Goal: Information Seeking & Learning: Learn about a topic

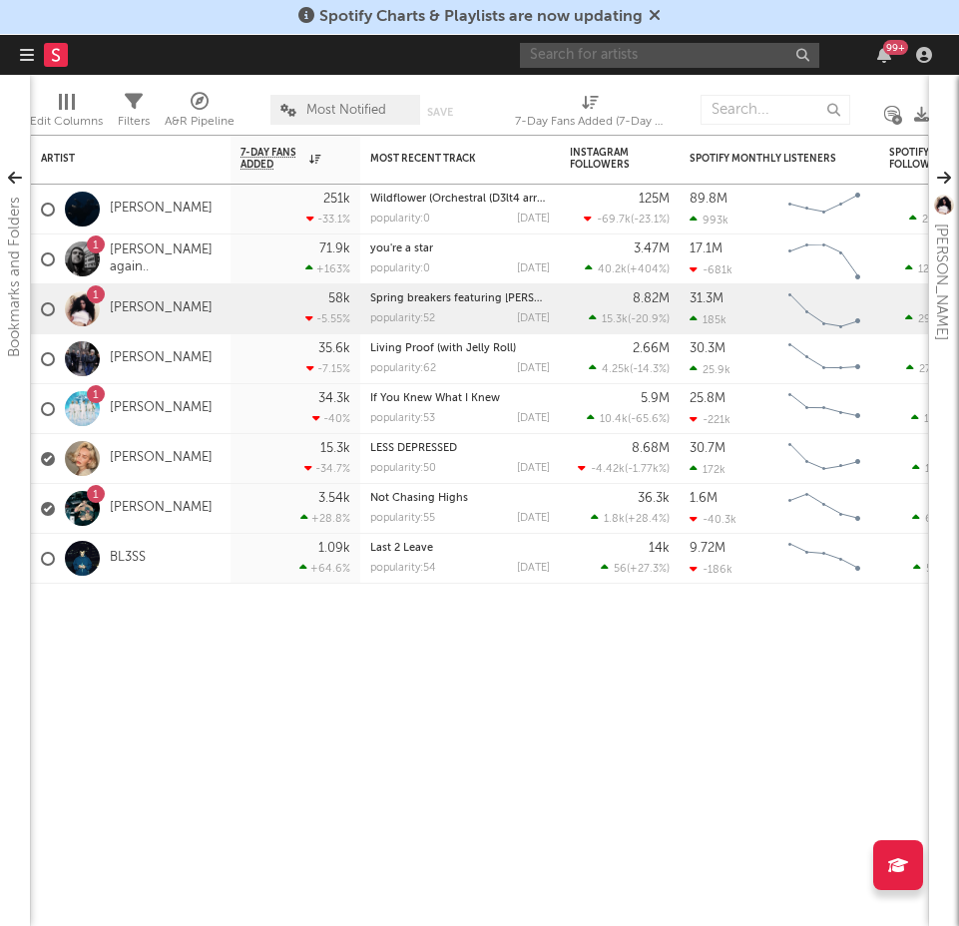
click at [618, 53] on input "text" at bounding box center [669, 55] width 299 height 25
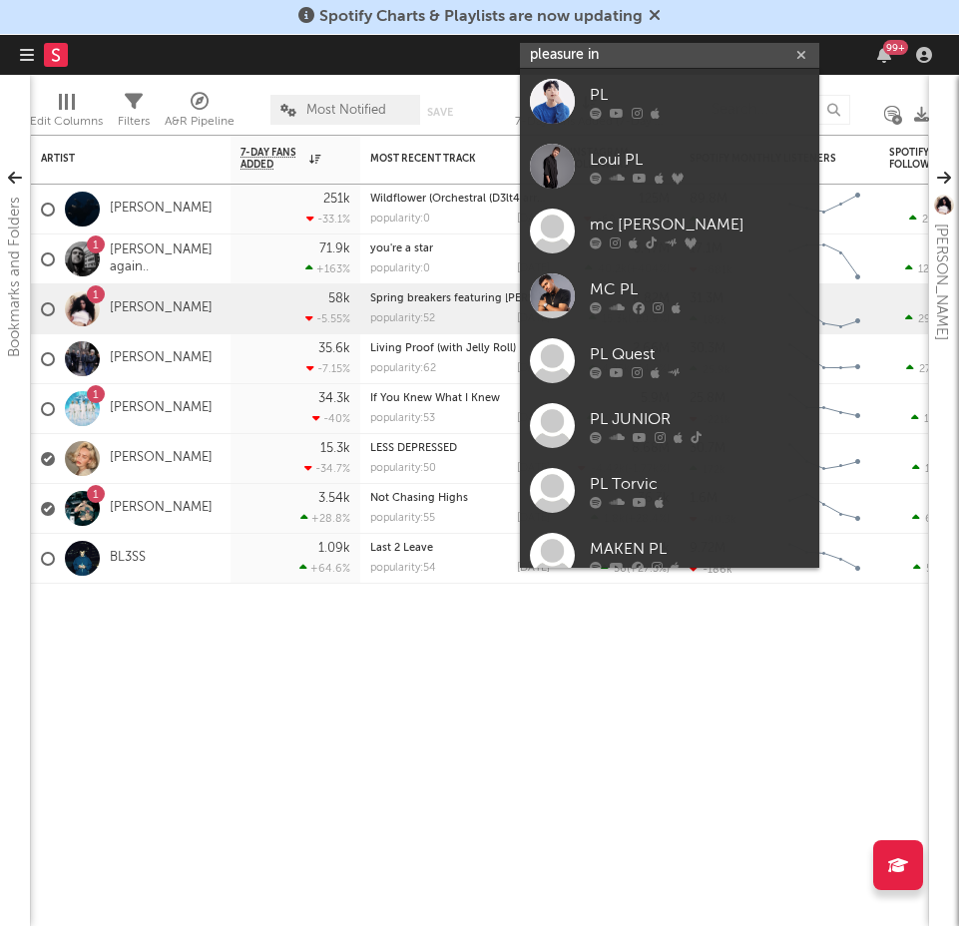
type input "pleasure inc"
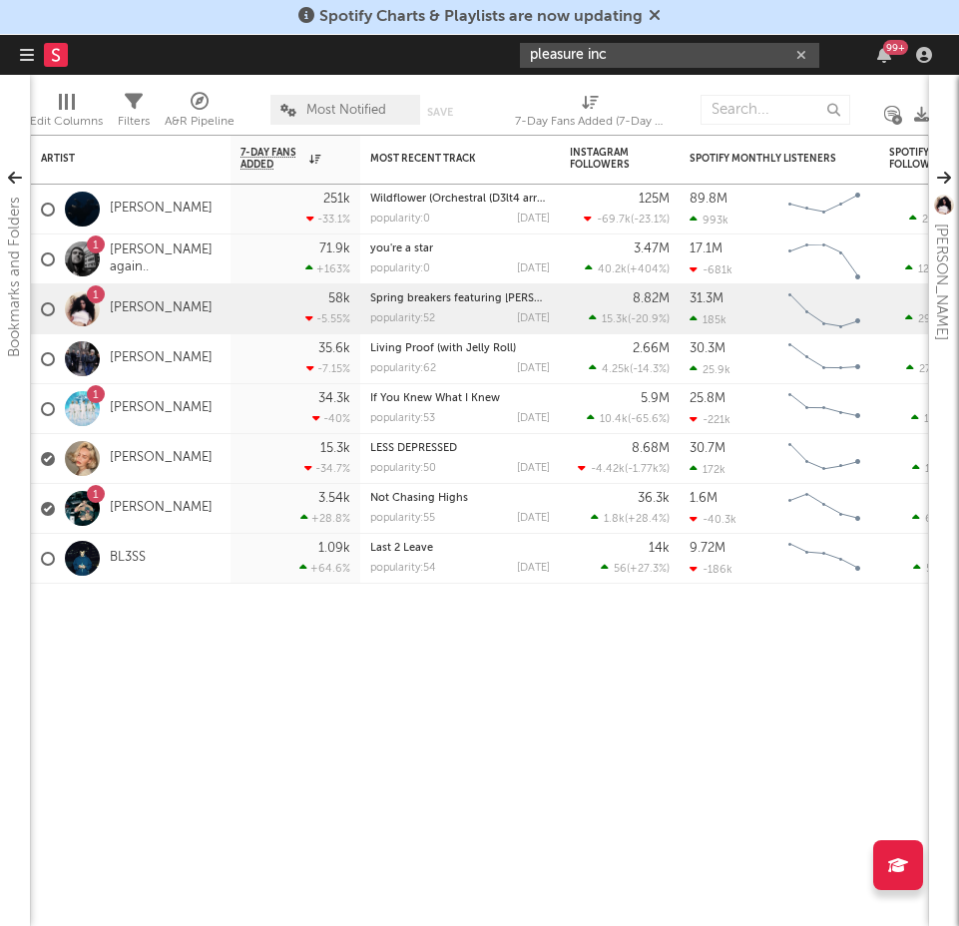
click at [694, 57] on input "pleasure inc" at bounding box center [669, 55] width 299 height 25
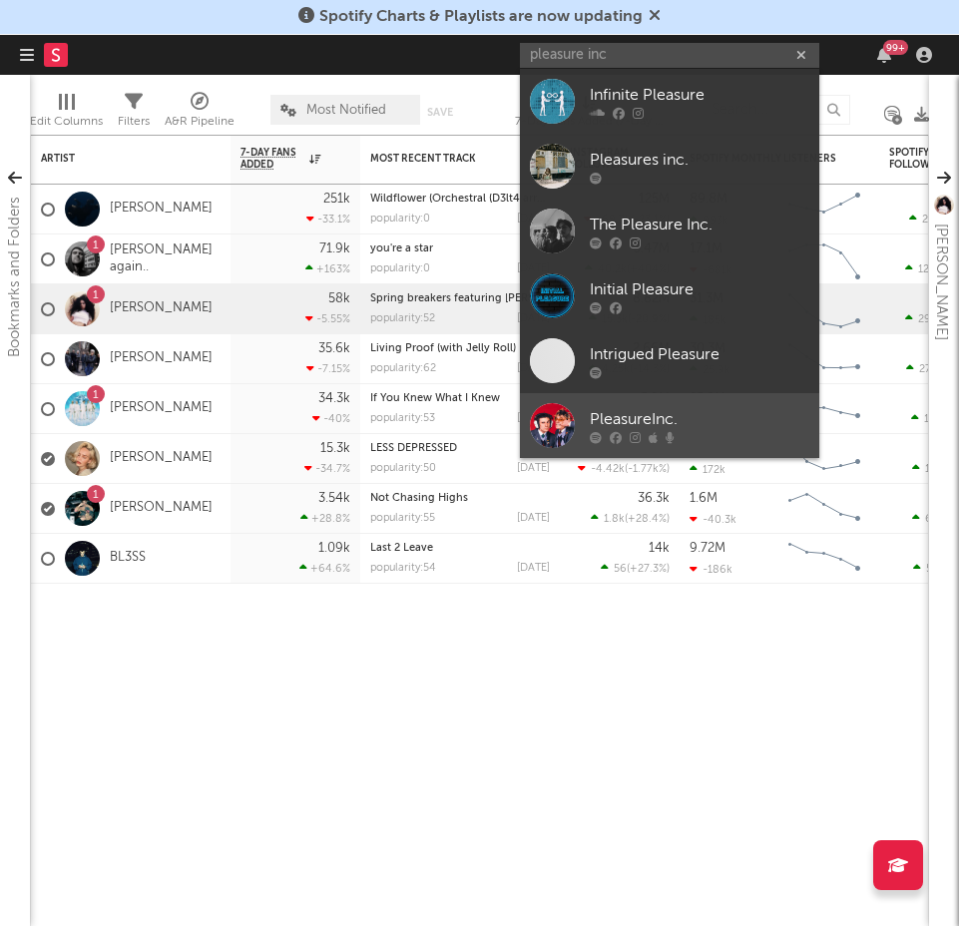
click at [682, 415] on div "PleasureInc." at bounding box center [699, 419] width 219 height 24
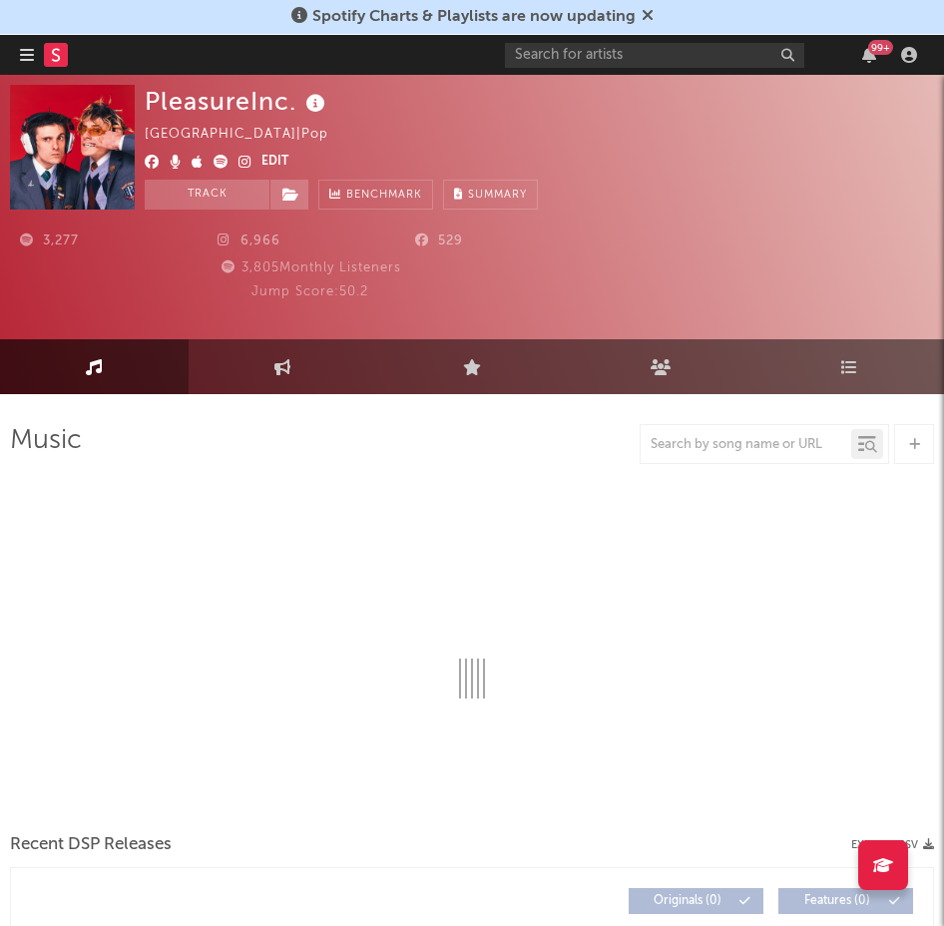
select select "6m"
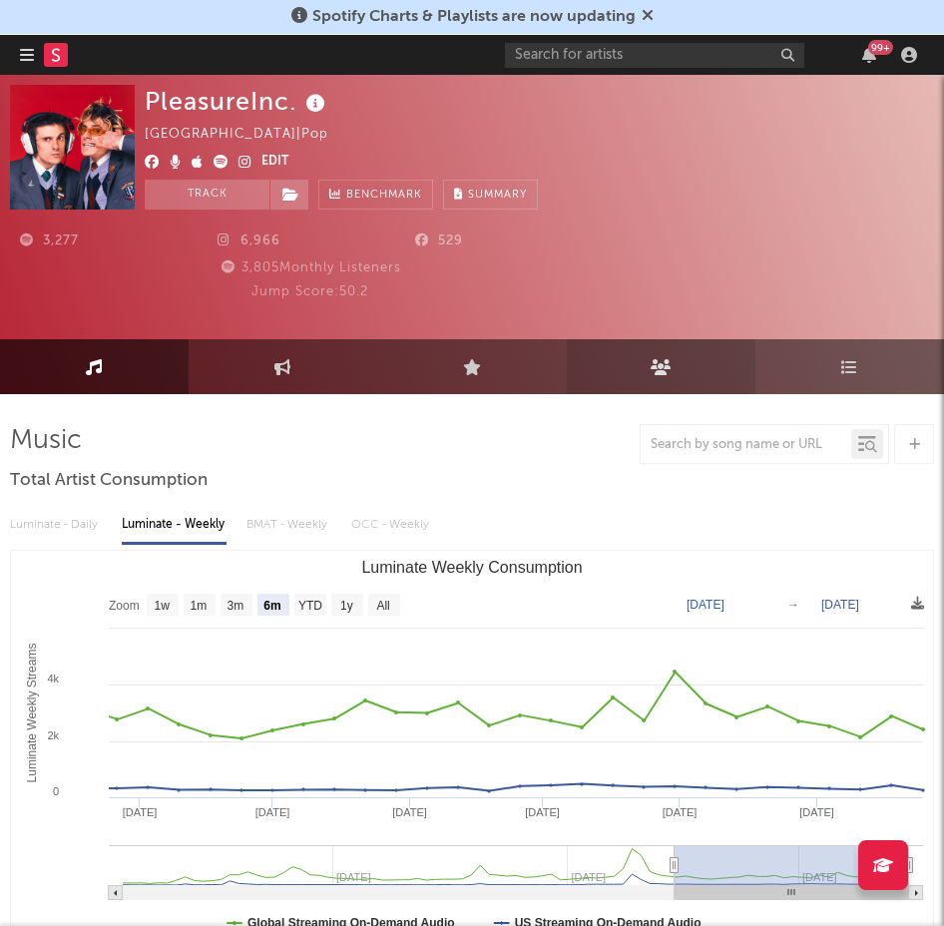
click at [660, 365] on icon at bounding box center [660, 367] width 21 height 16
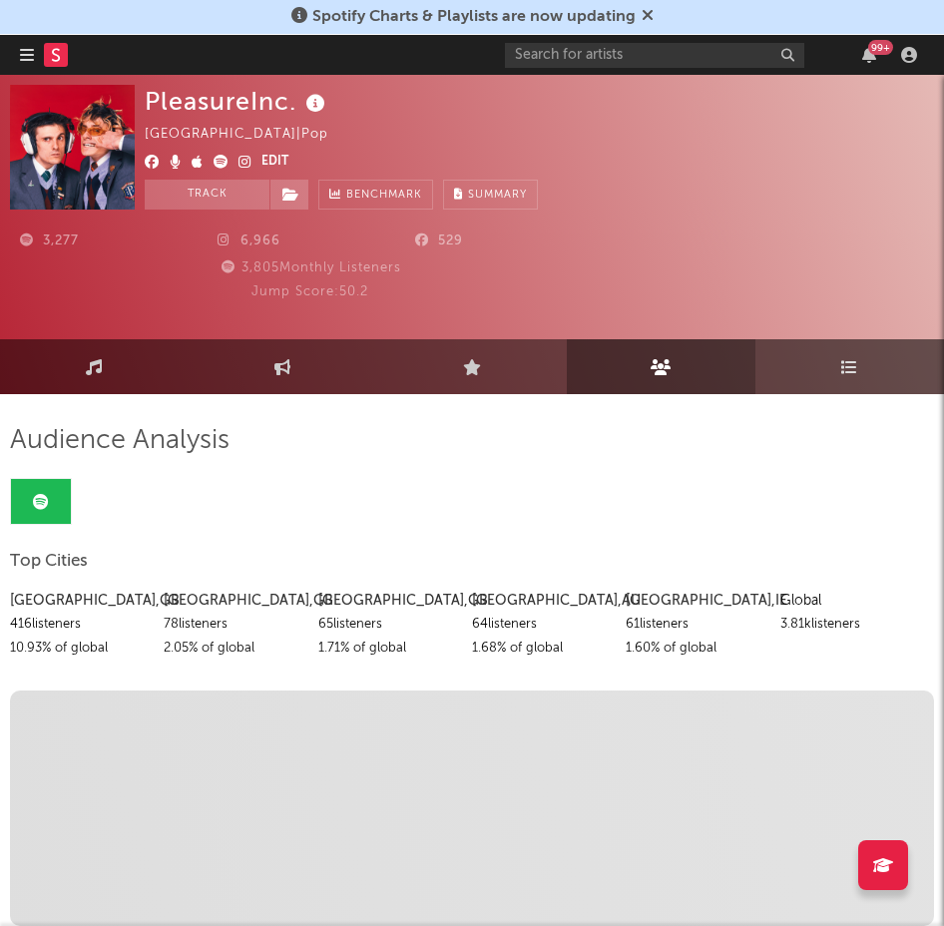
click at [842, 378] on link "Playlists/Charts" at bounding box center [849, 366] width 189 height 55
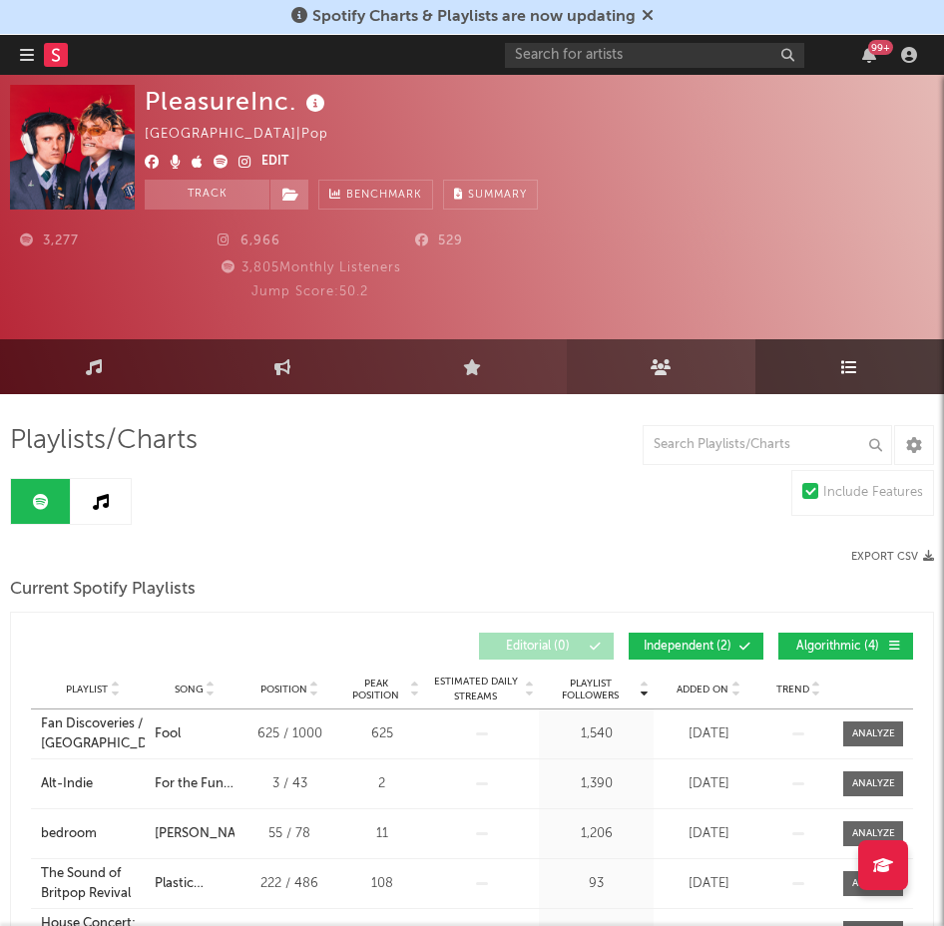
click at [660, 377] on link "Audience" at bounding box center [661, 366] width 189 height 55
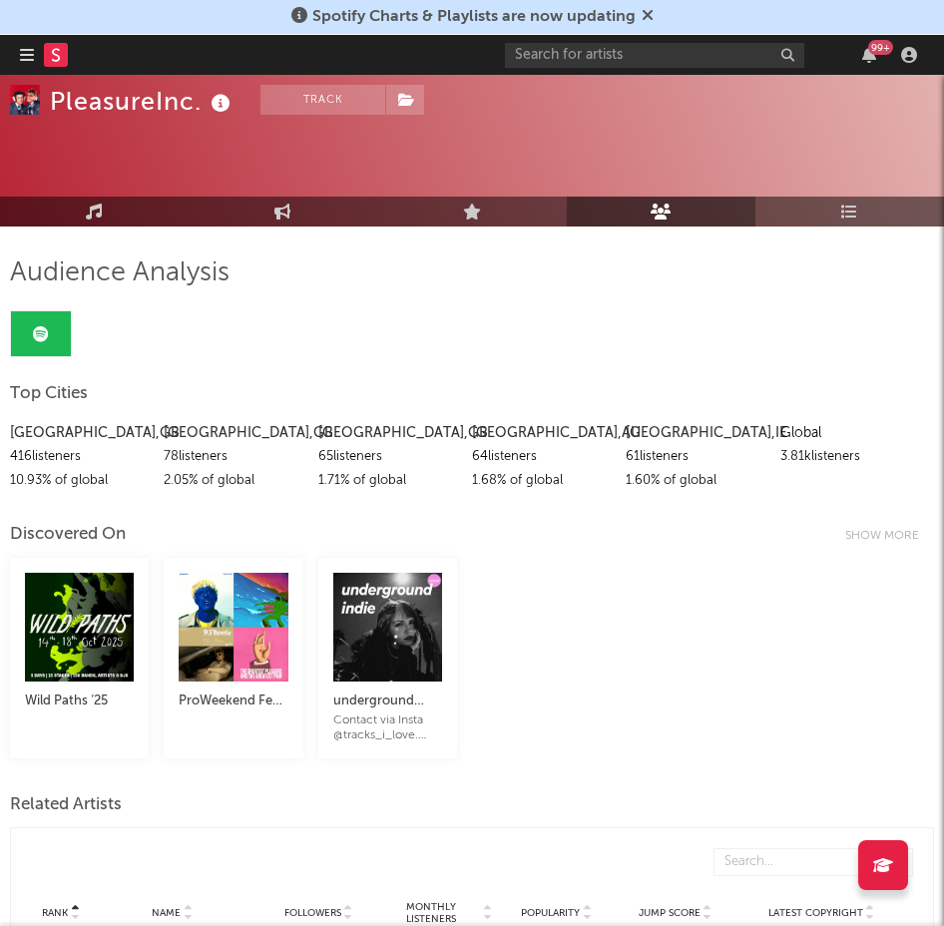
scroll to position [157, 0]
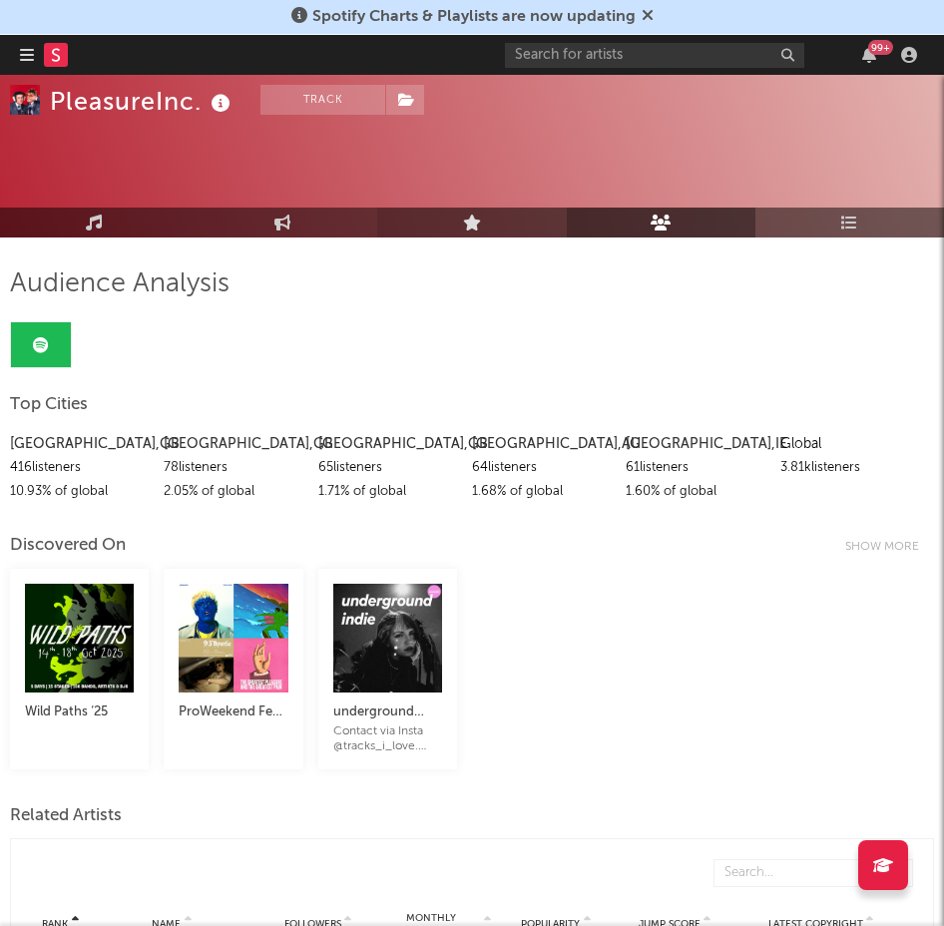
click at [461, 220] on link "Live" at bounding box center [471, 223] width 189 height 30
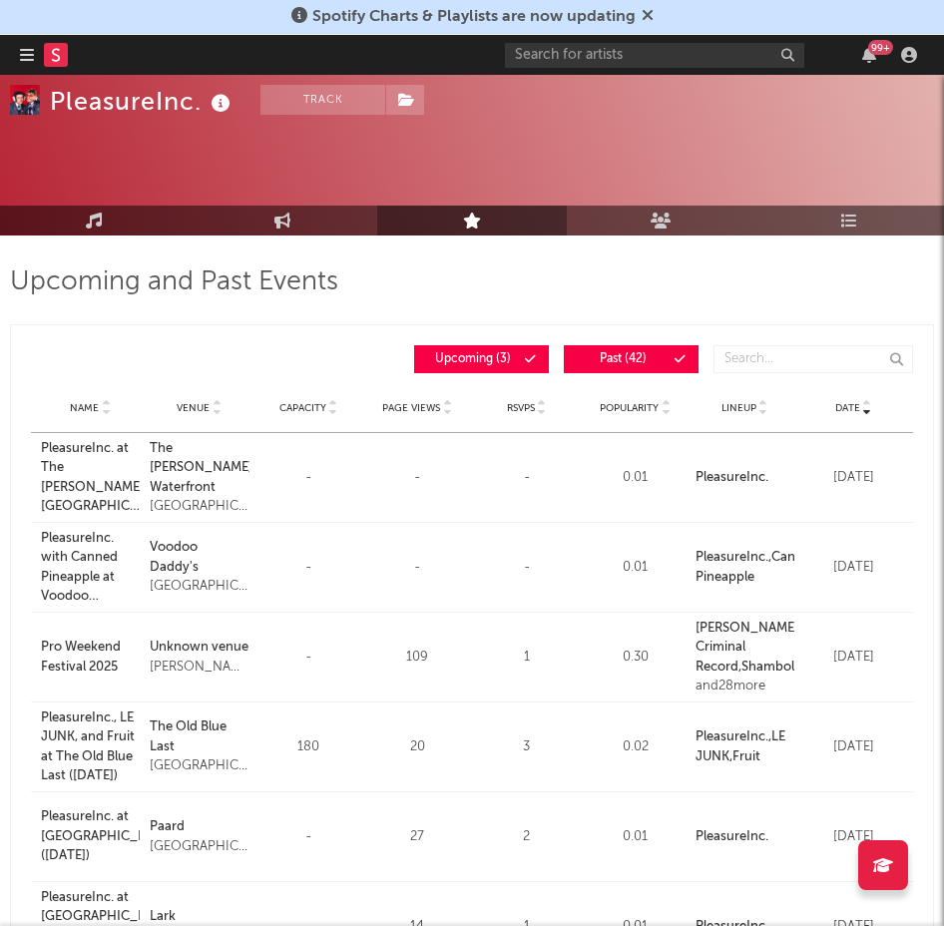
scroll to position [160, 0]
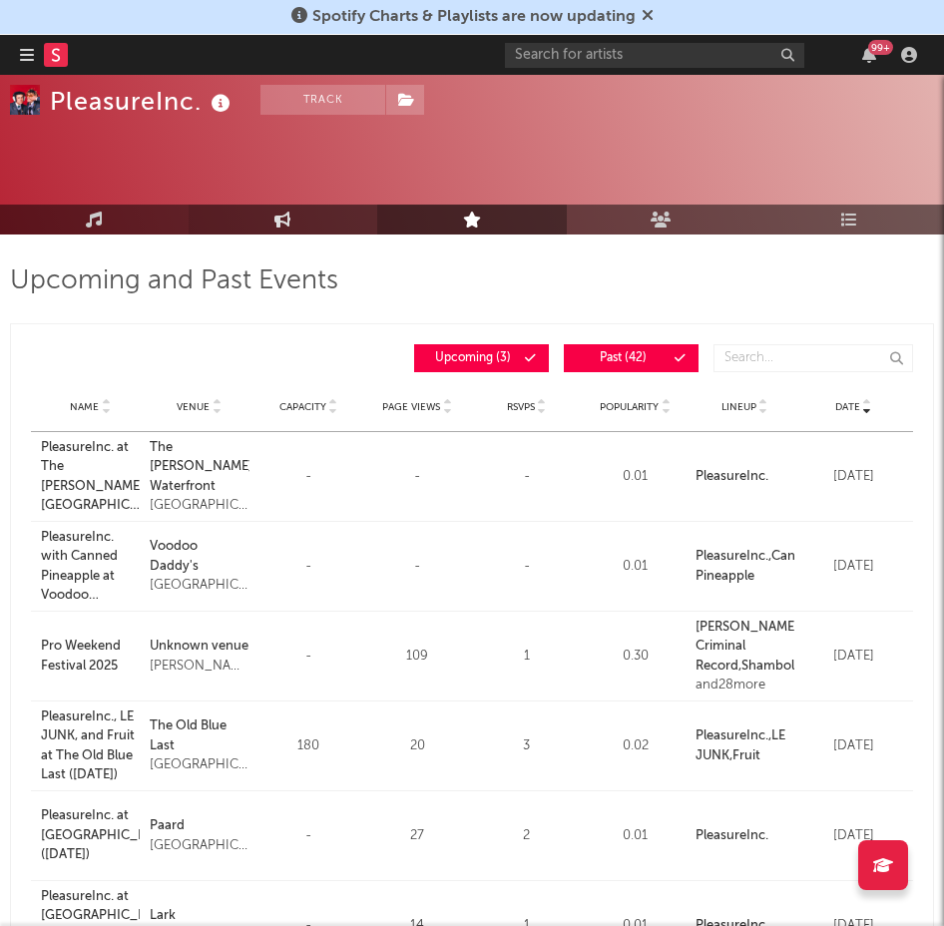
click at [281, 210] on link "Engagement" at bounding box center [283, 220] width 189 height 30
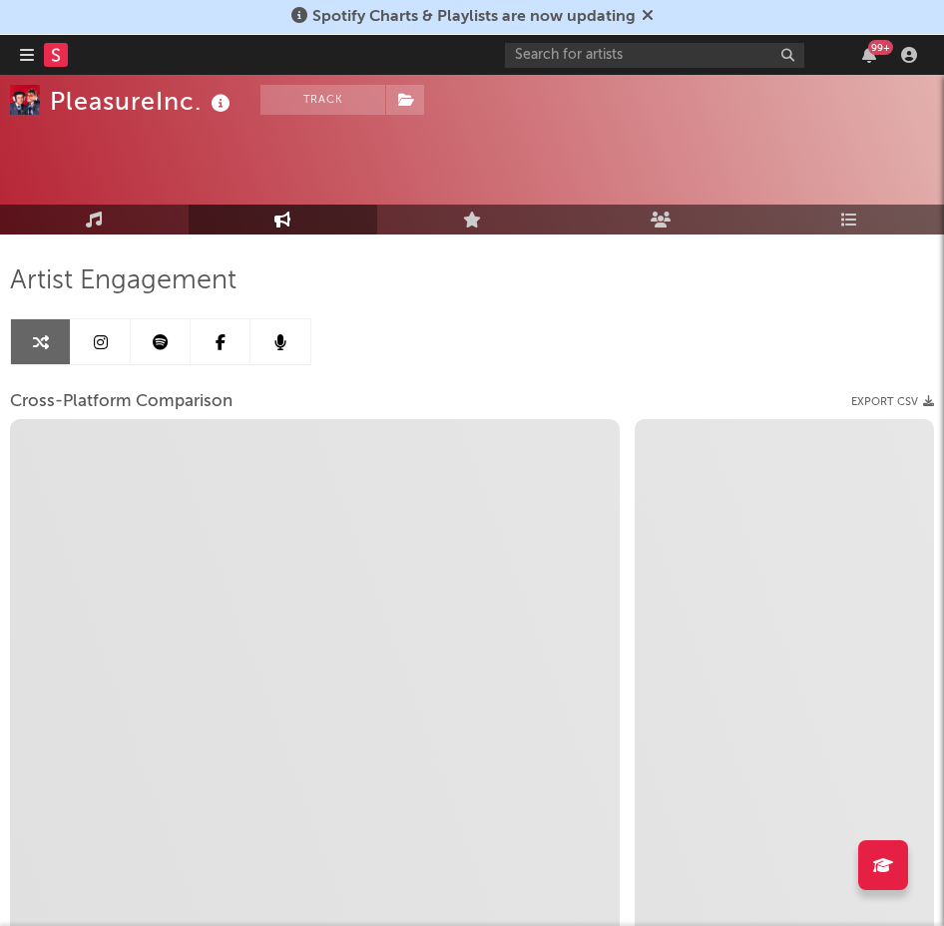
select select "1w"
select select "1m"
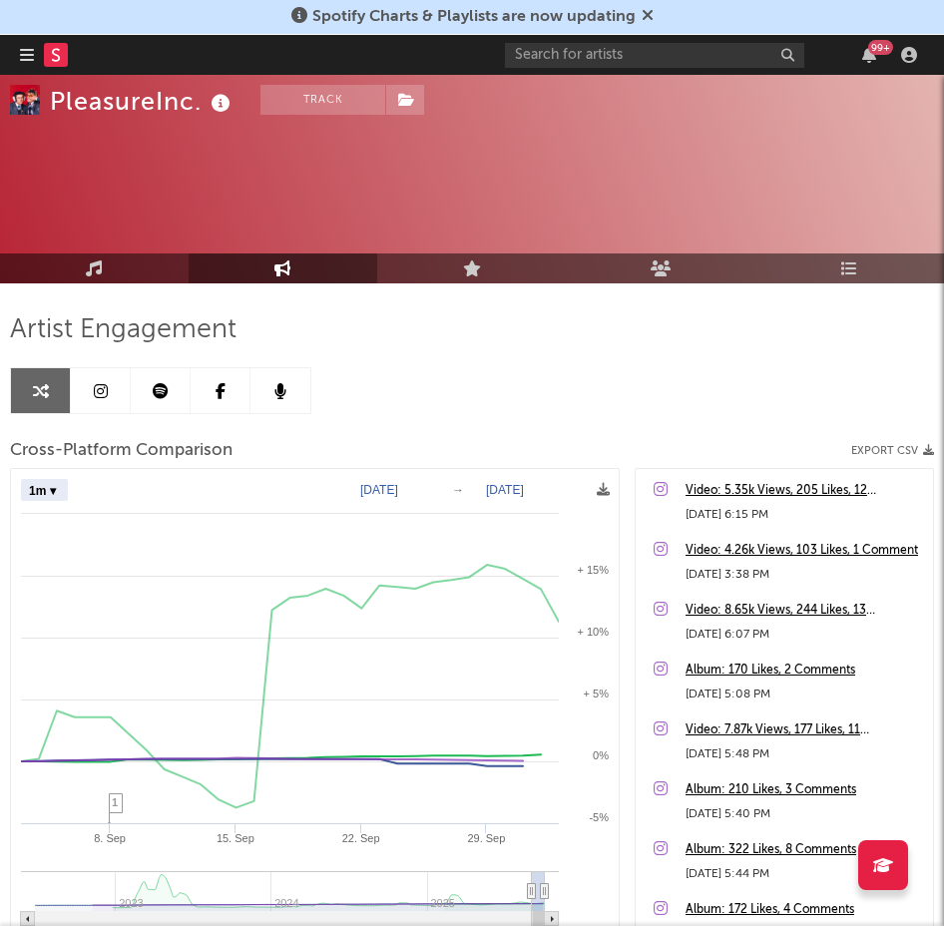
scroll to position [316, 0]
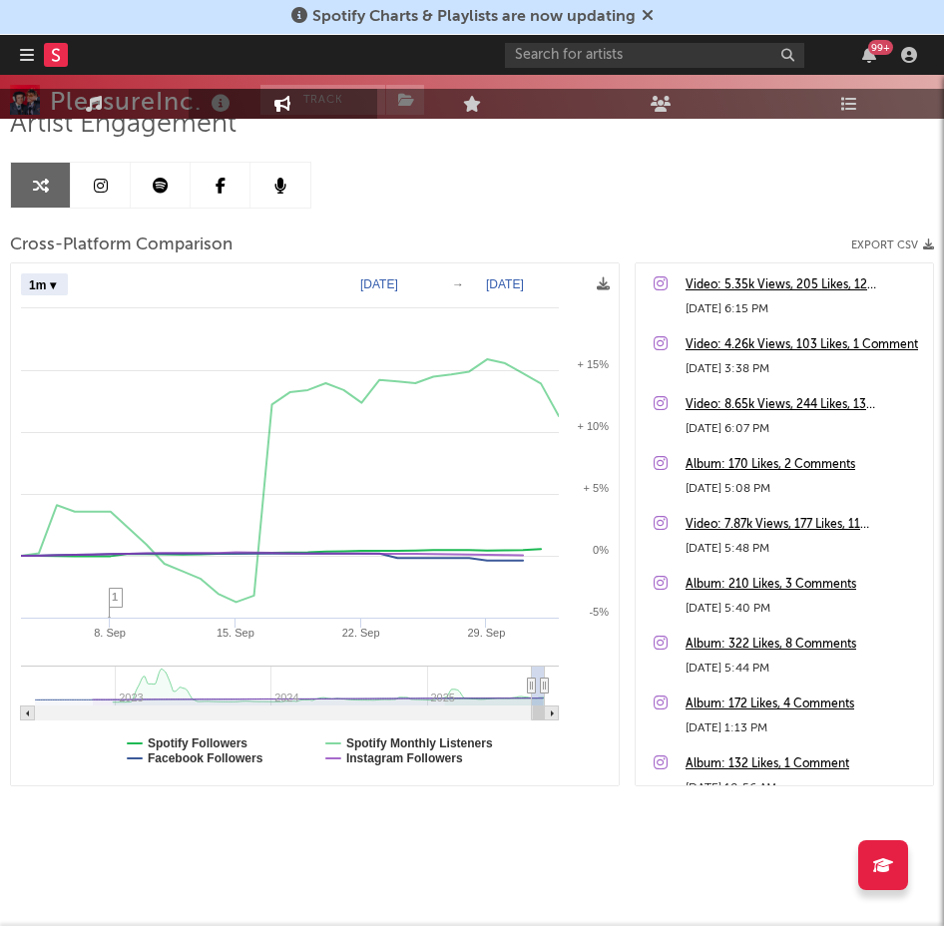
click at [428, 182] on div "Artist Engagement Cross-Platform Comparison Export CSV Zoom 1w 1m 3m 6m YTD 1y …" at bounding box center [472, 447] width 924 height 678
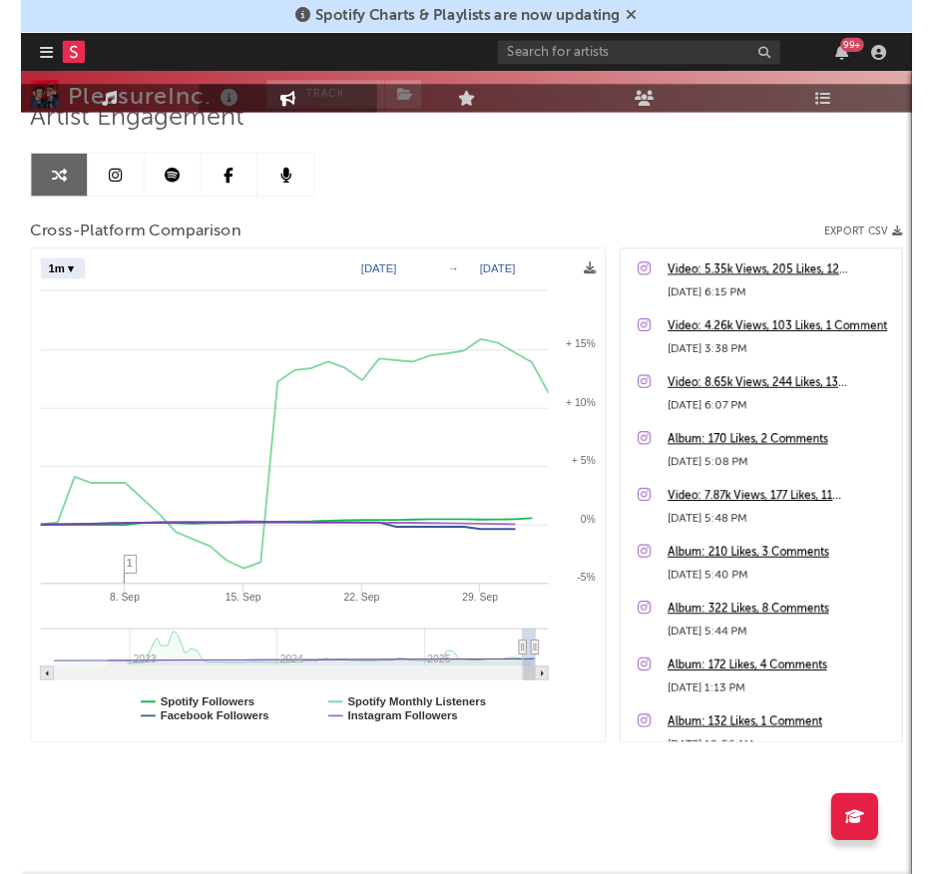
scroll to position [315, 0]
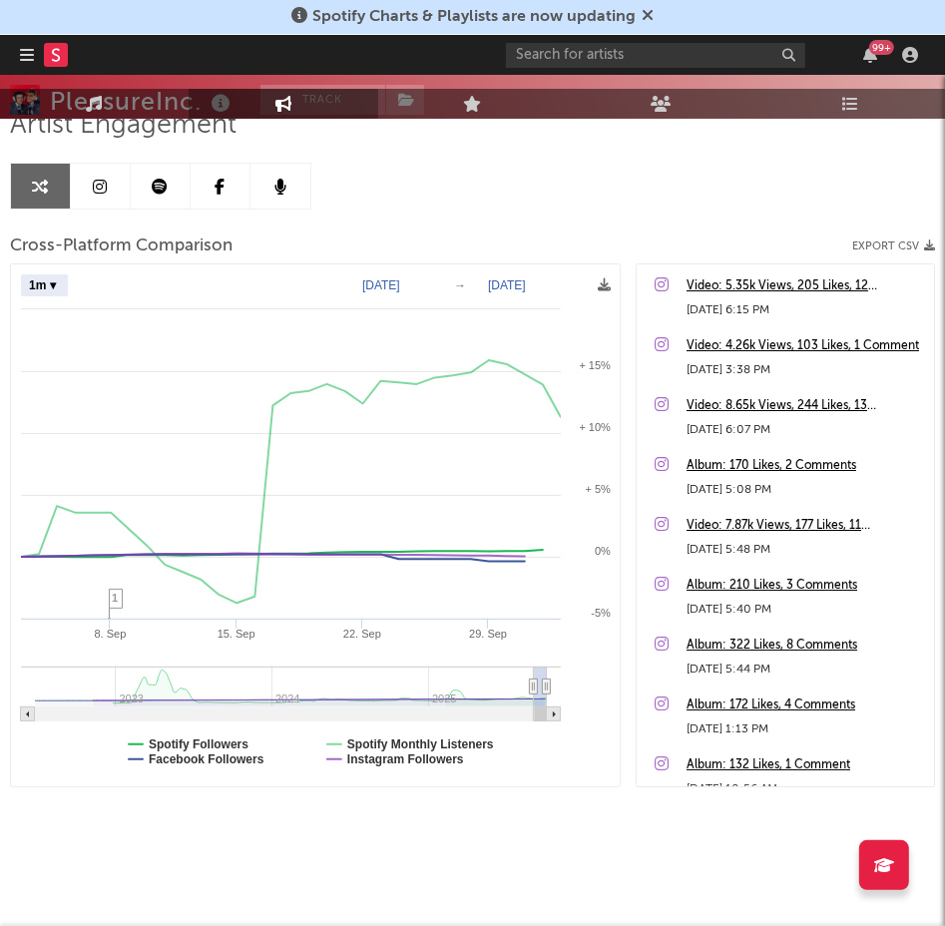
select select "1m"
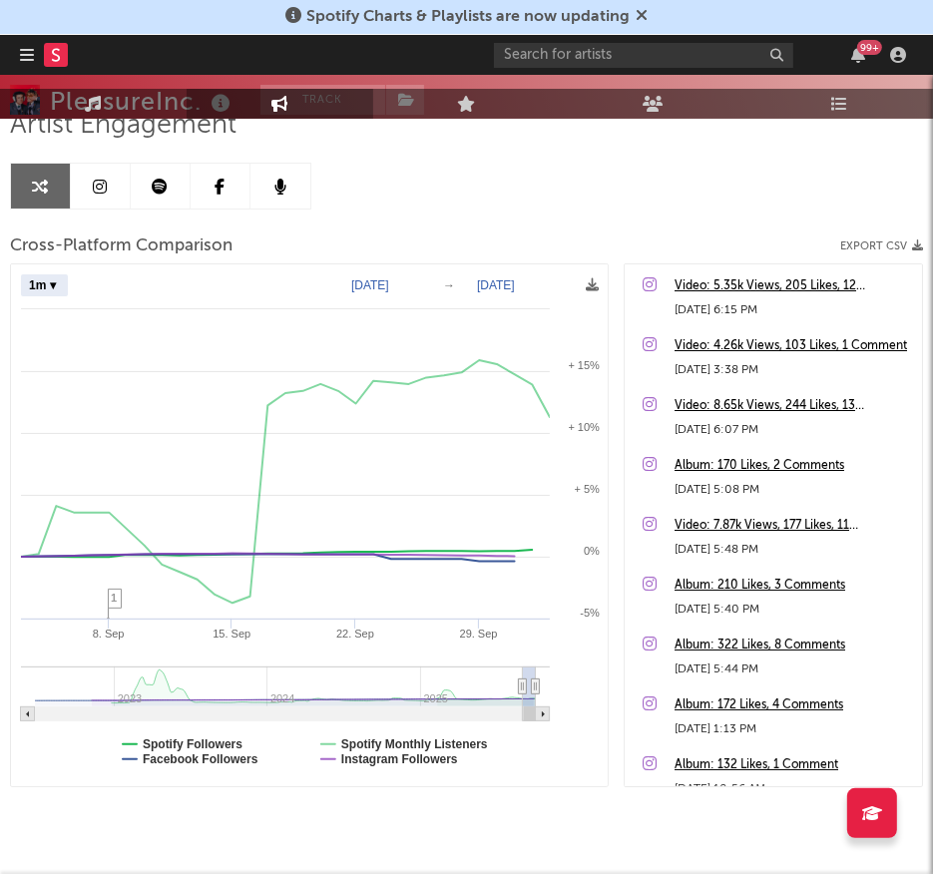
select select "1m"
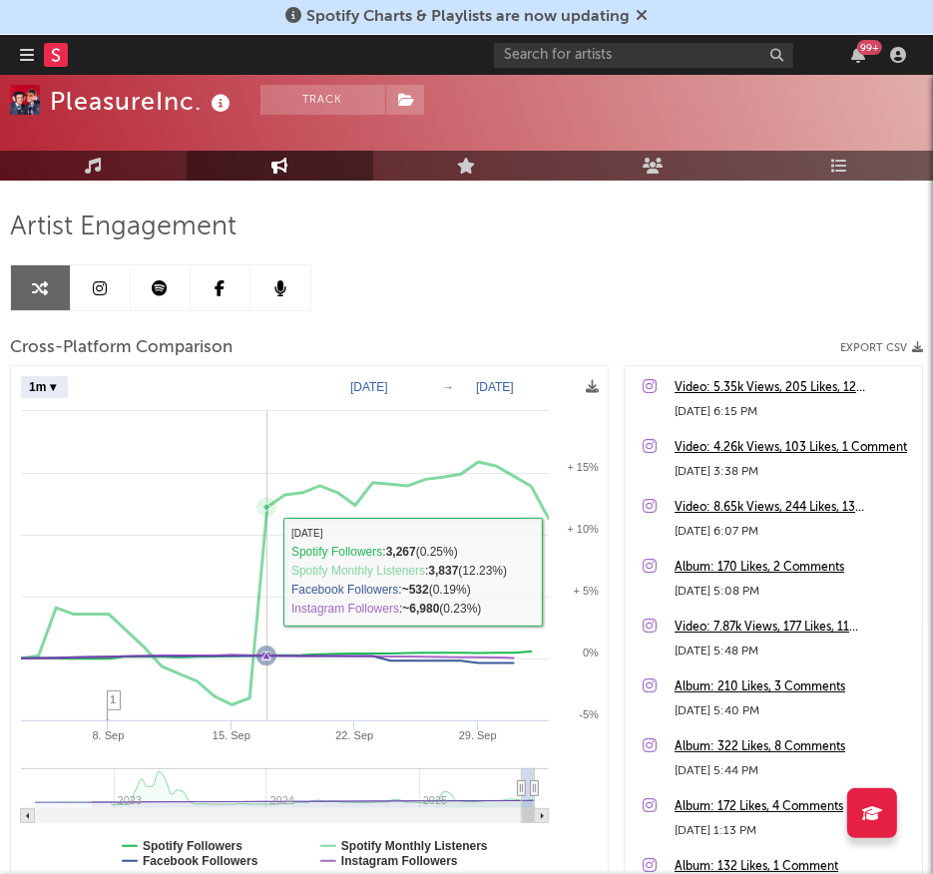
scroll to position [212, 0]
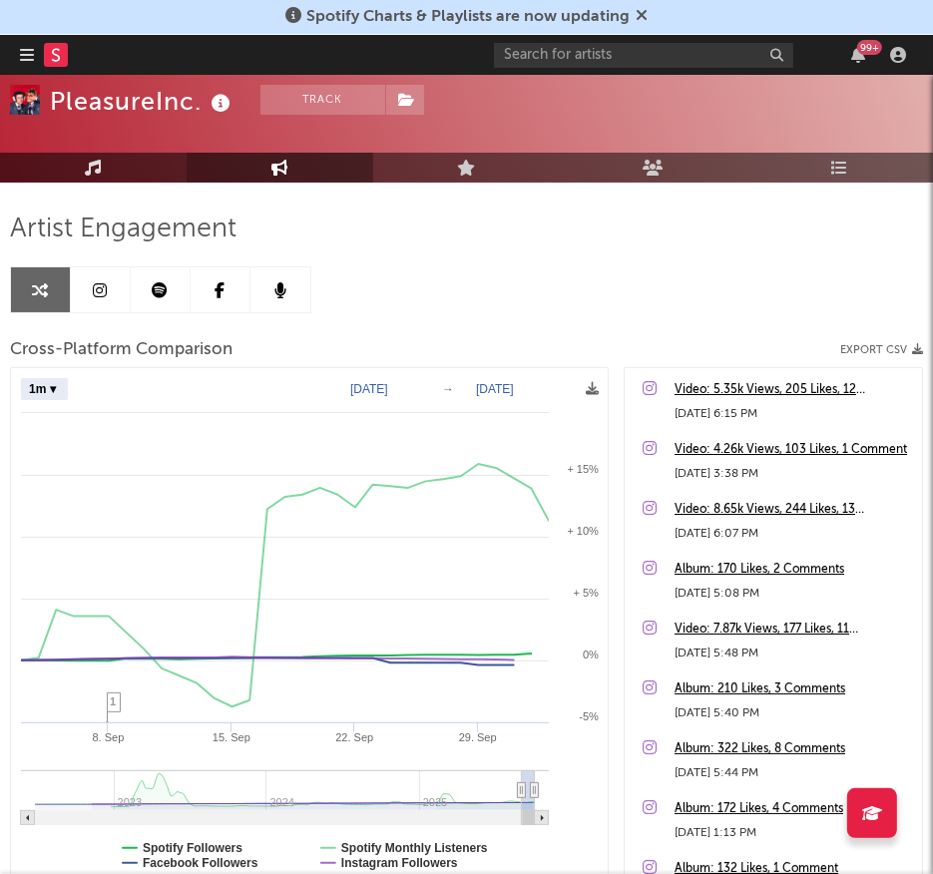
click at [113, 158] on link "Music" at bounding box center [93, 168] width 187 height 30
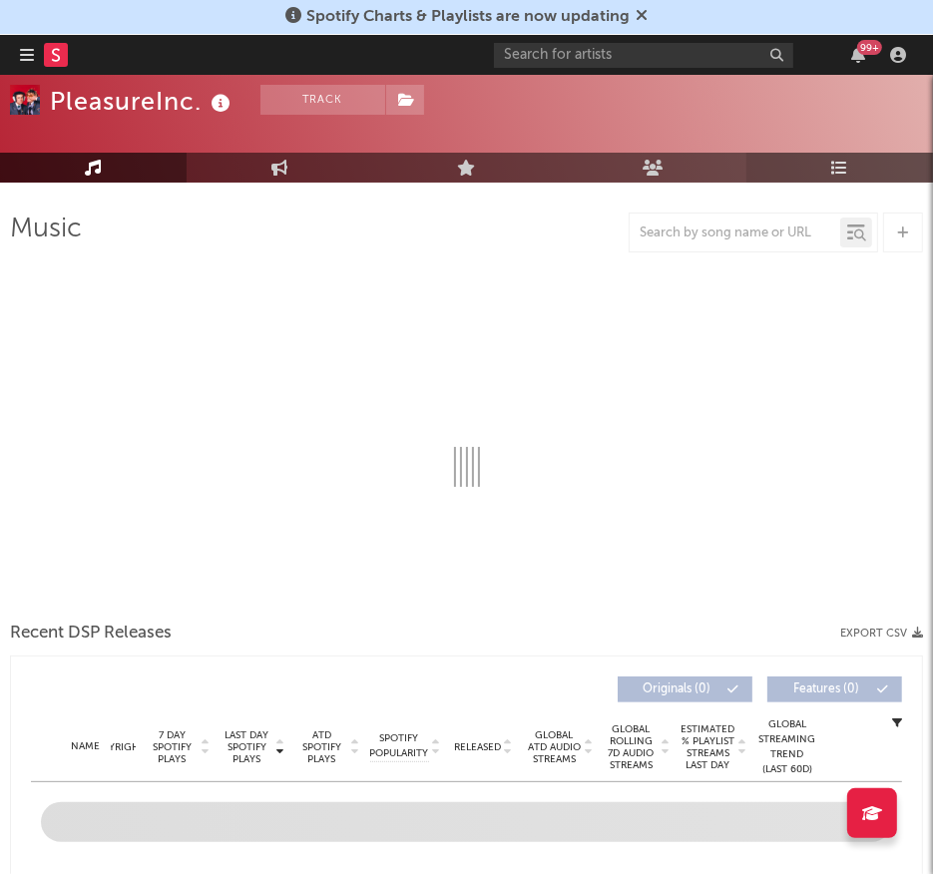
select select "6m"
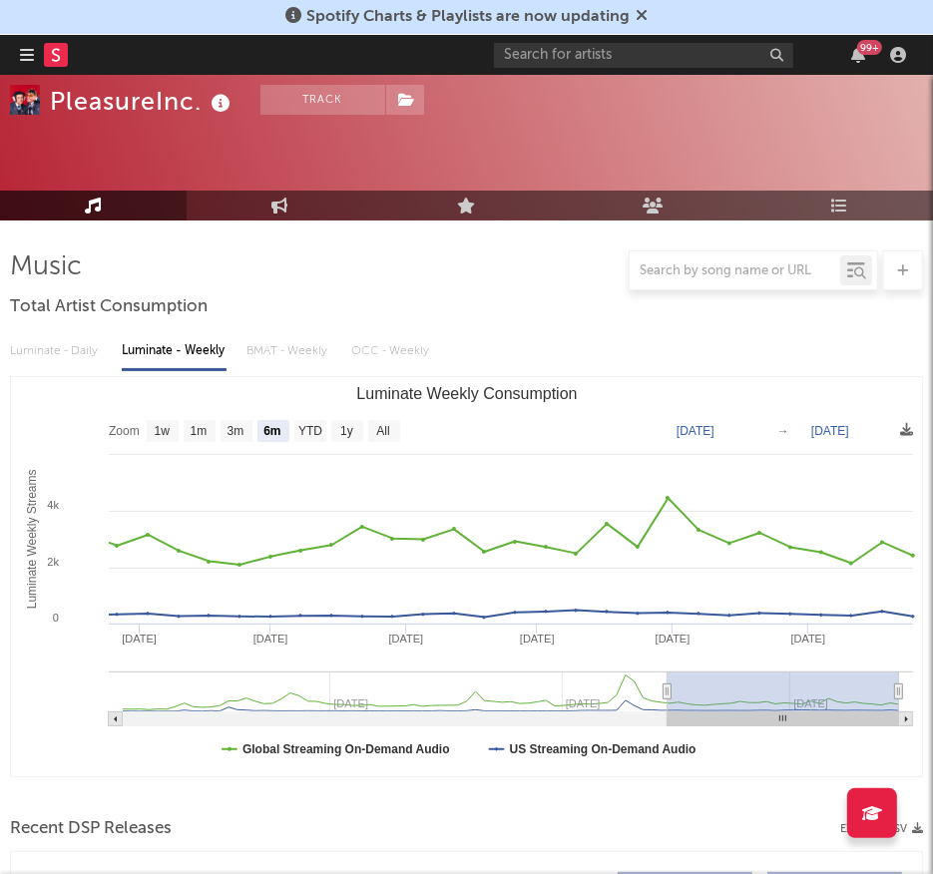
scroll to position [173, 0]
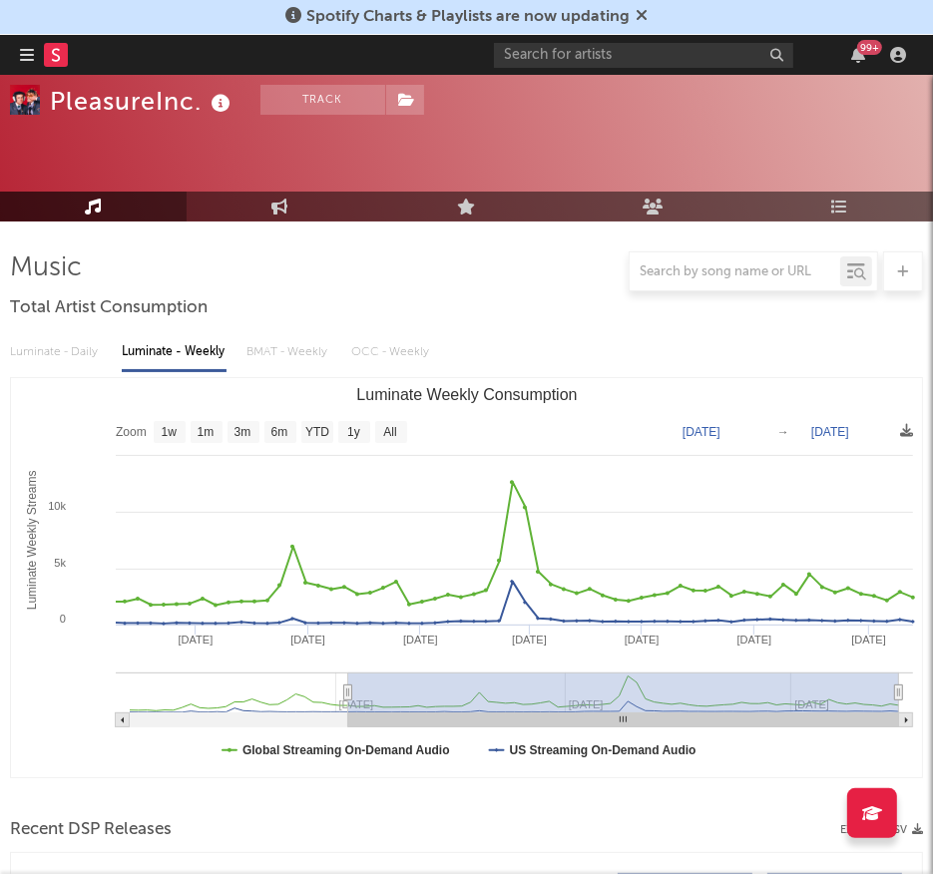
type input "2024-05-27"
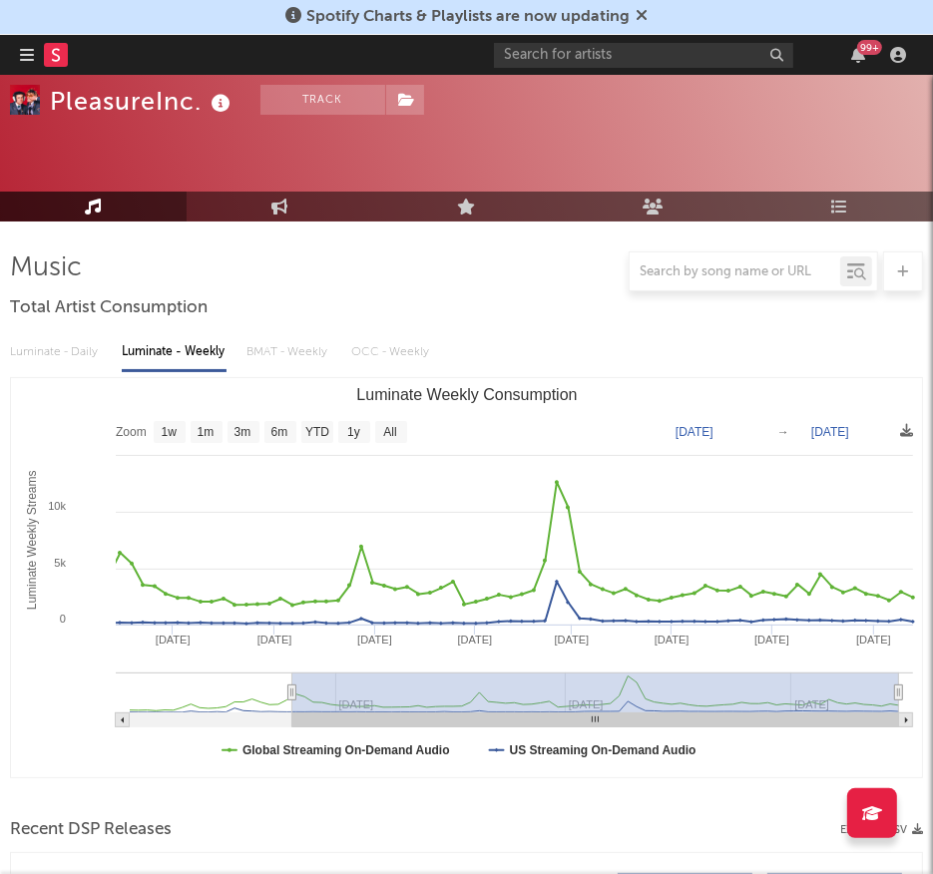
drag, startPoint x: 666, startPoint y: 692, endPoint x: 292, endPoint y: 692, distance: 374.1
click at [292, 692] on icon "Luminate Weekly Consumption" at bounding box center [292, 692] width 8 height 15
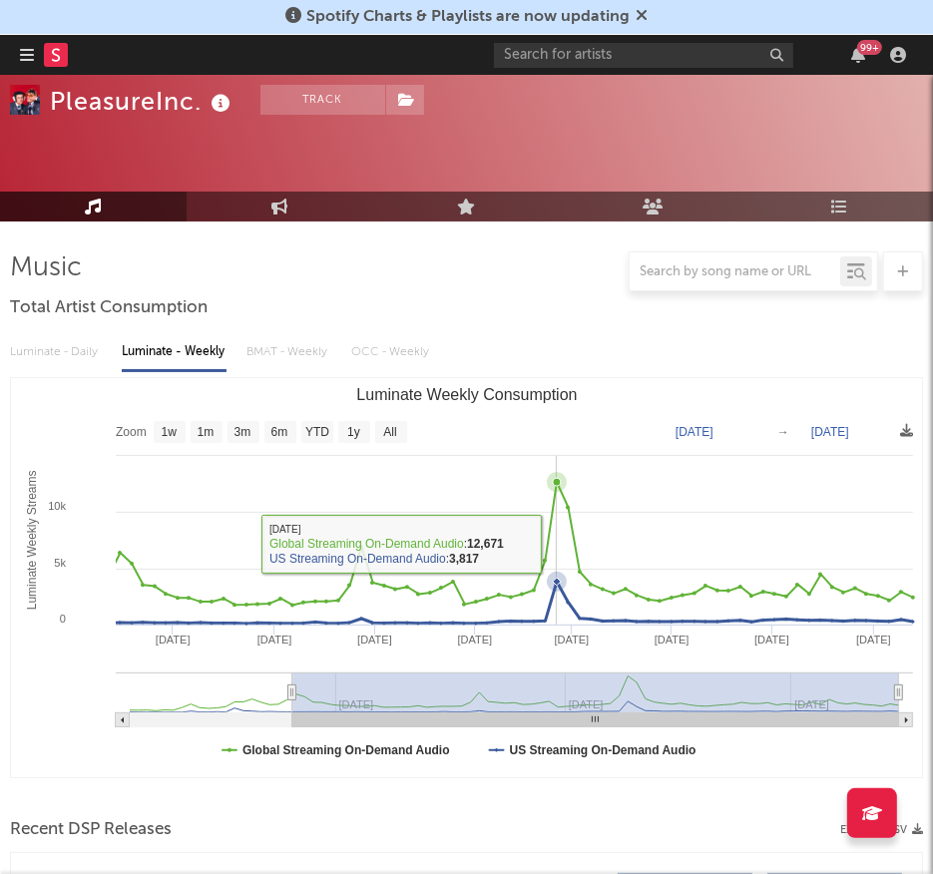
click at [555, 544] on icon "Luminate Weekly Consumption" at bounding box center [511, 543] width 804 height 123
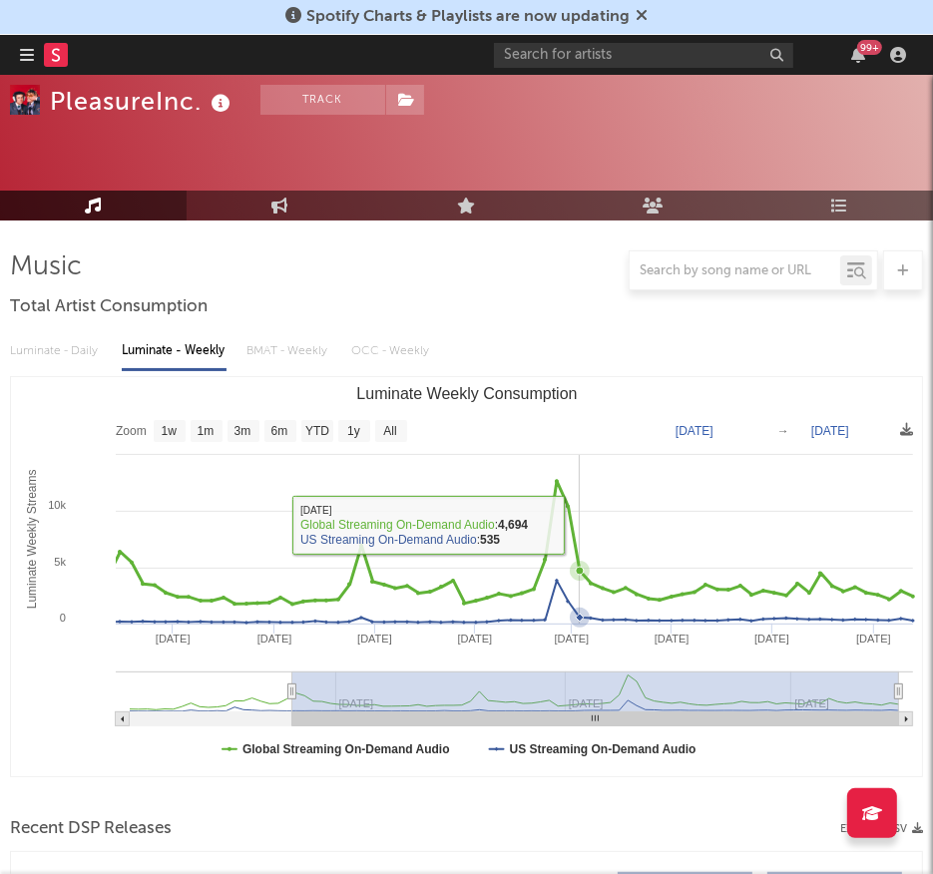
select select "1w"
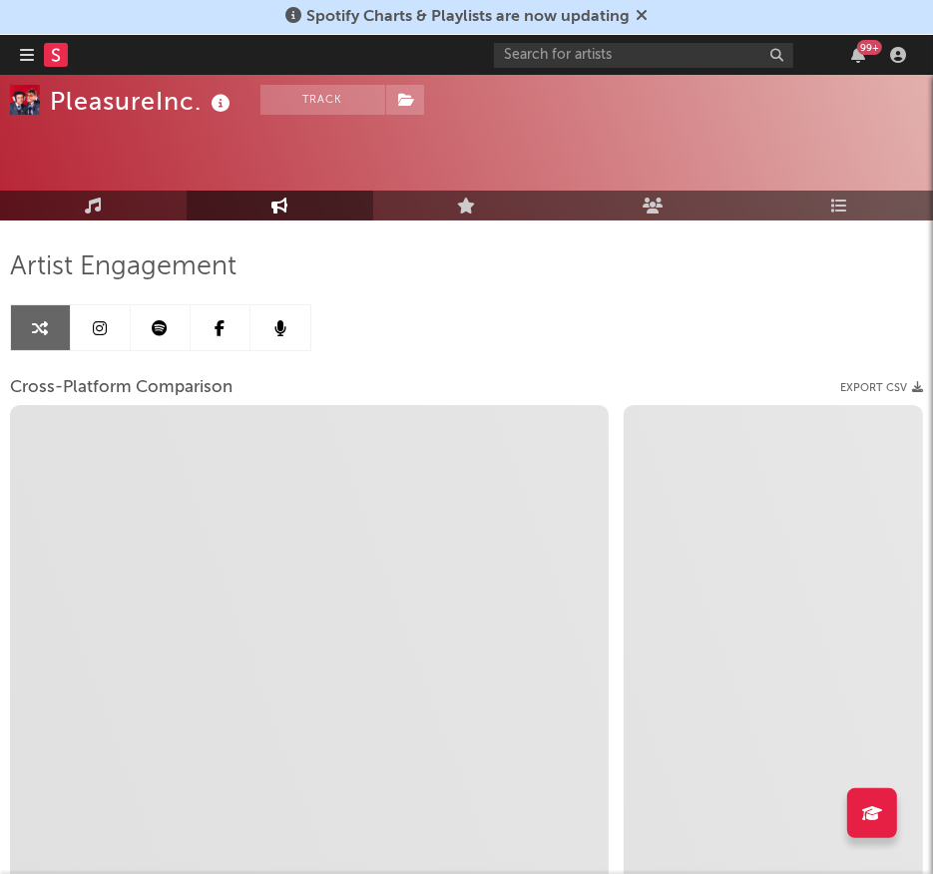
scroll to position [212, 0]
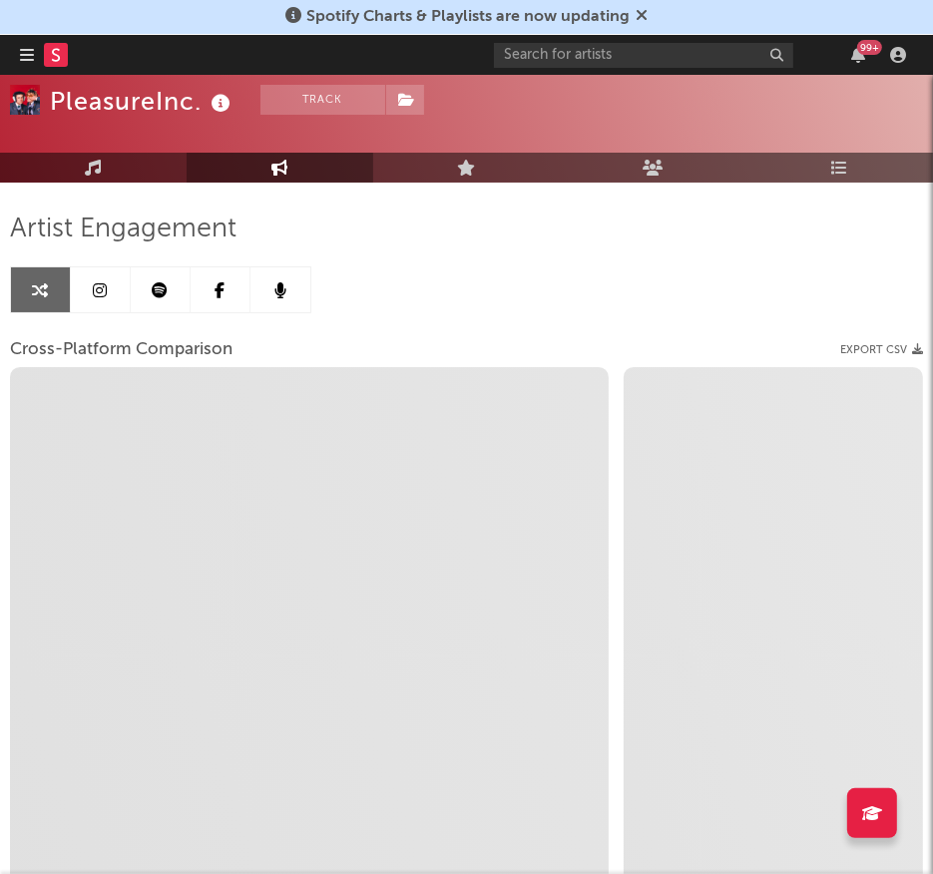
select select "1m"
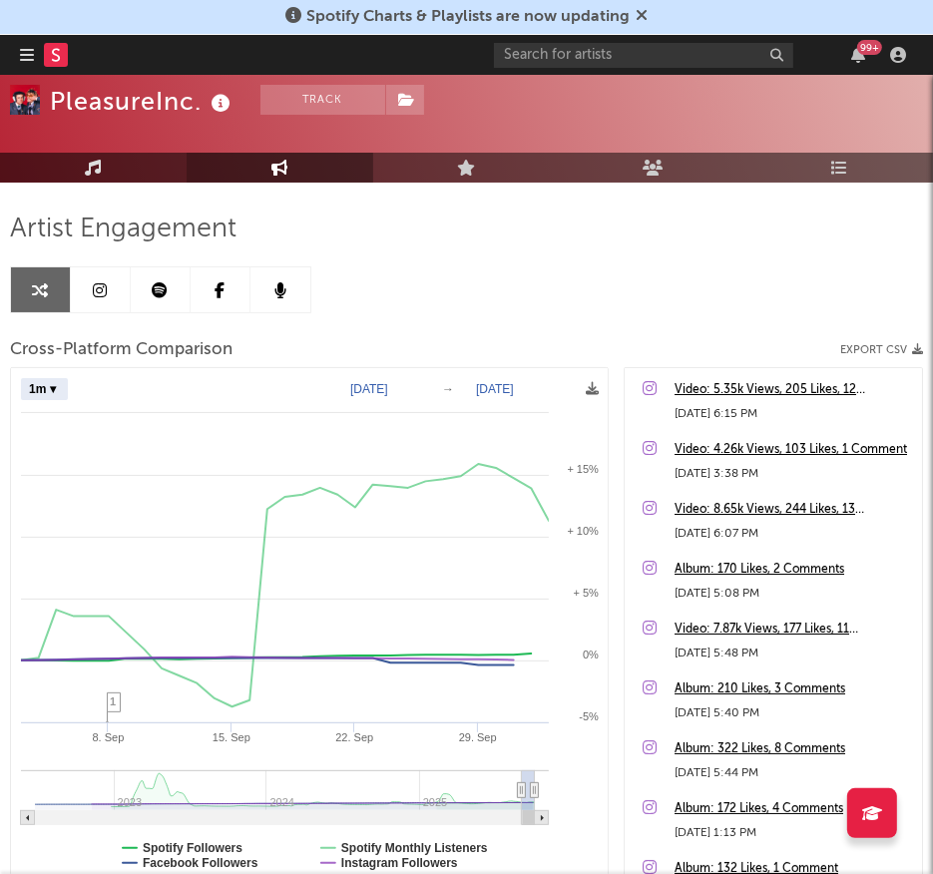
click at [91, 174] on icon at bounding box center [93, 168] width 17 height 16
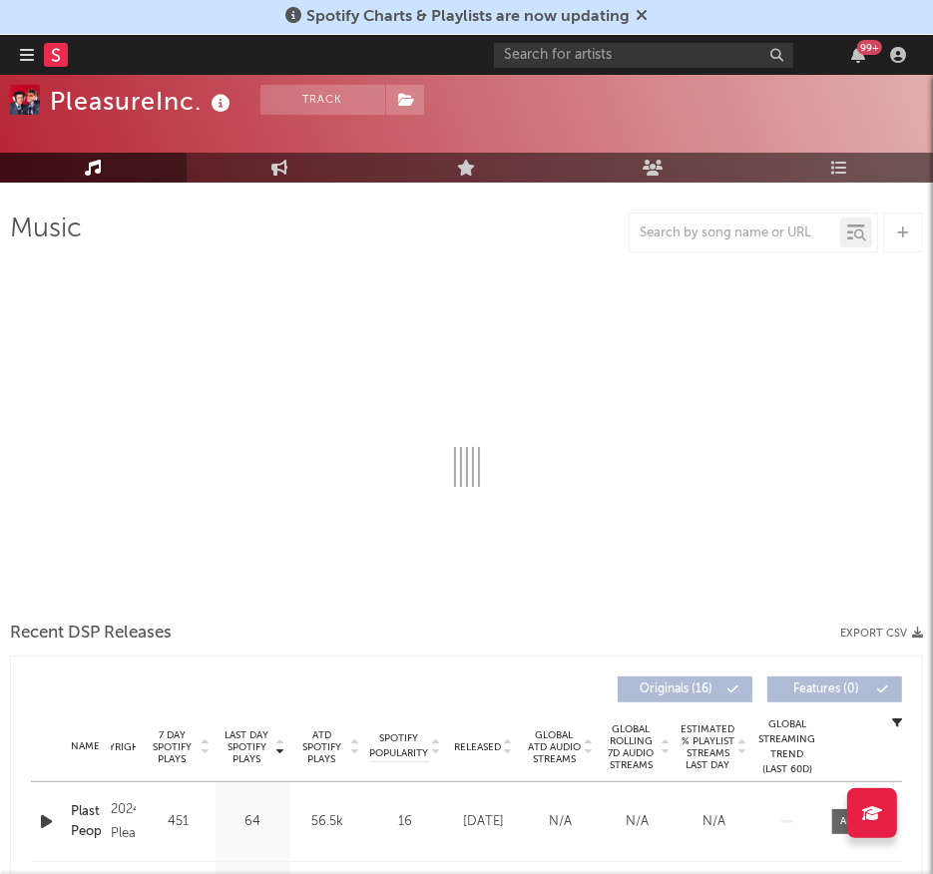
select select "6m"
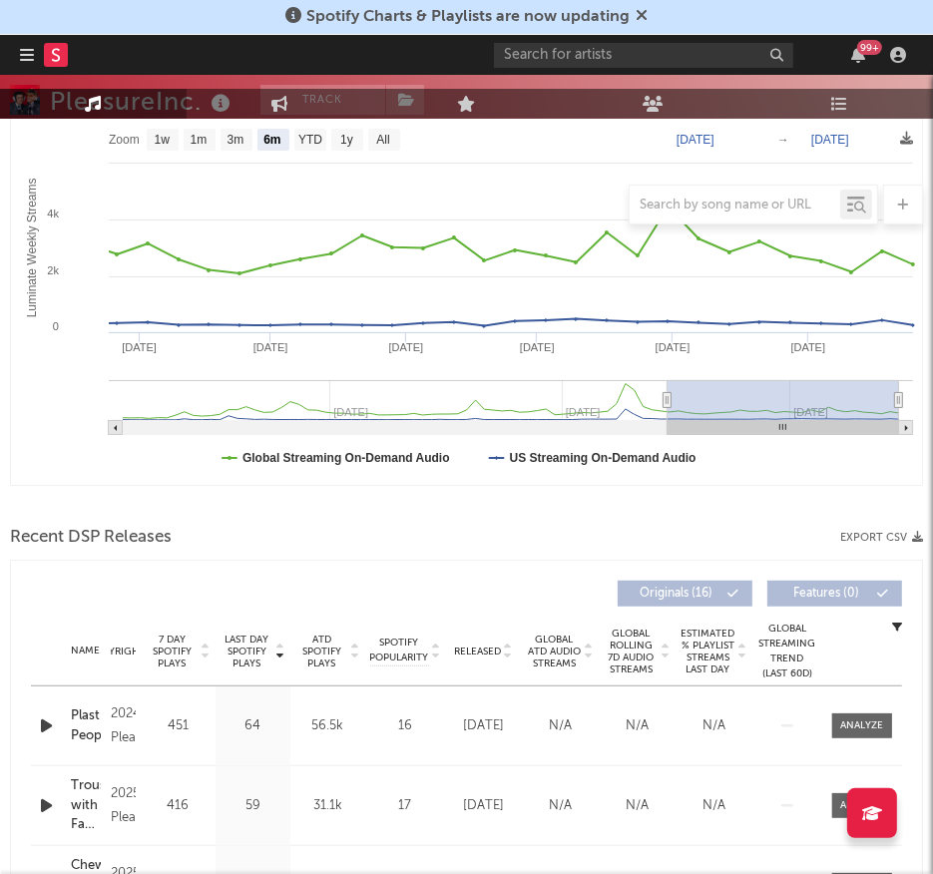
scroll to position [461, 0]
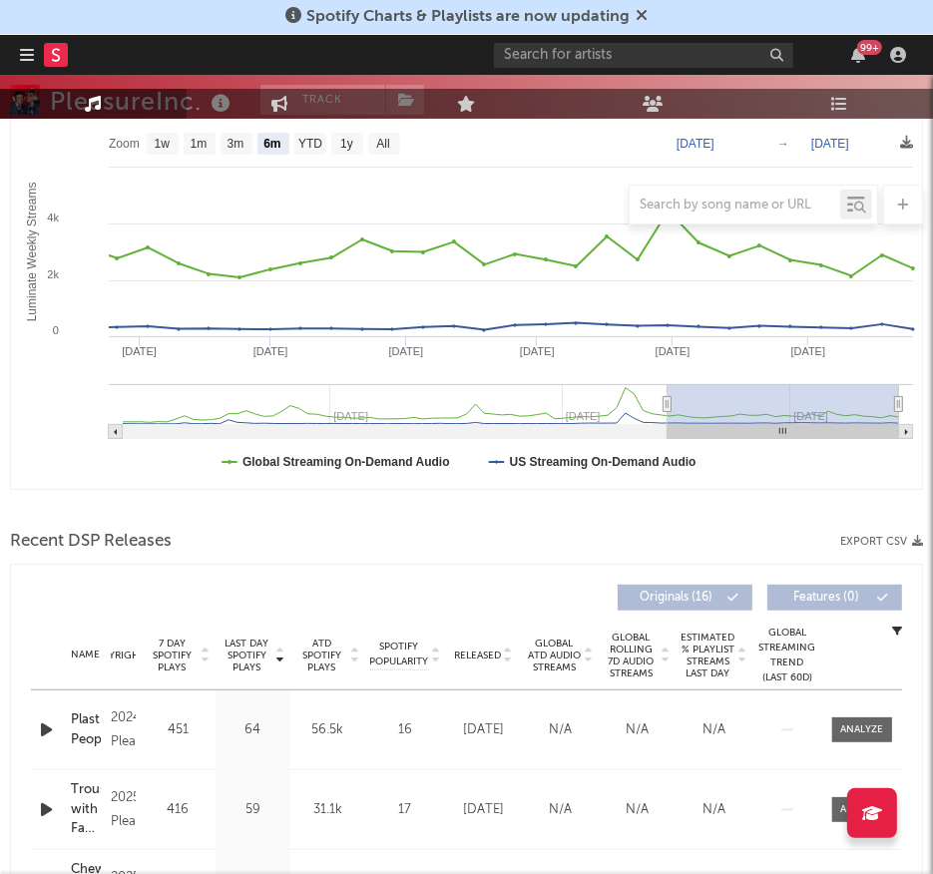
type input "2025-03-22"
type input "2025-09-22"
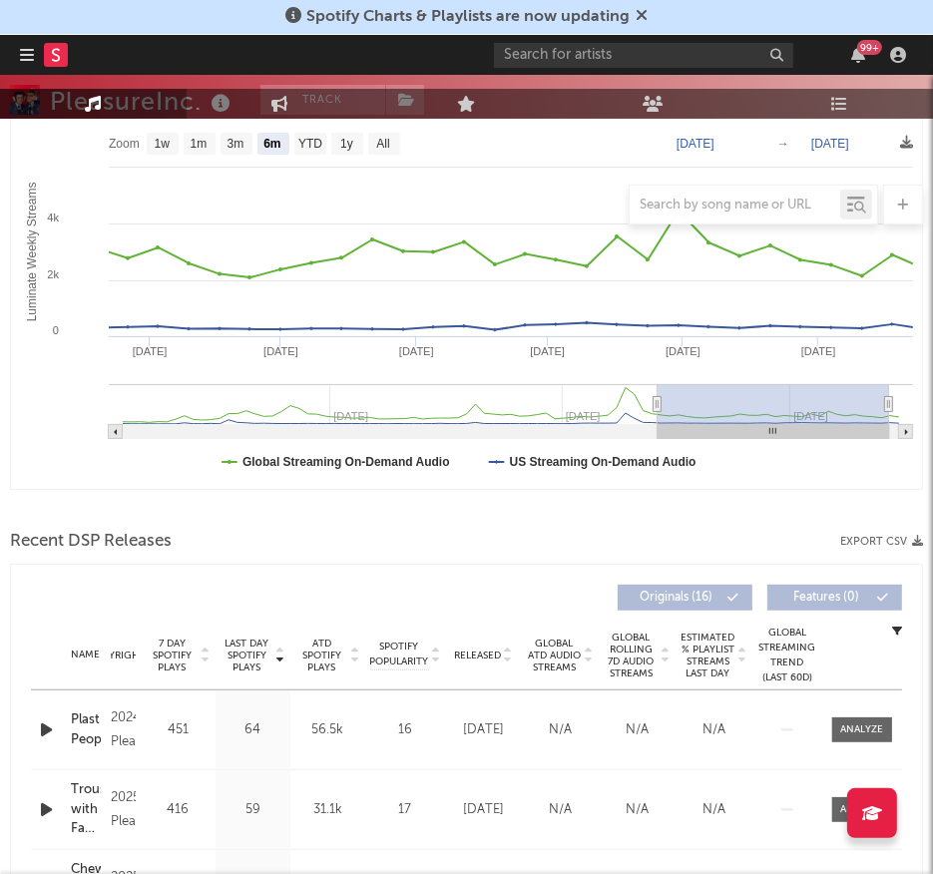
type input "[DATE]"
type input "2025-09-17"
type input "2025-03-09"
type input "2025-09-09"
type input "2025-03-02"
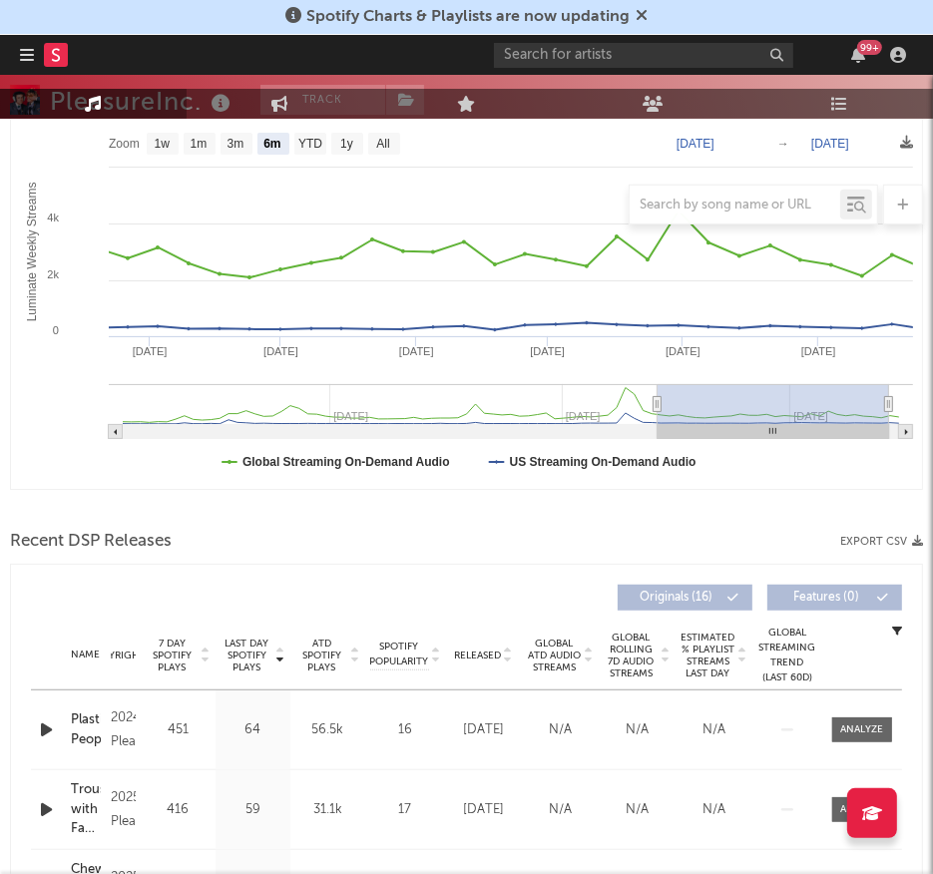
type input "2025-09-02"
type input "2025-02-22"
type input "2025-08-25"
type input "2025-02-12"
type input "2025-08-15"
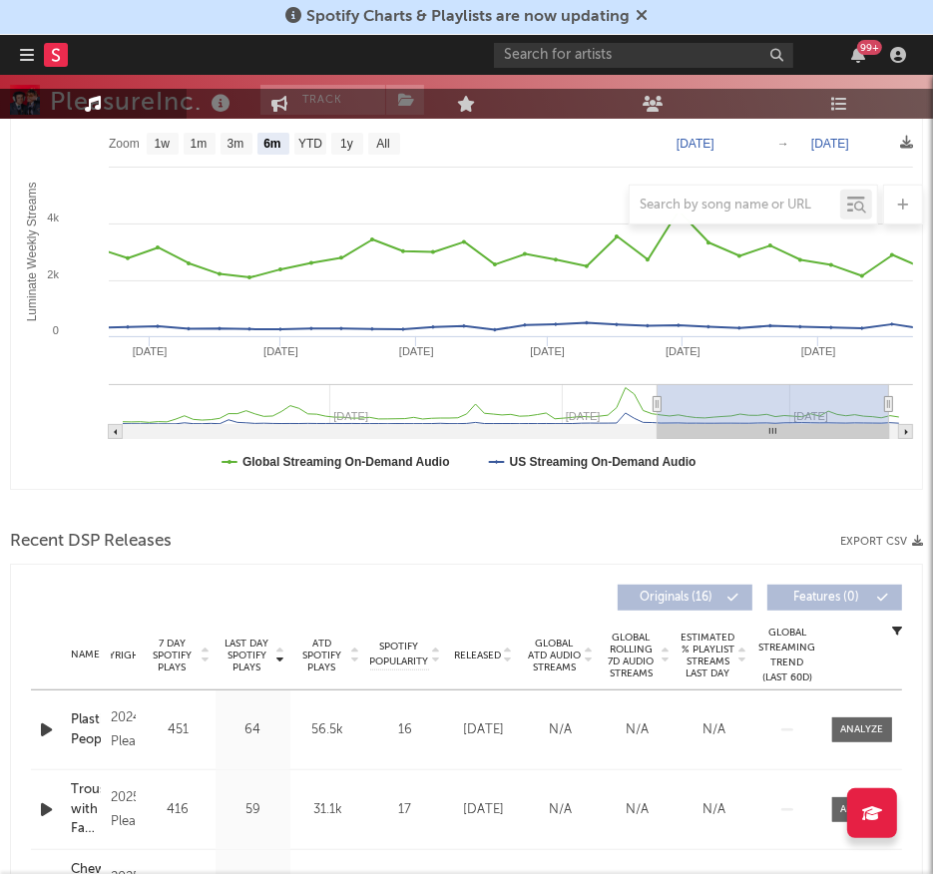
type input "2025-01-31"
type input "2025-08-03"
type input "2025-01-15"
type input "[DATE]"
type input "2024-12-27"
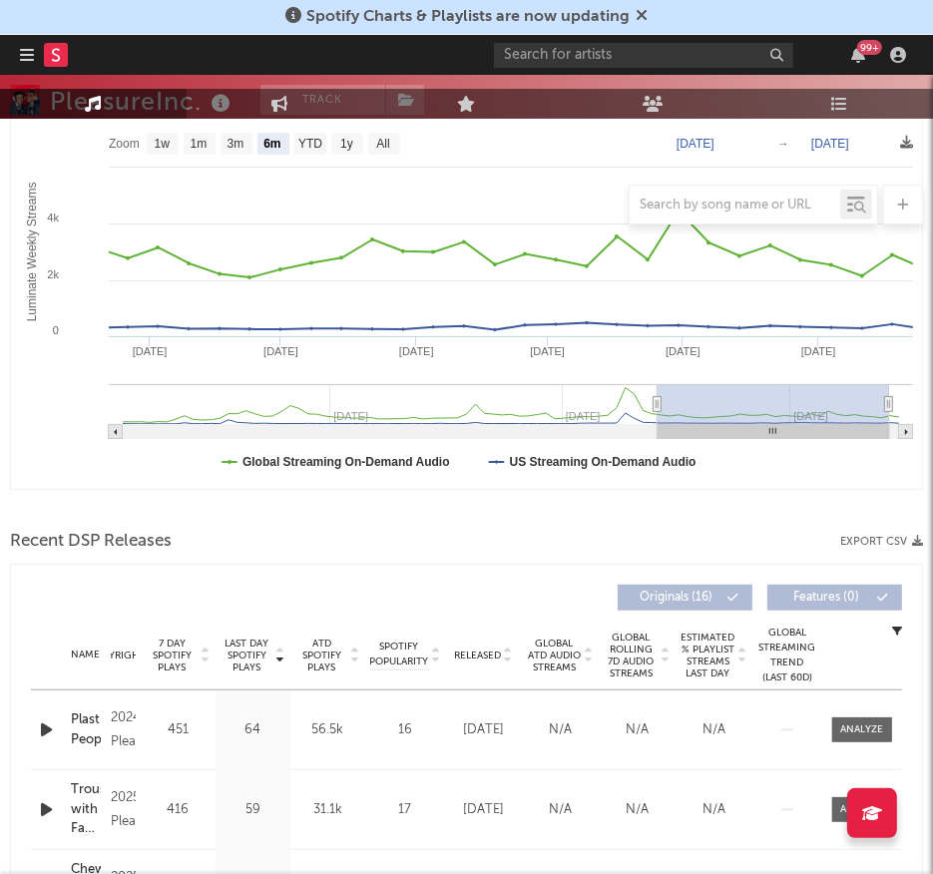
type input "2025-06-29"
type input "2024-12-16"
type input "2025-06-18"
type input "2024-11-18"
type input "2025-05-21"
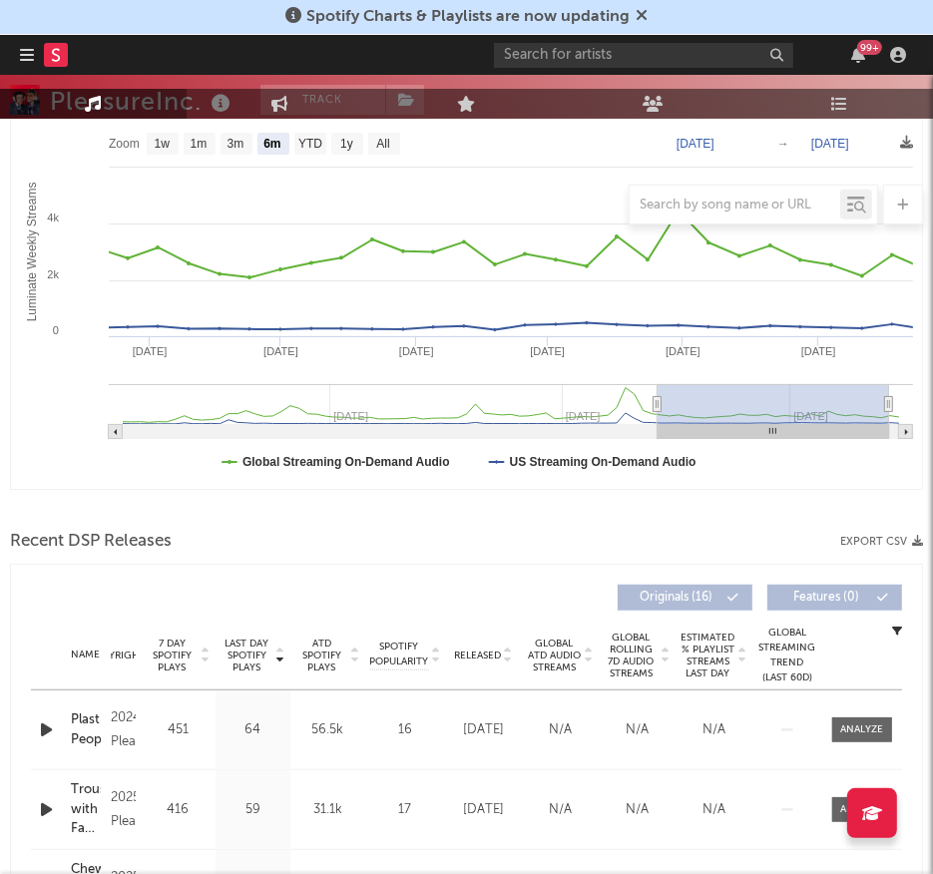
type input "2024-11-02"
type input "2025-05-05"
type input "2024-10-20"
type input "2025-04-22"
type input "2024-10-02"
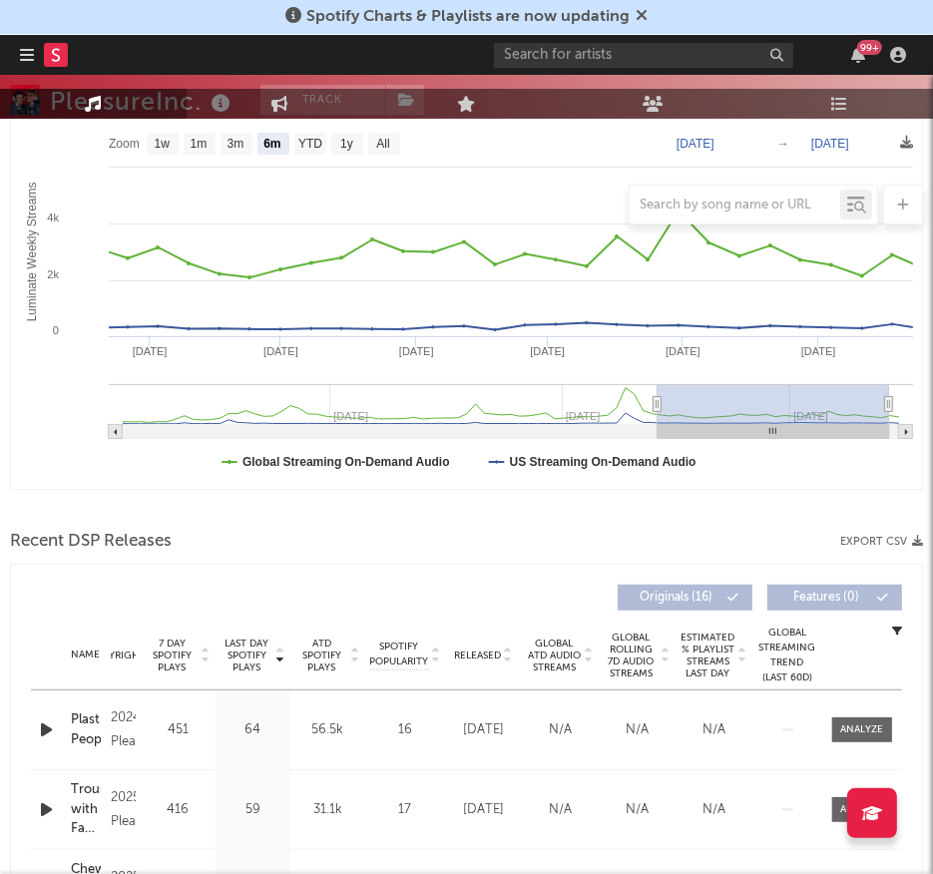
type input "2025-04-04"
type input "2024-09-18"
type input "2025-03-21"
type input "2024-09-06"
type input "2025-03-09"
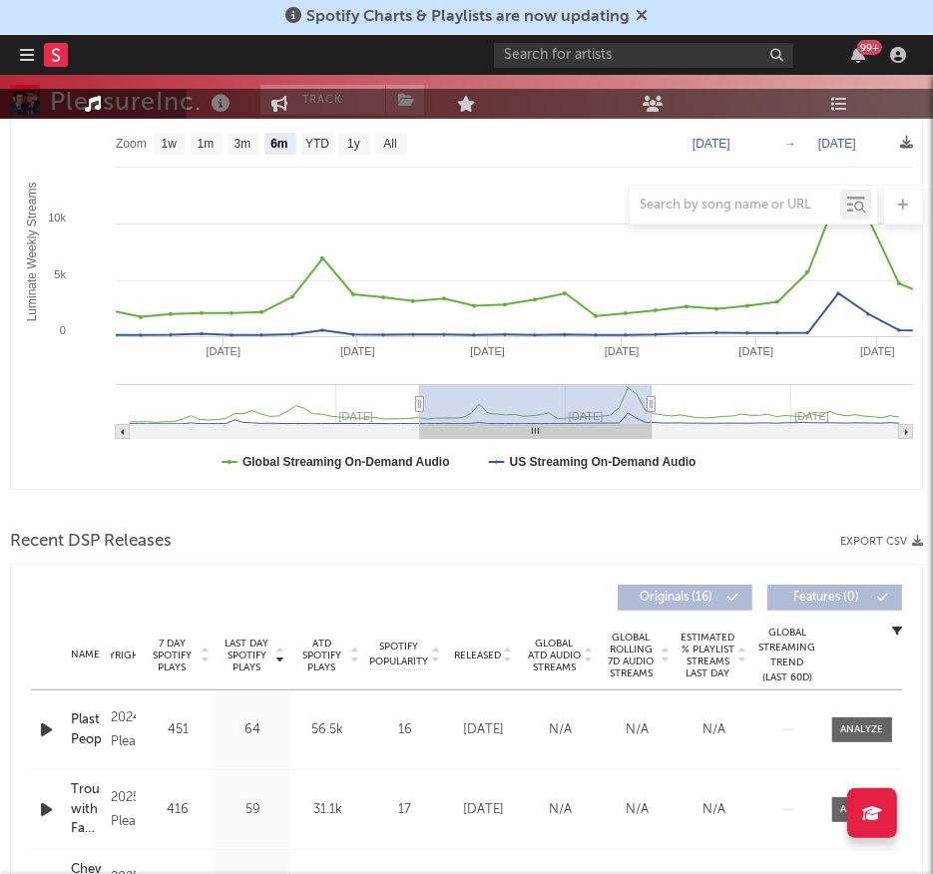
type input "2024-08-22"
type input "2025-02-22"
type input "2024-08-15"
type input "2025-02-15"
type input "2024-08-11"
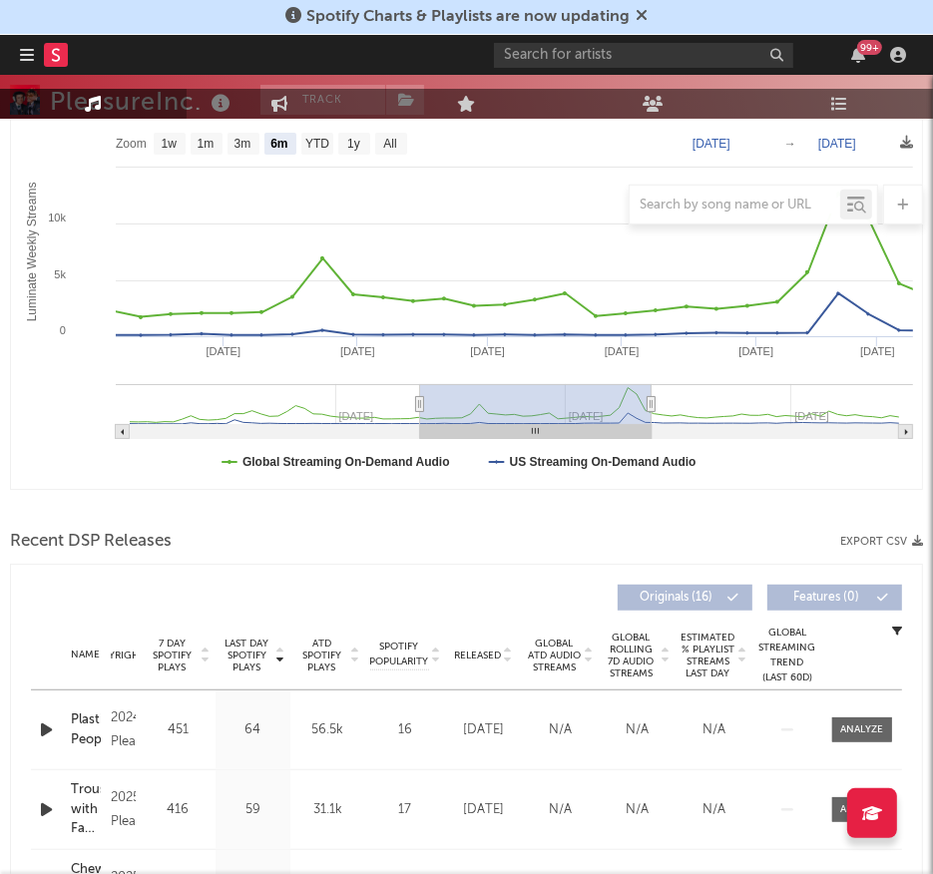
type input "2025-02-11"
type input "2024-08-08"
type input "2025-02-08"
type input "2024-08-05"
type input "2025-02-05"
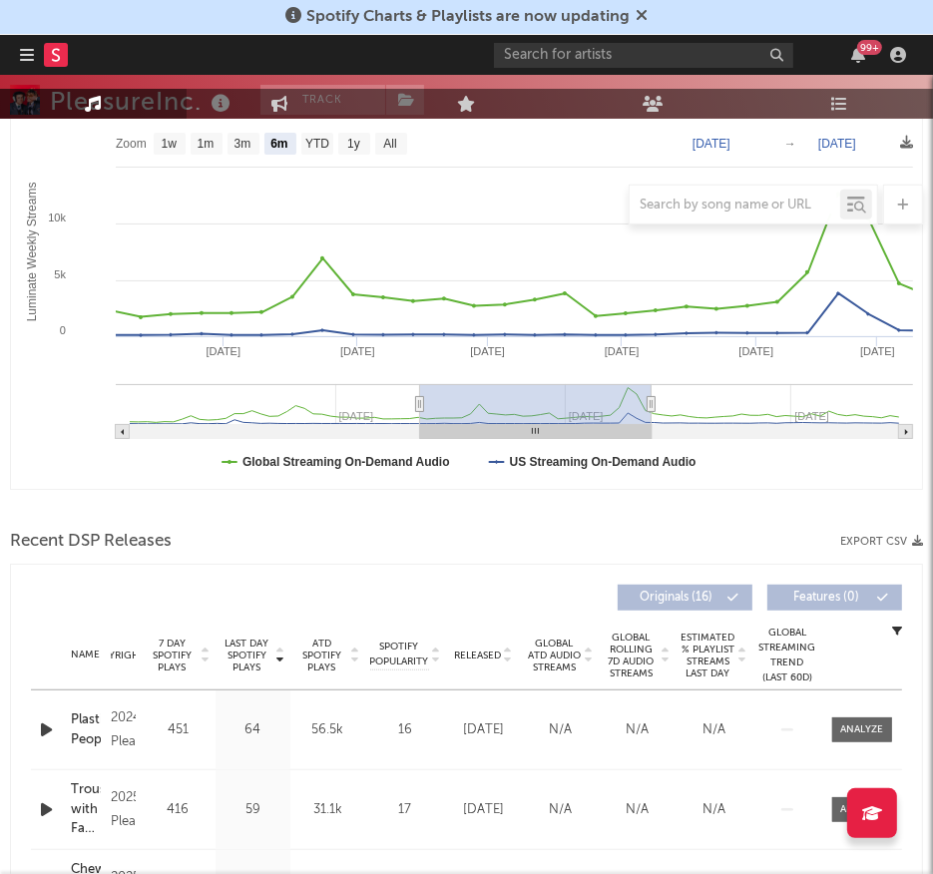
type input "2024-08-02"
type input "2025-02-02"
type input "2024-07-30"
type input "2025-01-30"
type input "2024-07-28"
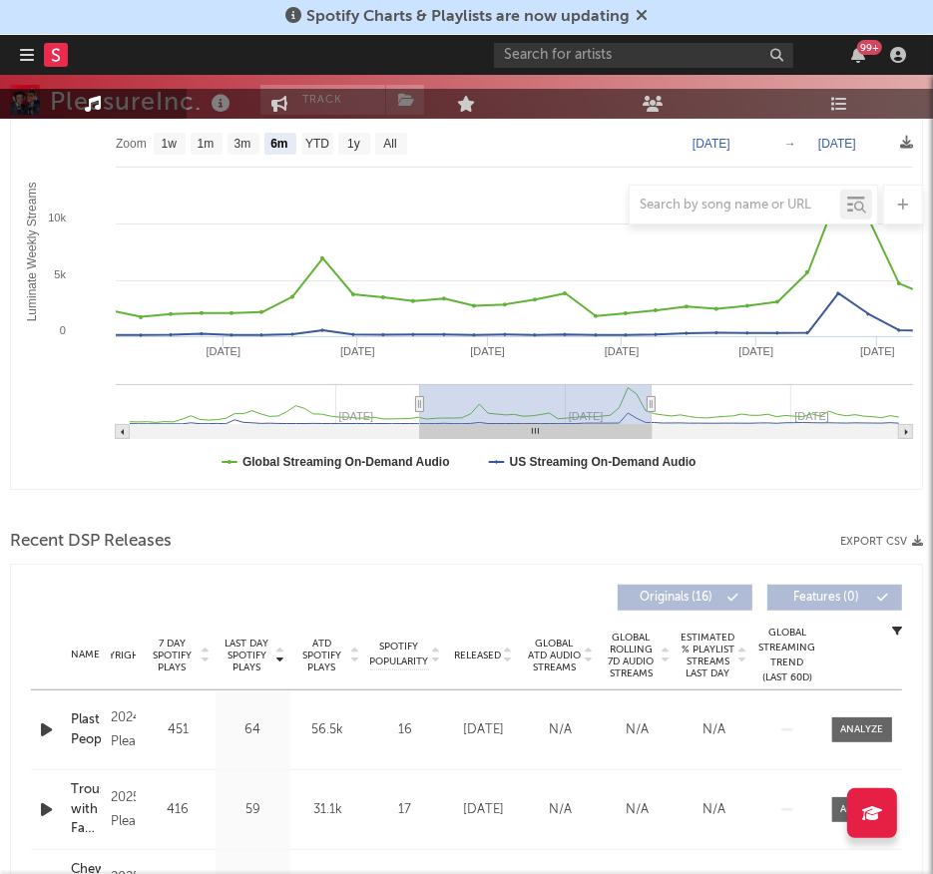
type input "2025-01-28"
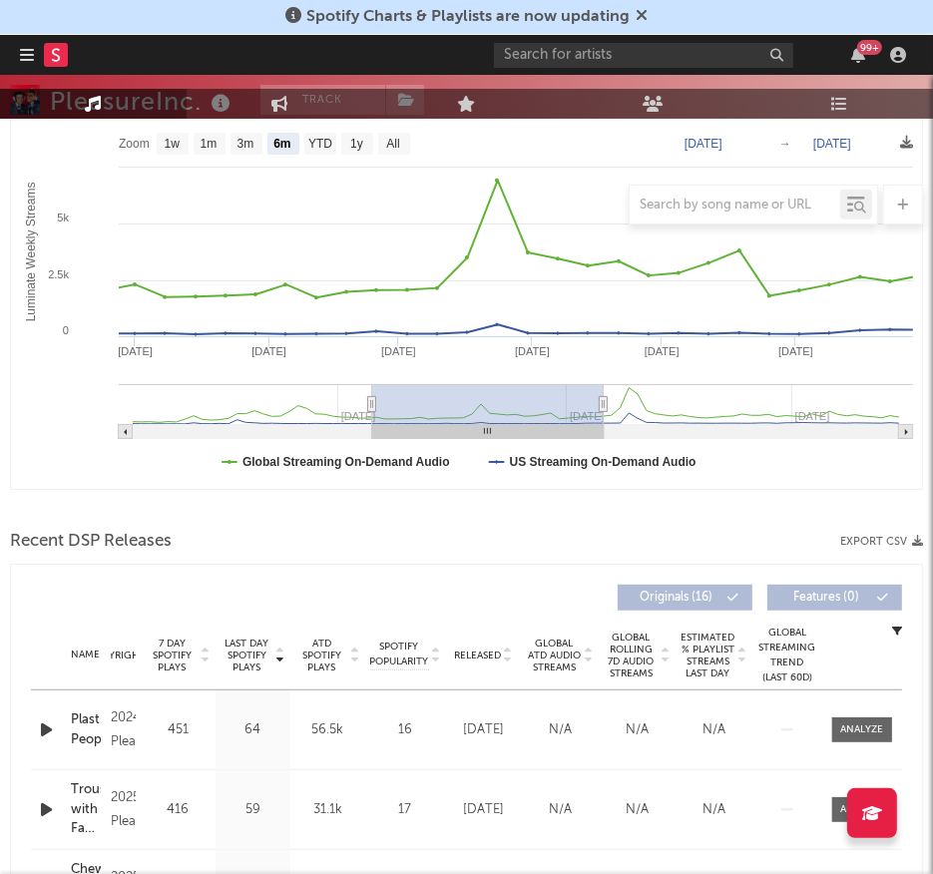
type input "2024-07-29"
type input "2025-01-29"
type input "2024-07-31"
type input "2025-01-31"
type input "2024-08-03"
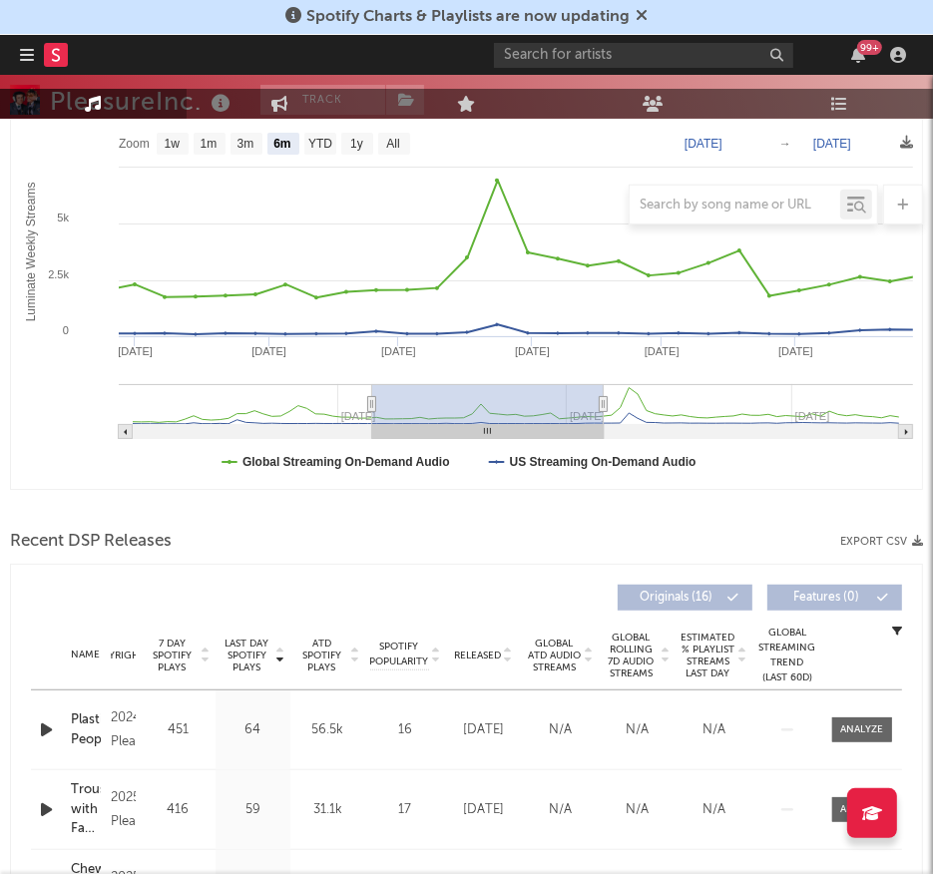
type input "2025-02-03"
type input "2024-08-10"
type input "2025-02-10"
type input "2024-08-18"
type input "2025-02-18"
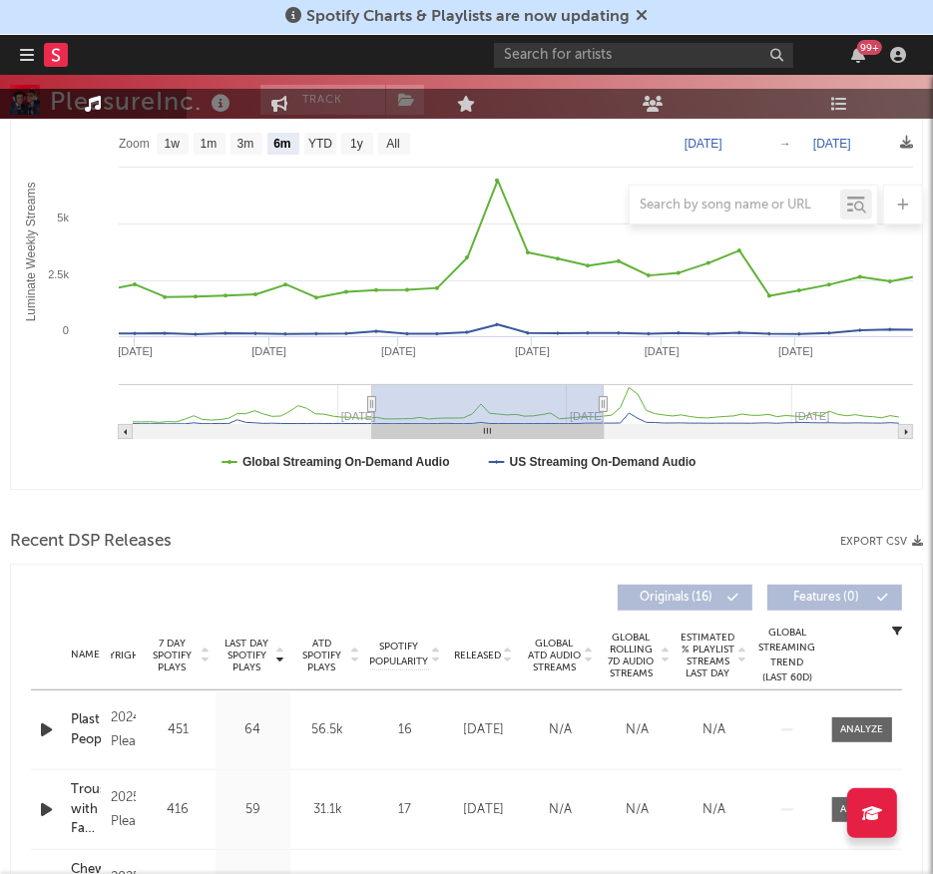
type input "2024-09-02"
type input "2025-03-05"
type input "2024-09-22"
type input "[DATE]"
type input "2024-10-11"
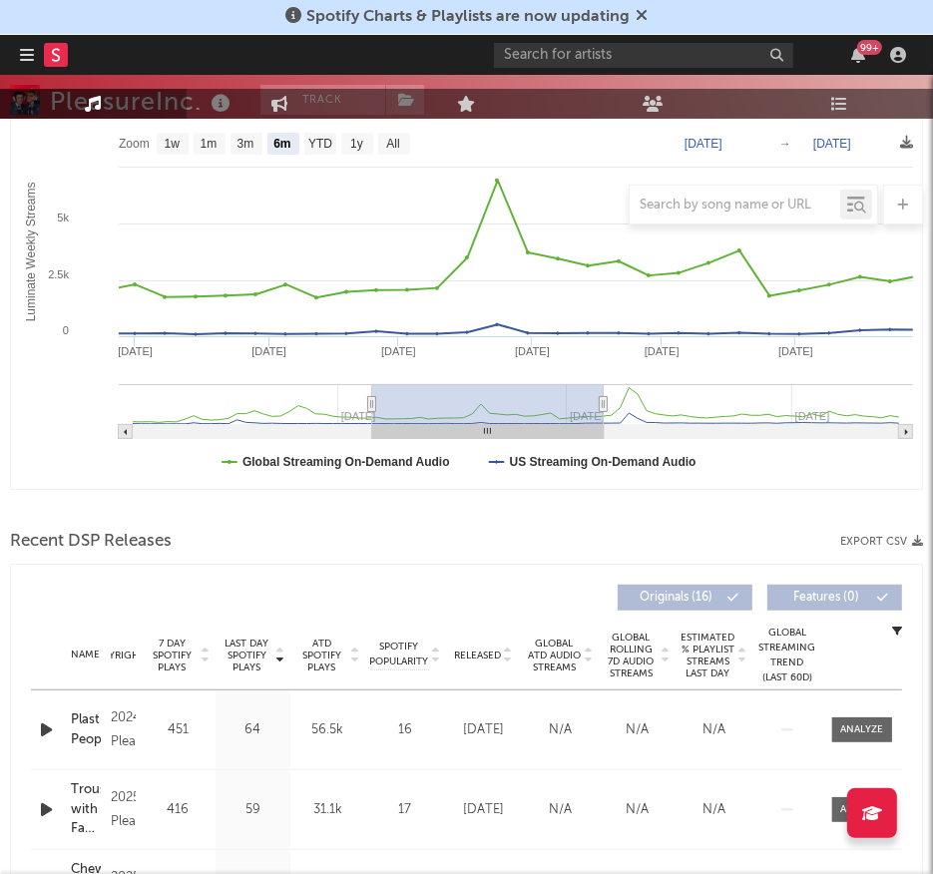
type input "2025-04-13"
type input "2024-11-01"
type input "2025-05-04"
type input "2024-11-24"
type input "2025-05-27"
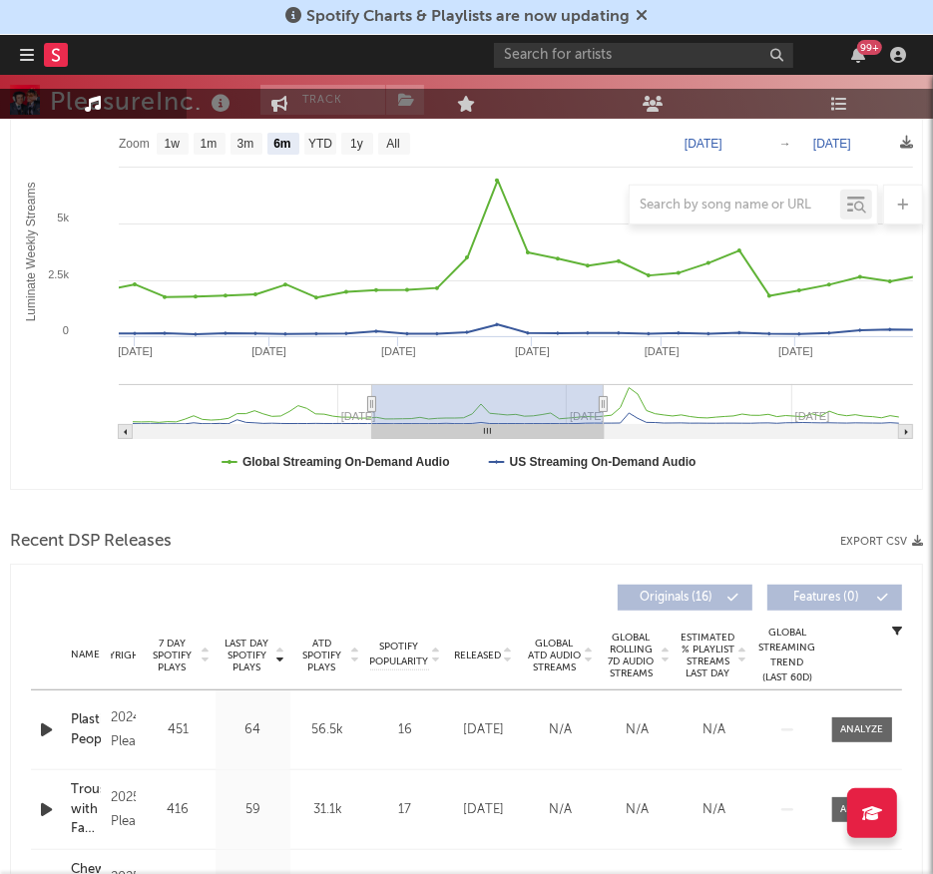
type input "2024-12-12"
type input "2025-06-14"
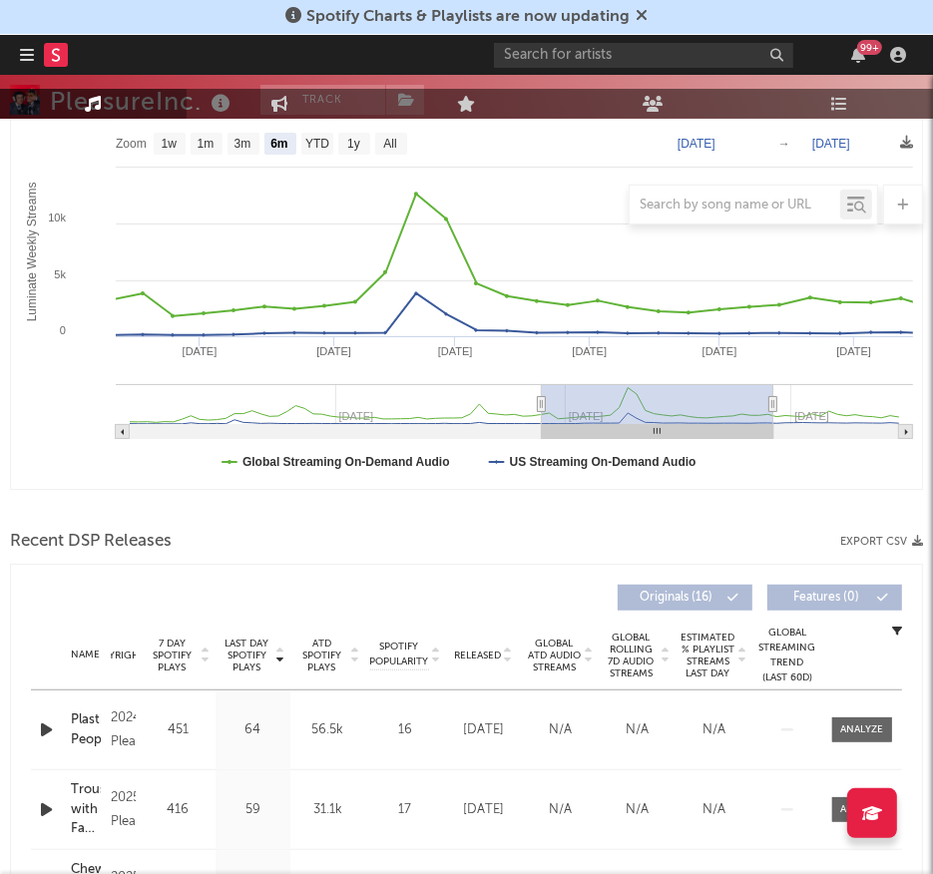
type input "2025-01-04"
type input "2025-07-07"
type input "2025-01-11"
type input "2025-07-14"
type input "2025-01-17"
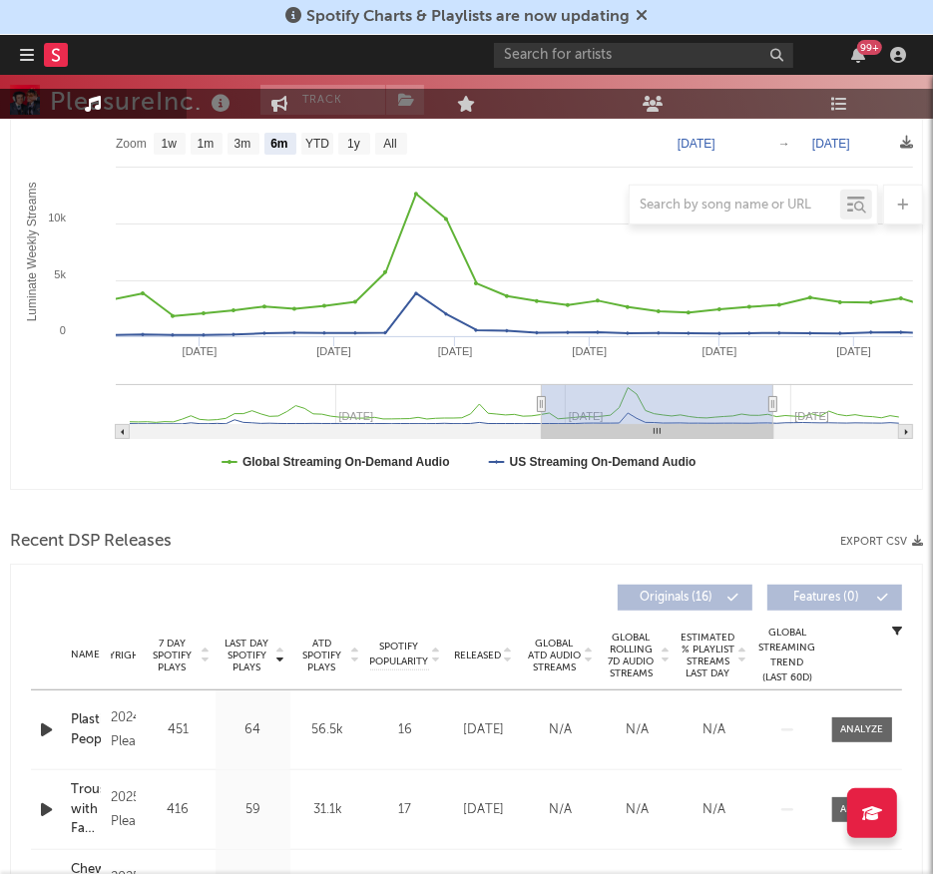
type input "2025-07-20"
type input "2025-01-19"
type input "2025-07-22"
type input "2025-01-20"
type input "2025-07-23"
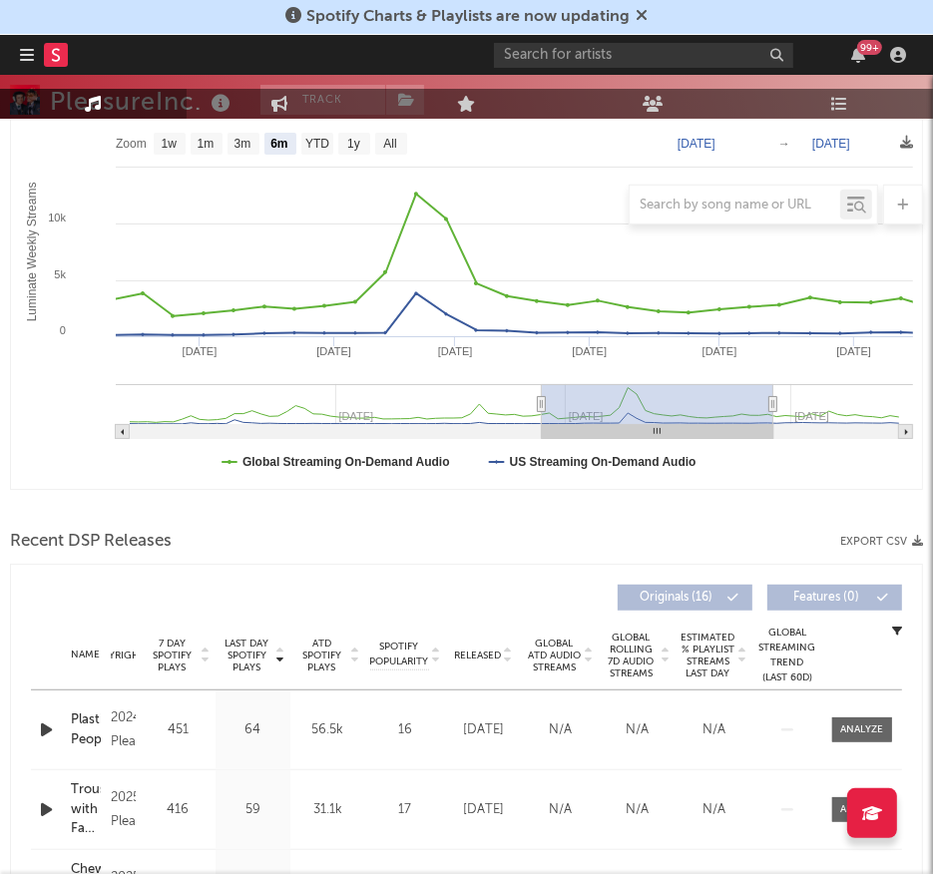
type input "2025-01-19"
type input "2025-07-22"
type input "2025-01-18"
type input "2025-07-21"
type input "2025-01-17"
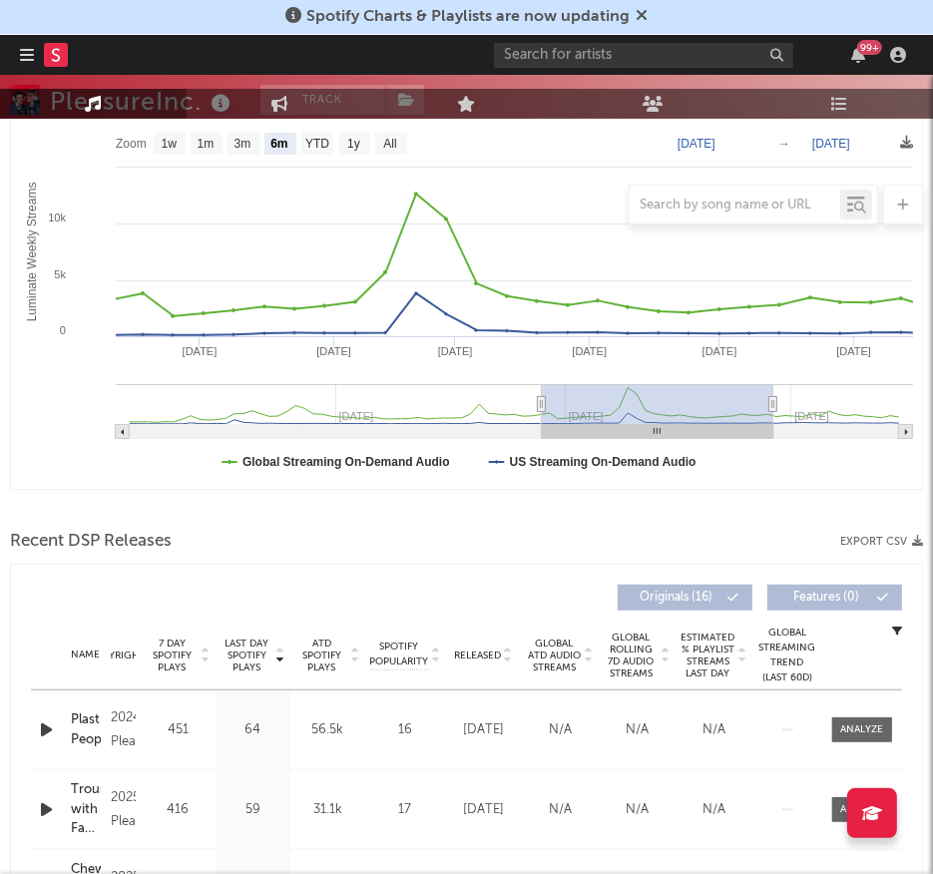
type input "2025-07-20"
type input "2025-01-16"
type input "2025-07-19"
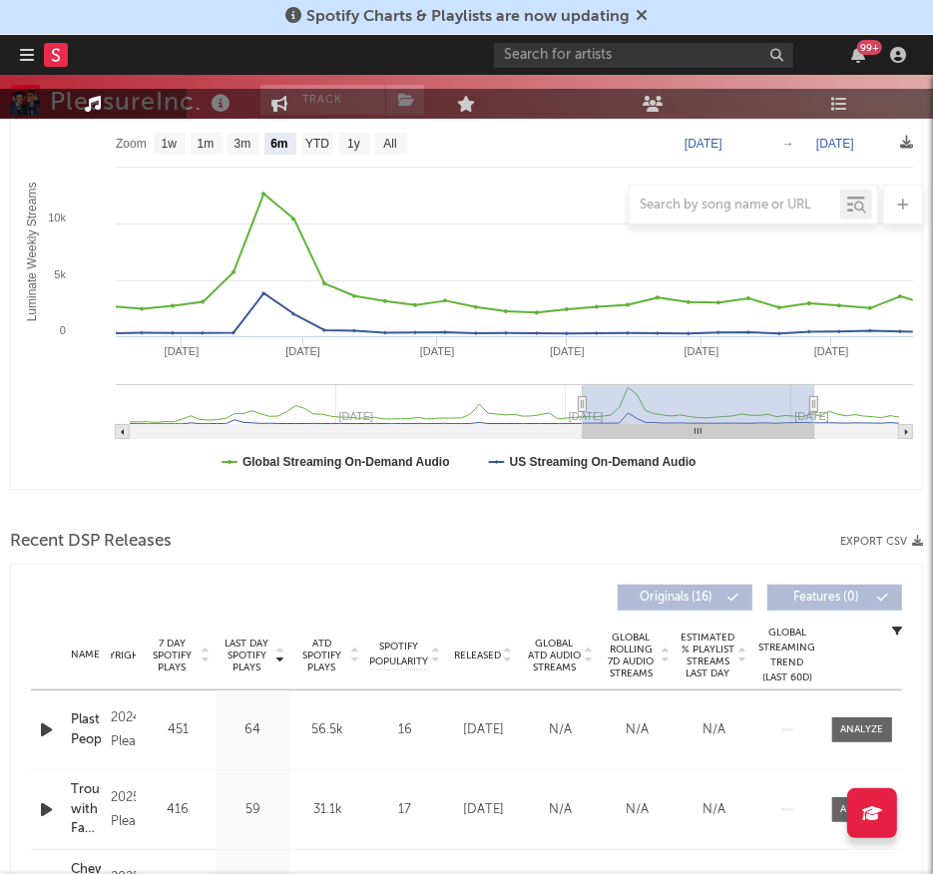
type input "2025-01-14"
type input "2025-07-17"
type input "2025-01-12"
type input "2025-07-15"
type input "2025-01-07"
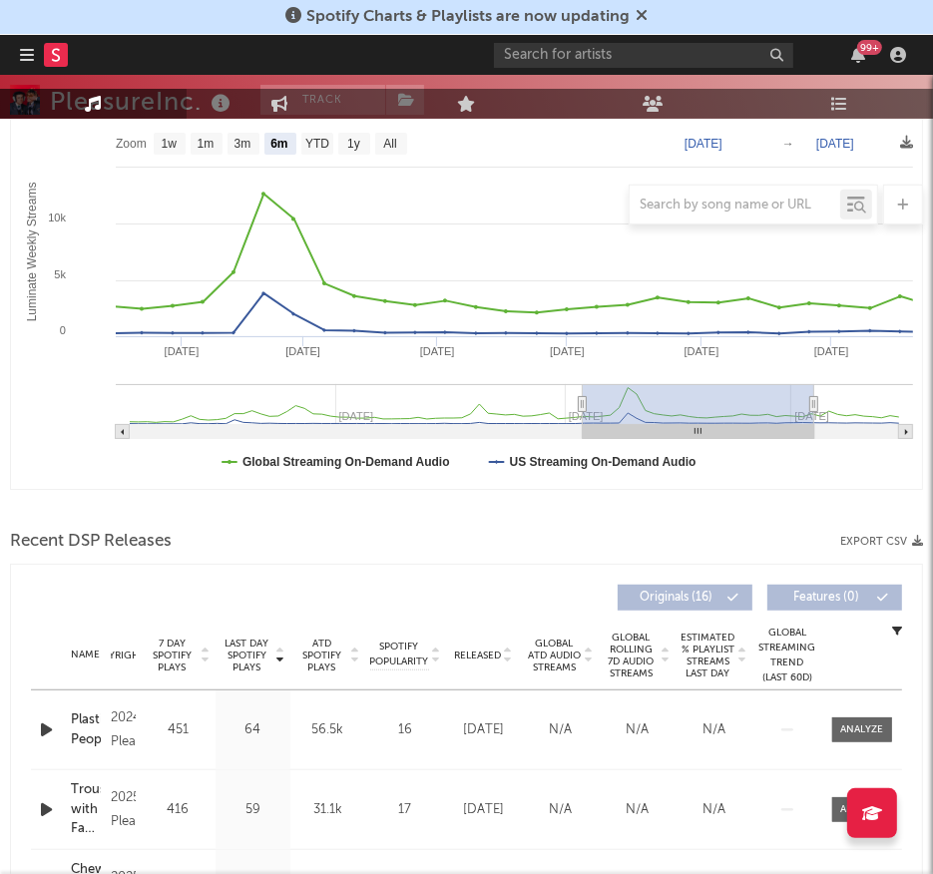
type input "2025-07-10"
type input "2024-12-31"
type input "[DATE]"
type input "2024-12-23"
type input "2025-06-25"
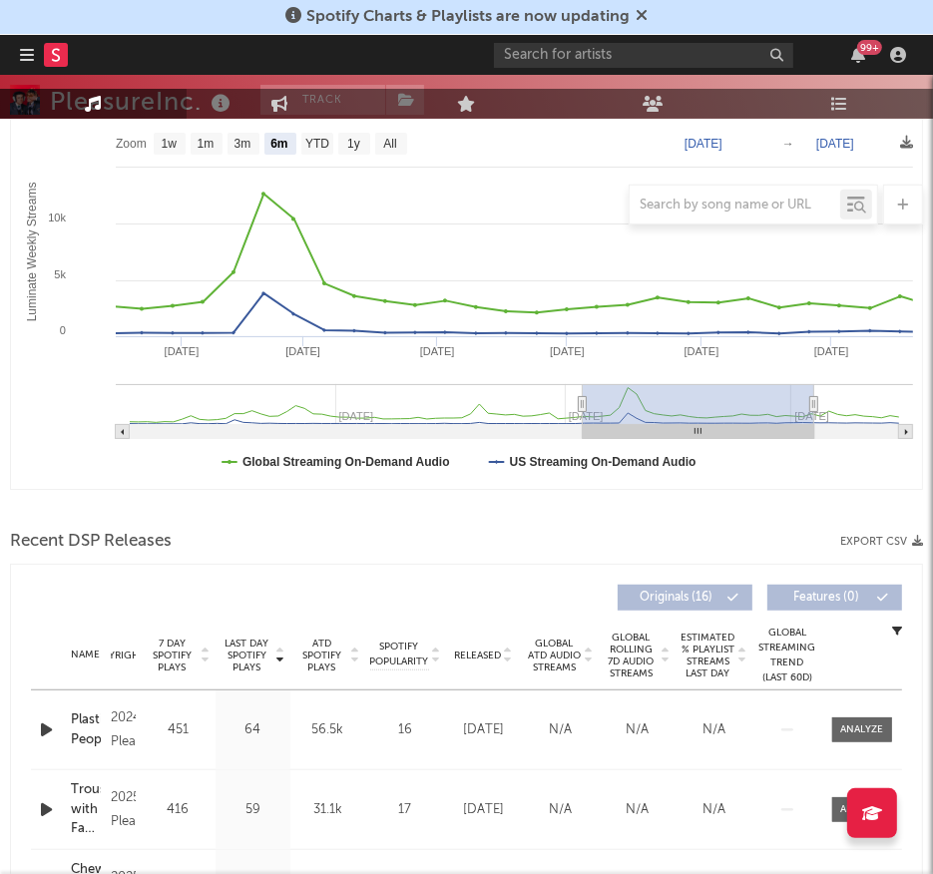
type input "2024-12-13"
type input "2025-06-15"
type input "2024-12-08"
type input "2025-06-10"
type input "2024-12-01"
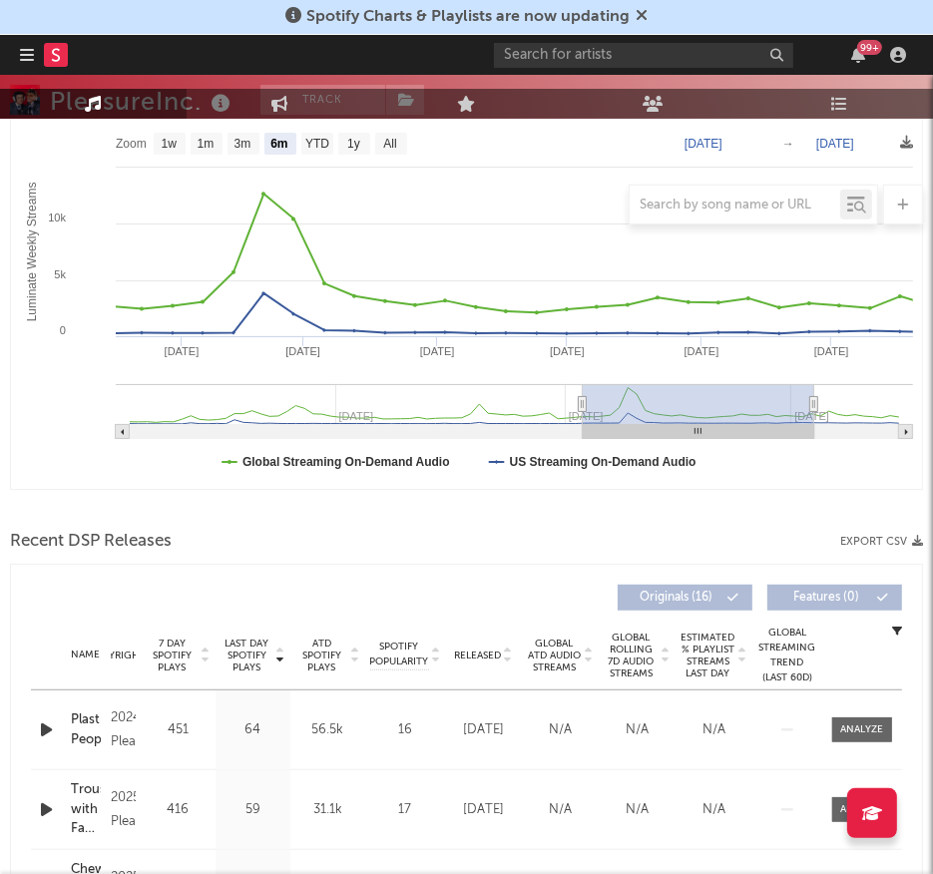
type input "2025-06-03"
type input "2024-11-29"
type input "2025-06-01"
type input "2024-11-27"
type input "[DATE]"
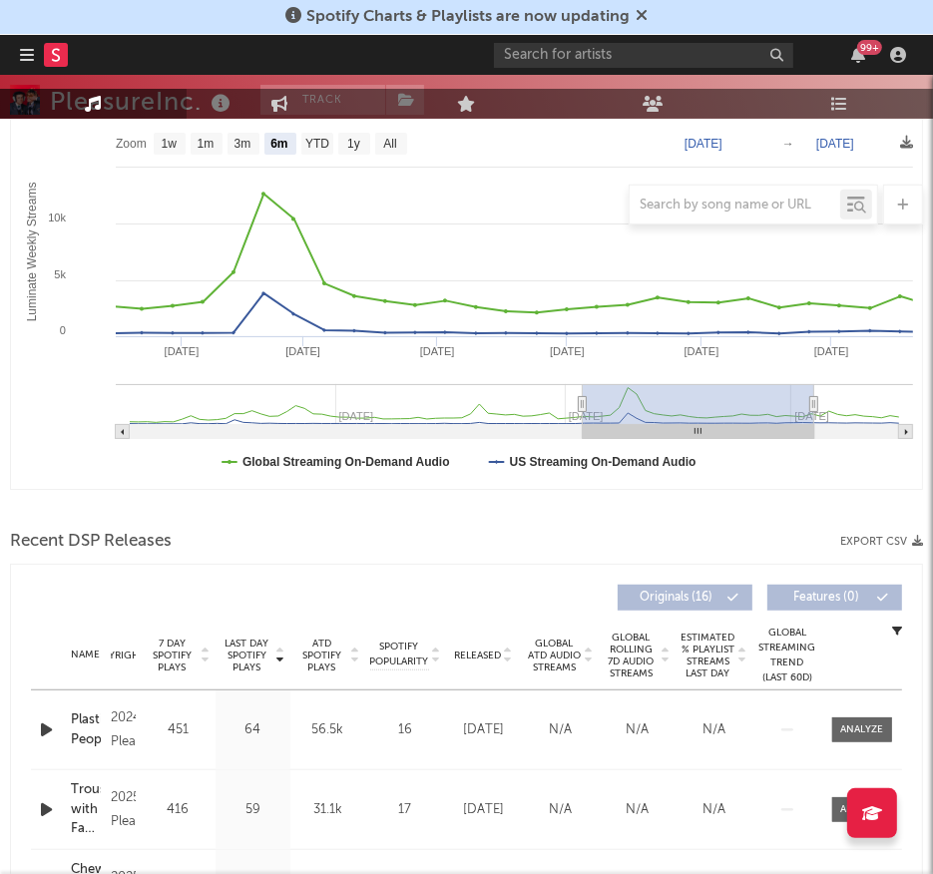
type input "2024-11-25"
type input "2025-05-28"
type input "2024-11-26"
type input "2025-05-29"
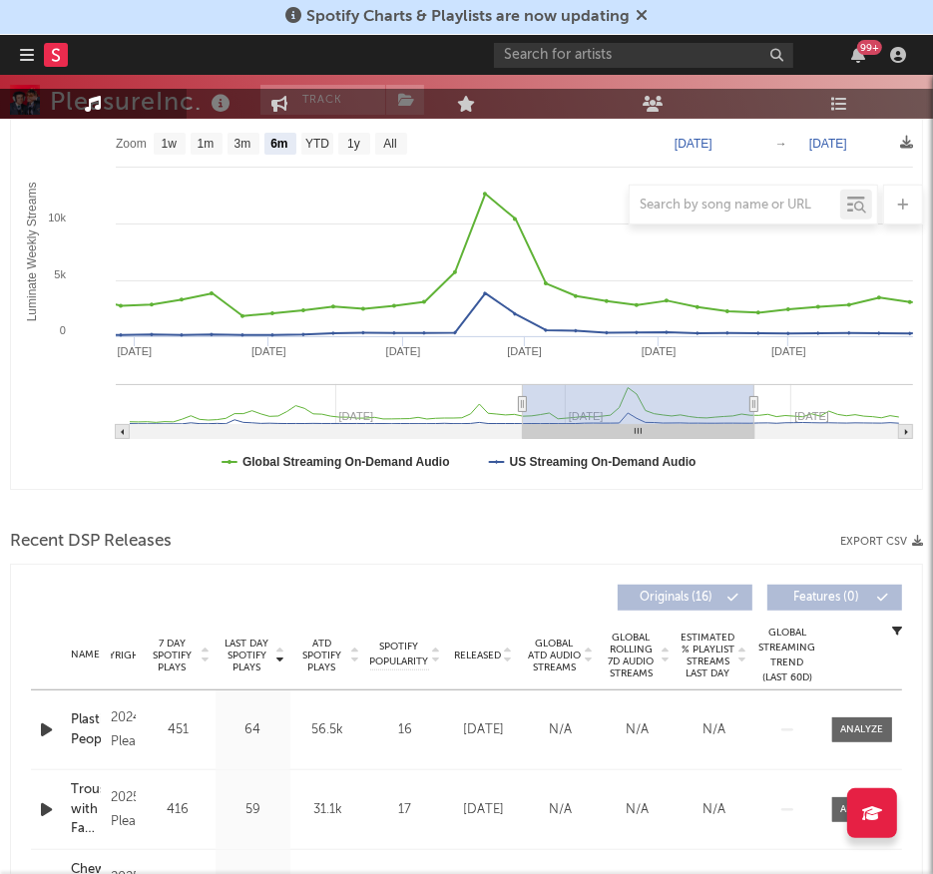
type input "2024-11-27"
type input "[DATE]"
type input "2024-11-29"
type input "2025-06-01"
drag, startPoint x: 673, startPoint y: 410, endPoint x: 524, endPoint y: 367, distance: 155.7
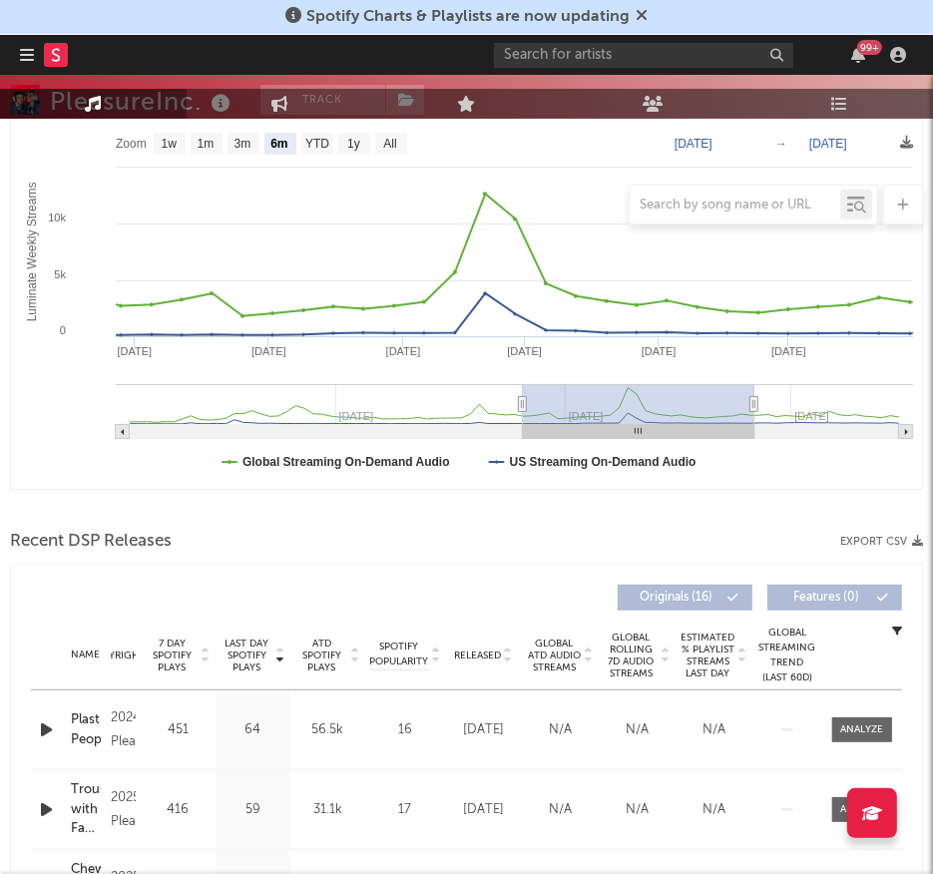
click at [524, 367] on icon "Created with Highcharts 10.3.3 Luminate Weekly Streams Luminate Weekly Consumpt…" at bounding box center [467, 289] width 912 height 399
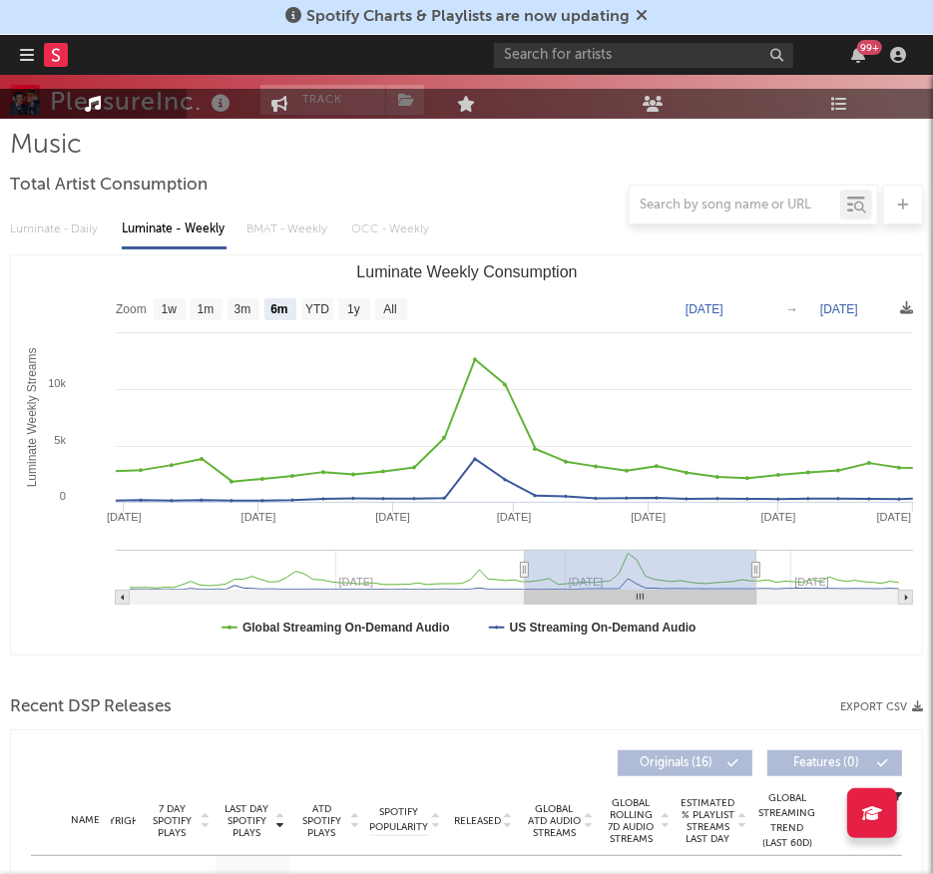
scroll to position [273, 0]
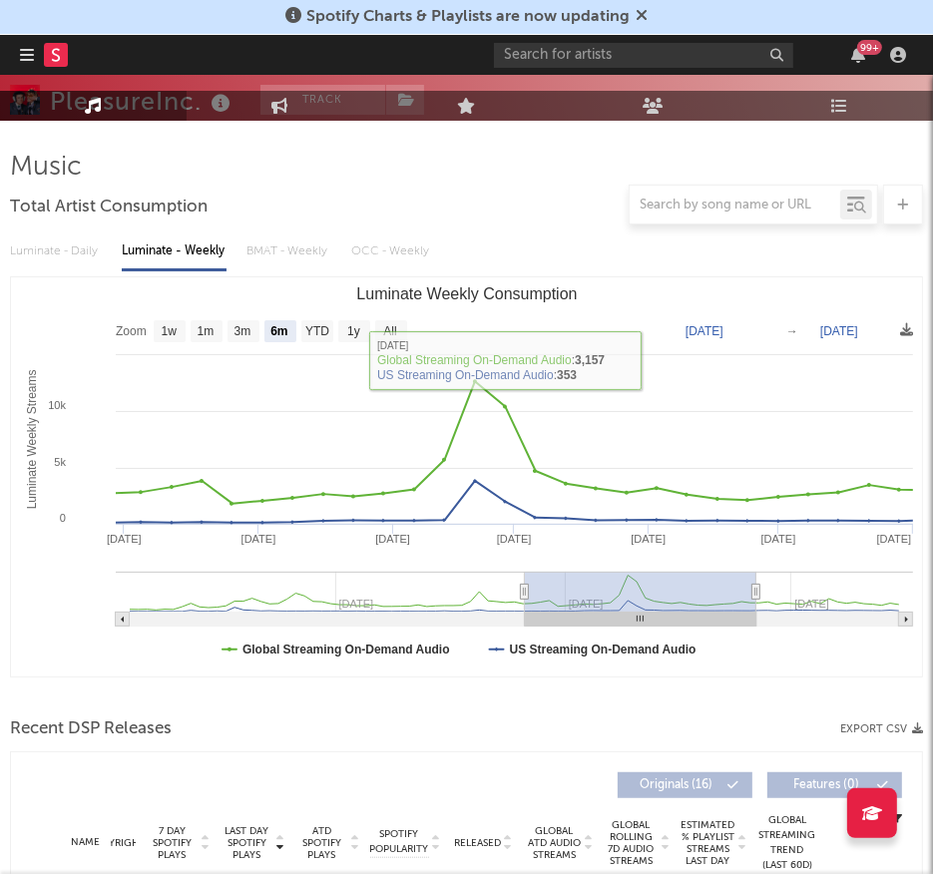
scroll to position [212, 0]
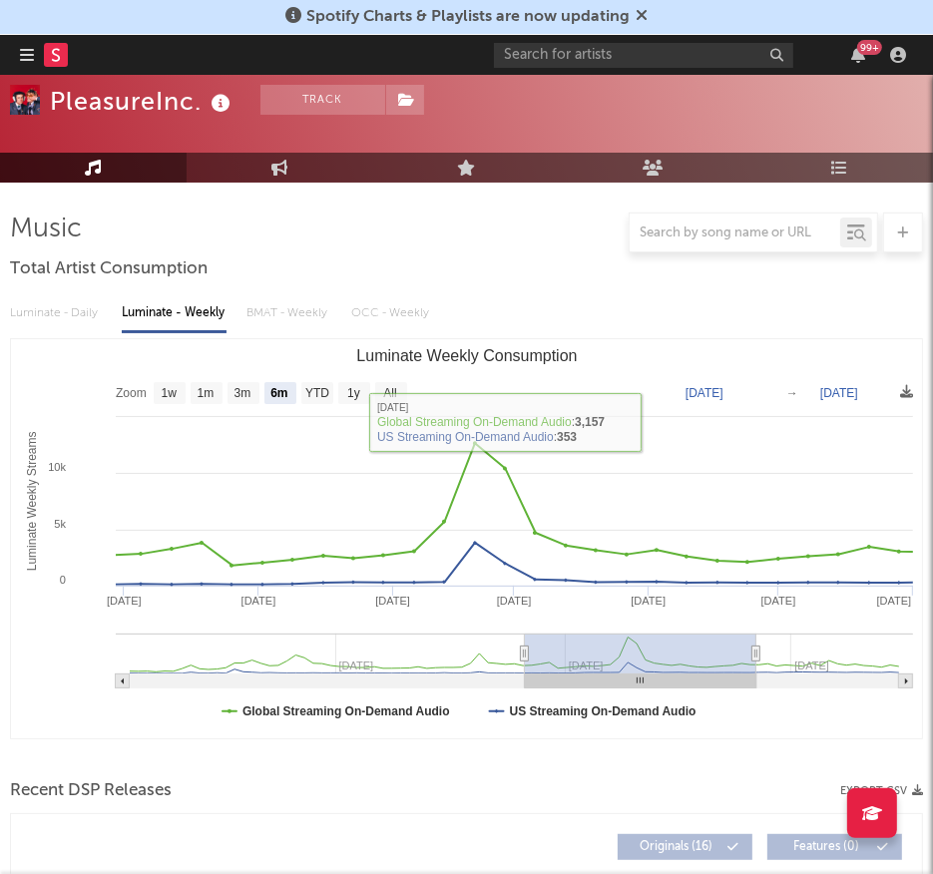
select select "1w"
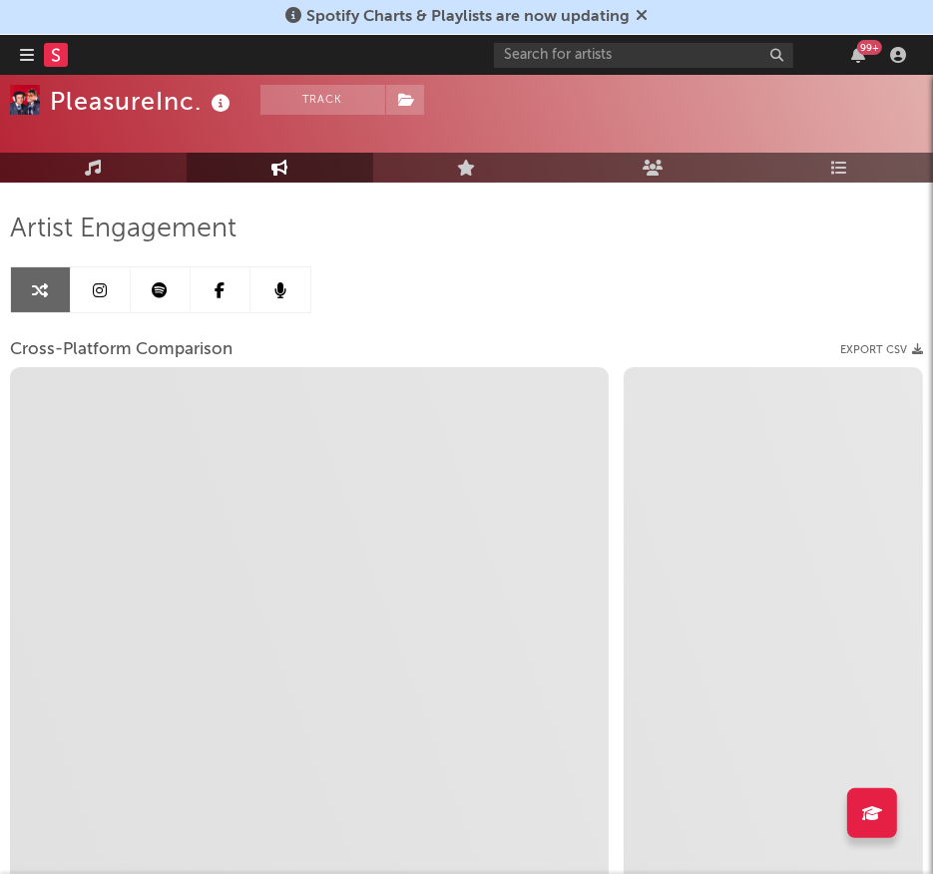
select select "1m"
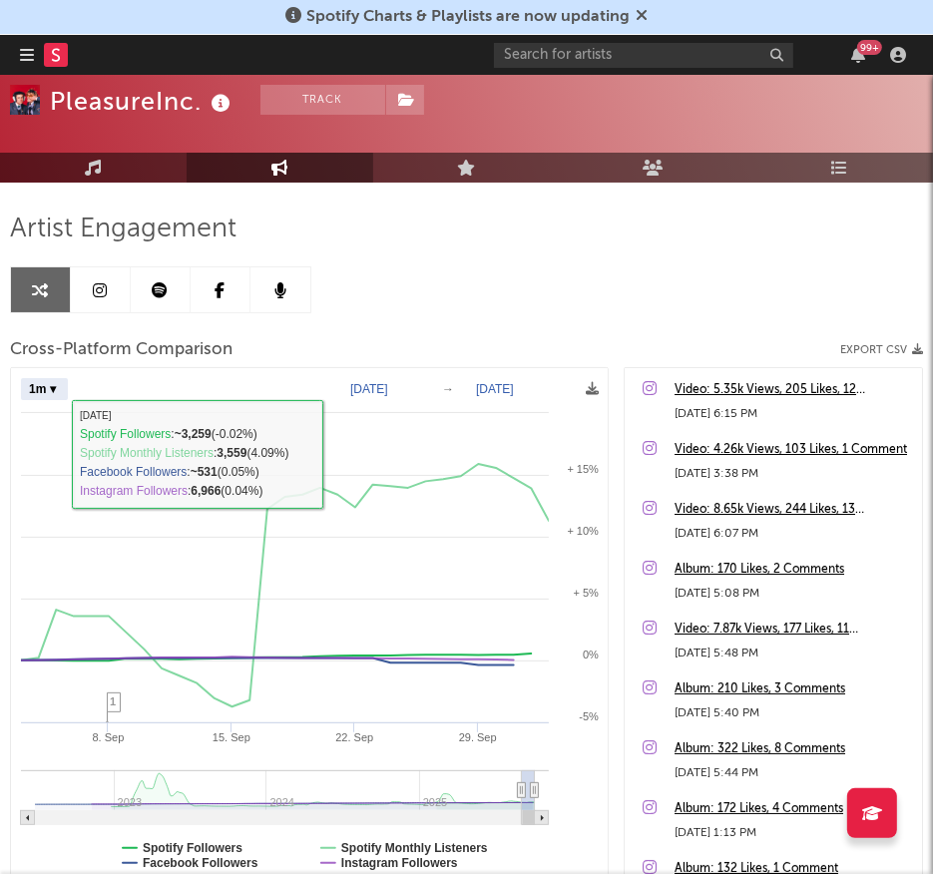
click at [357, 275] on div "Artist Engagement Cross-Platform Comparison Export CSV Zoom 1w 1m 3m 6m YTD 1y …" at bounding box center [466, 552] width 913 height 678
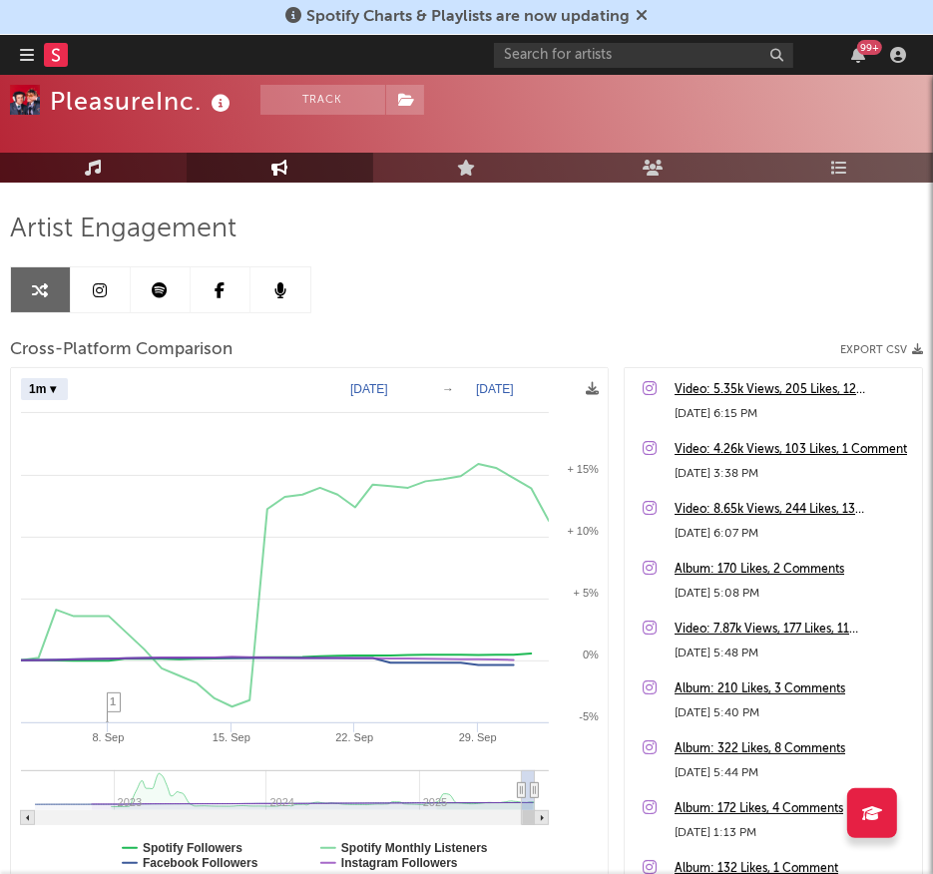
click at [105, 164] on link "Music" at bounding box center [93, 168] width 187 height 30
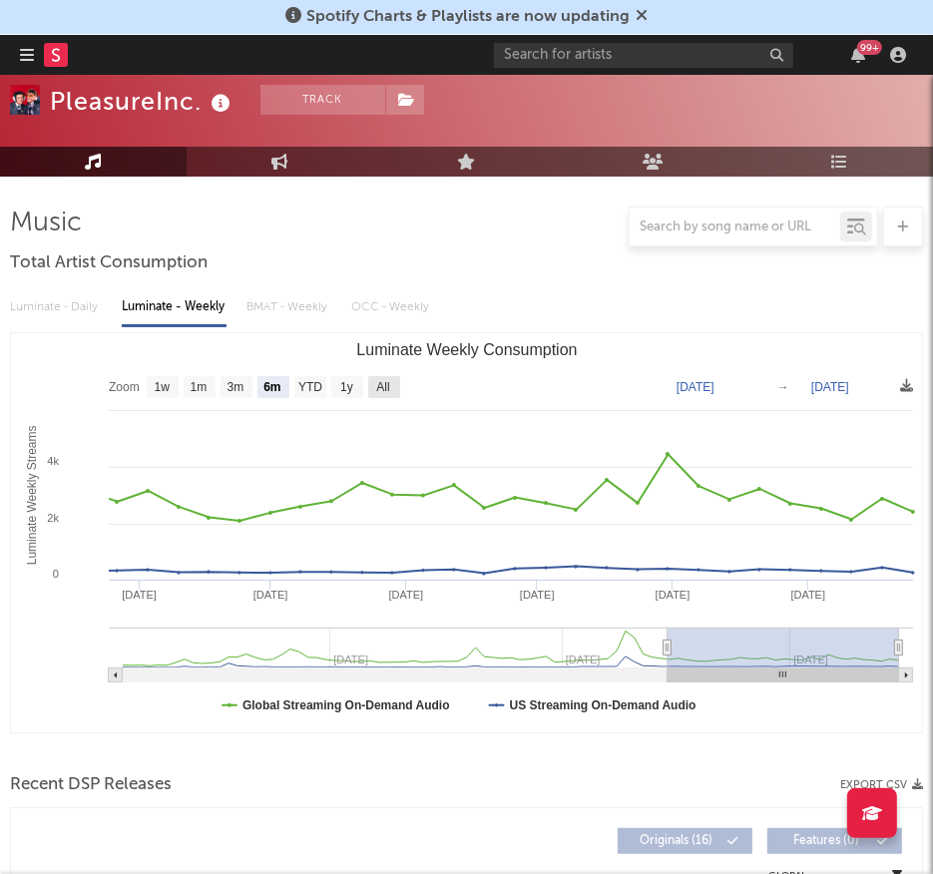
scroll to position [212, 0]
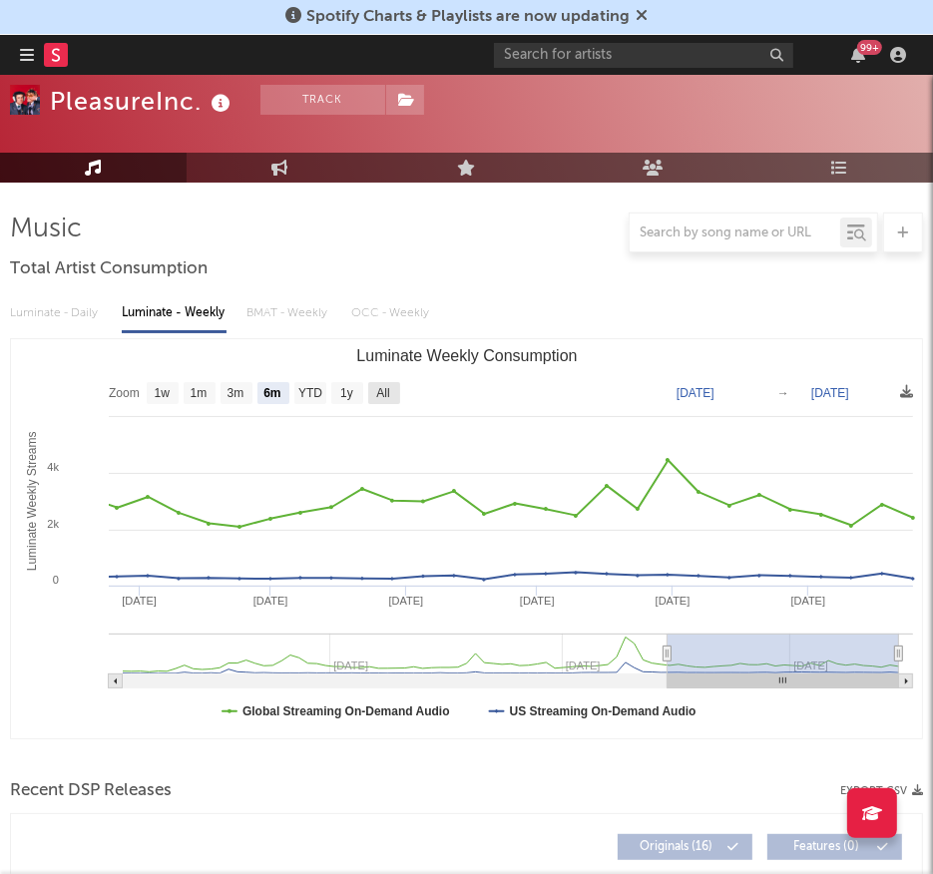
click at [380, 403] on rect "Luminate Weekly Consumption" at bounding box center [384, 393] width 32 height 22
select select "All"
type input "2024-01-18"
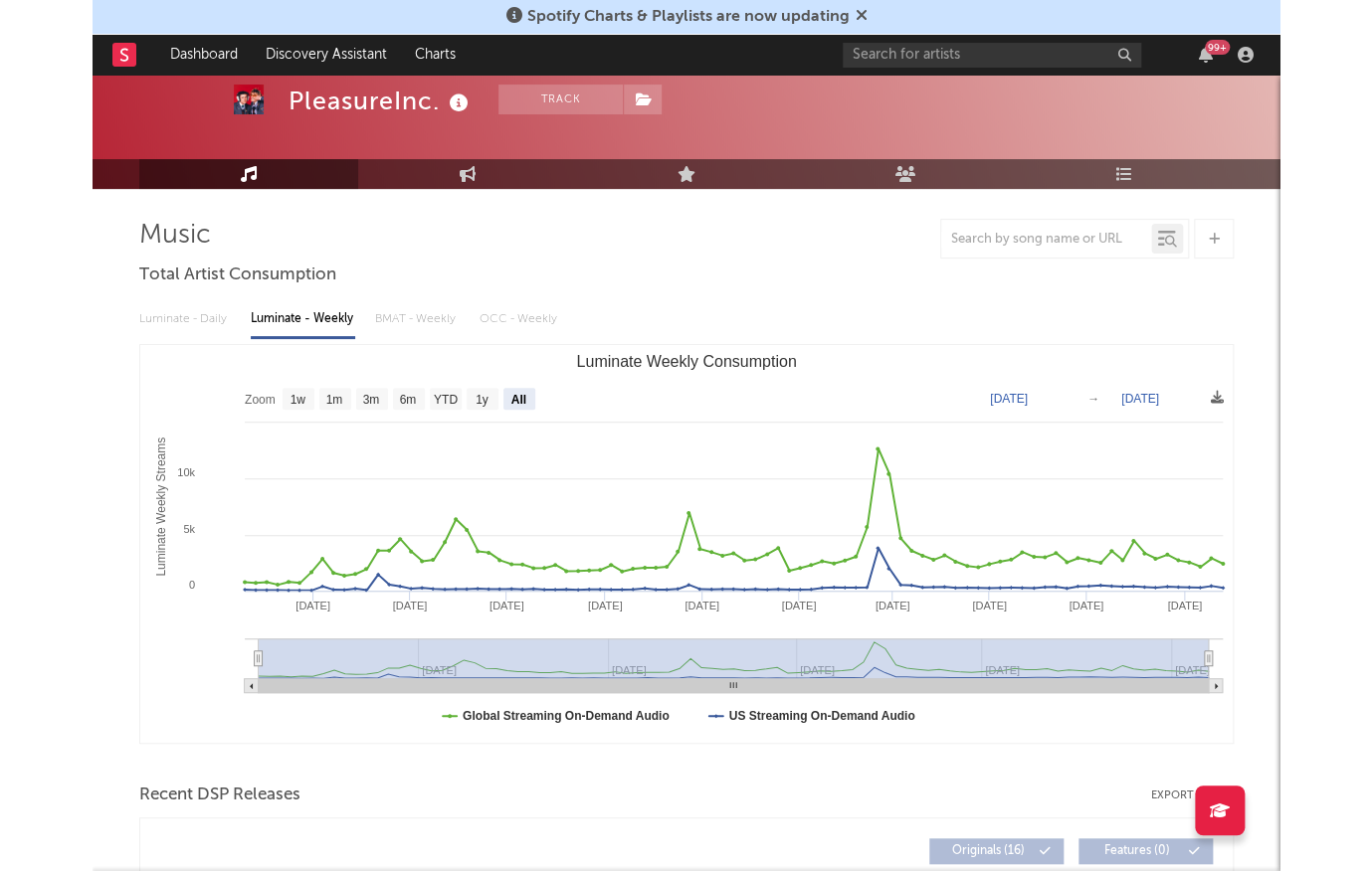
scroll to position [70, 0]
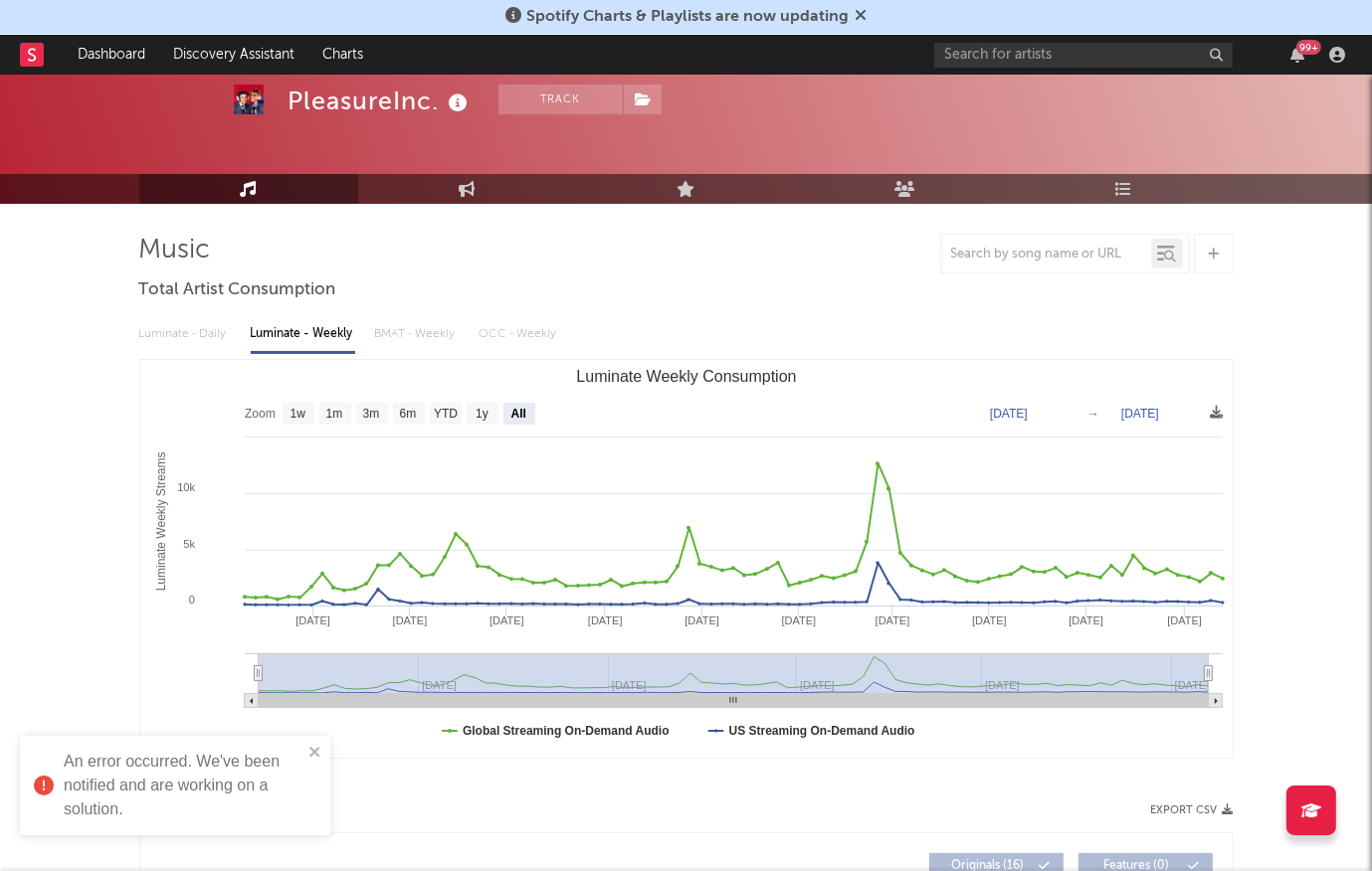
click at [416, 331] on div "Luminate - Daily Luminate - Weekly BMAT - Weekly OCC - Weekly" at bounding box center [686, 334] width 1094 height 34
click at [404, 336] on div "Luminate - Daily Luminate - Weekly BMAT - Weekly OCC - Weekly" at bounding box center [686, 334] width 1094 height 34
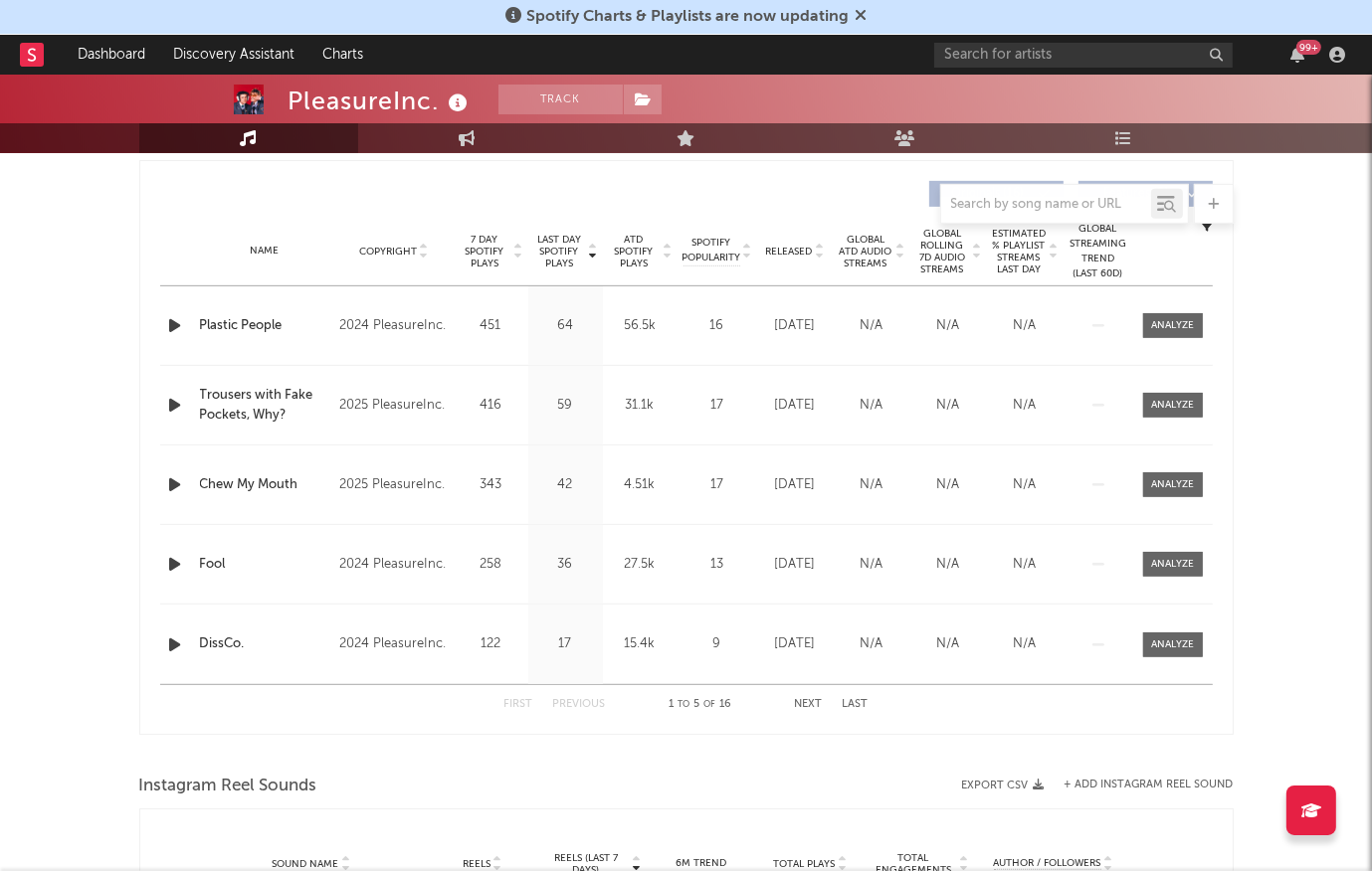
scroll to position [755, 0]
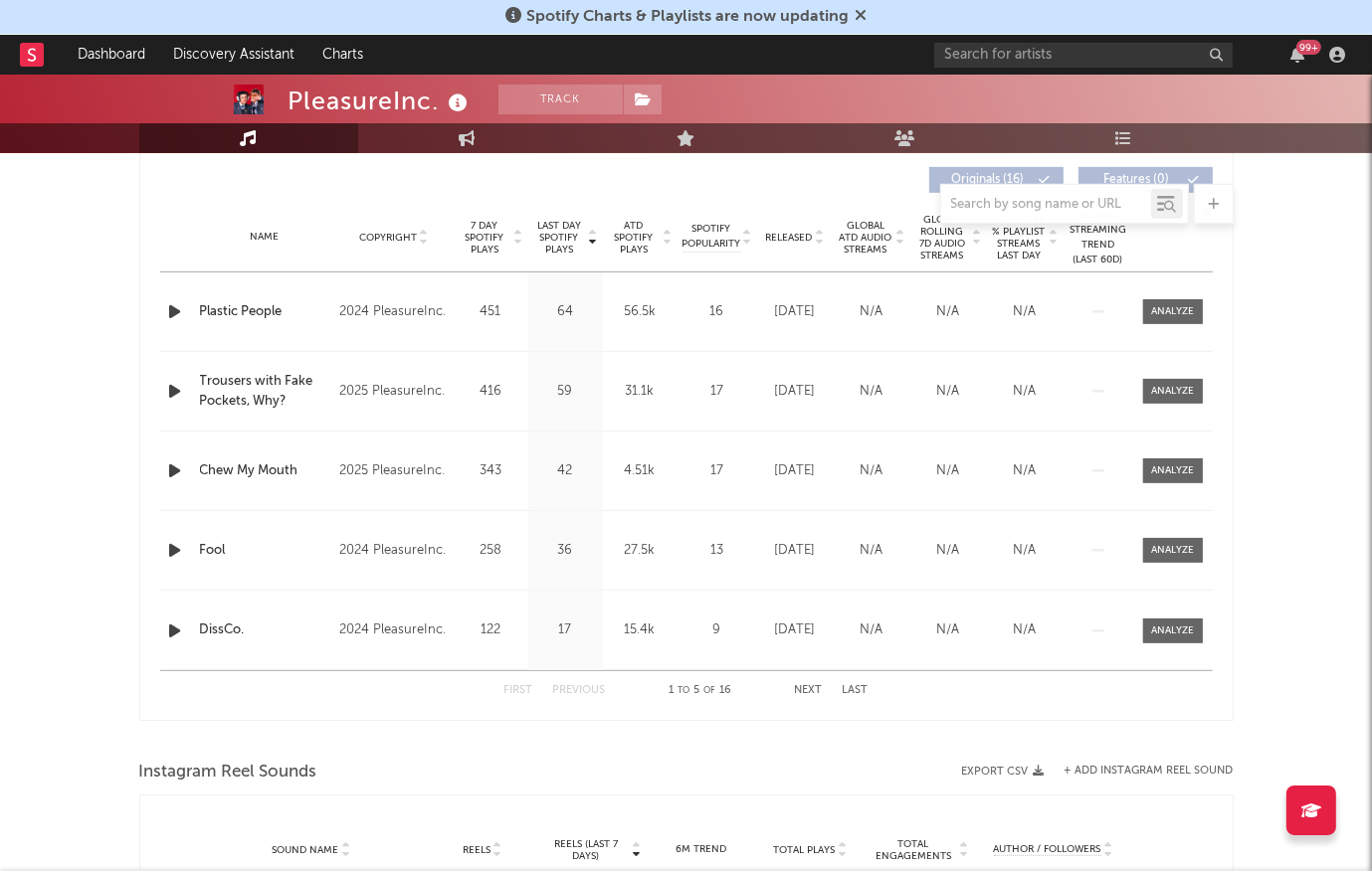
click at [802, 231] on span "Released" at bounding box center [789, 237] width 47 height 12
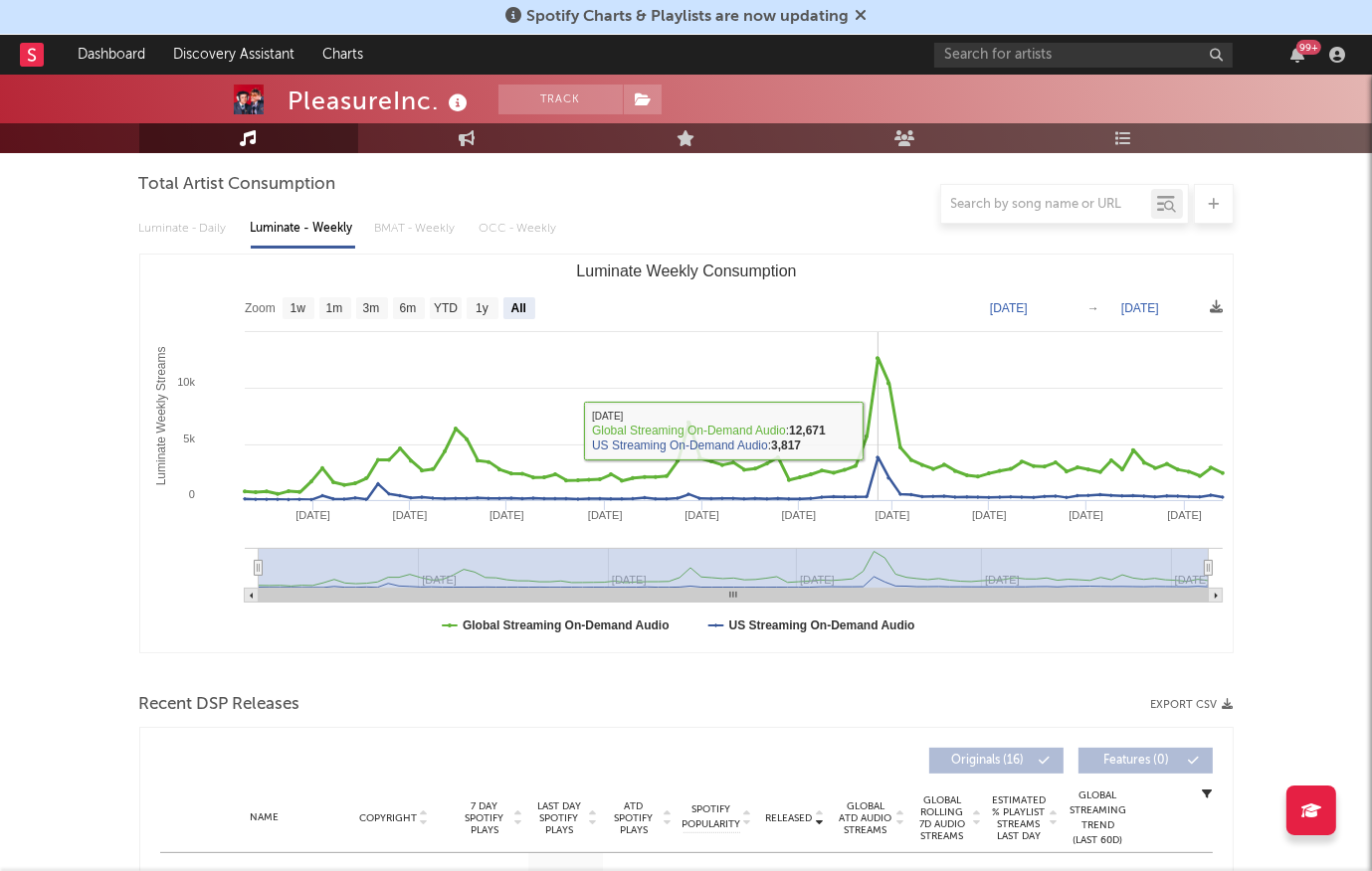
scroll to position [175, 0]
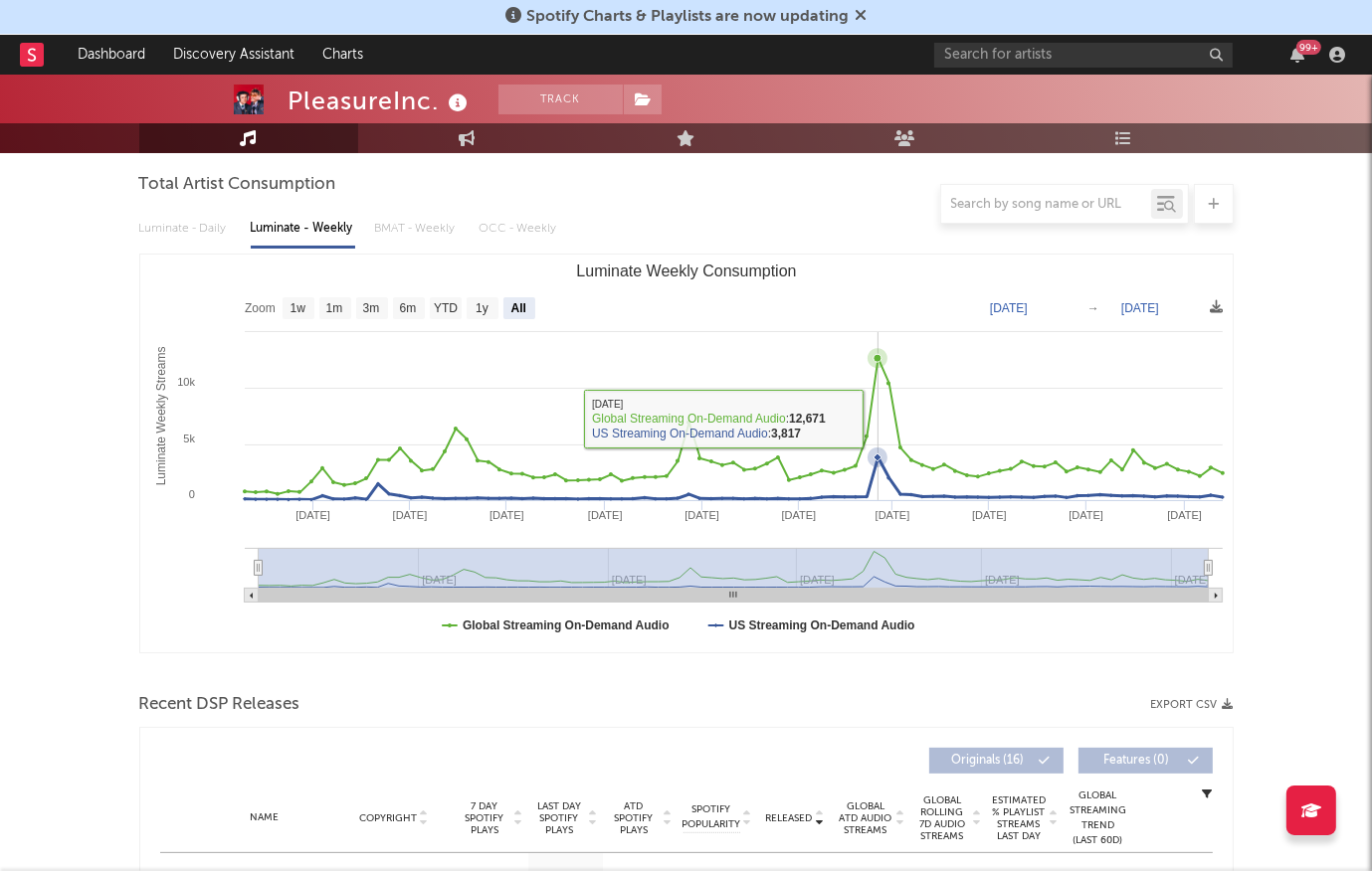
click at [877, 419] on icon "Luminate Weekly Consumption" at bounding box center [733, 426] width 978 height 137
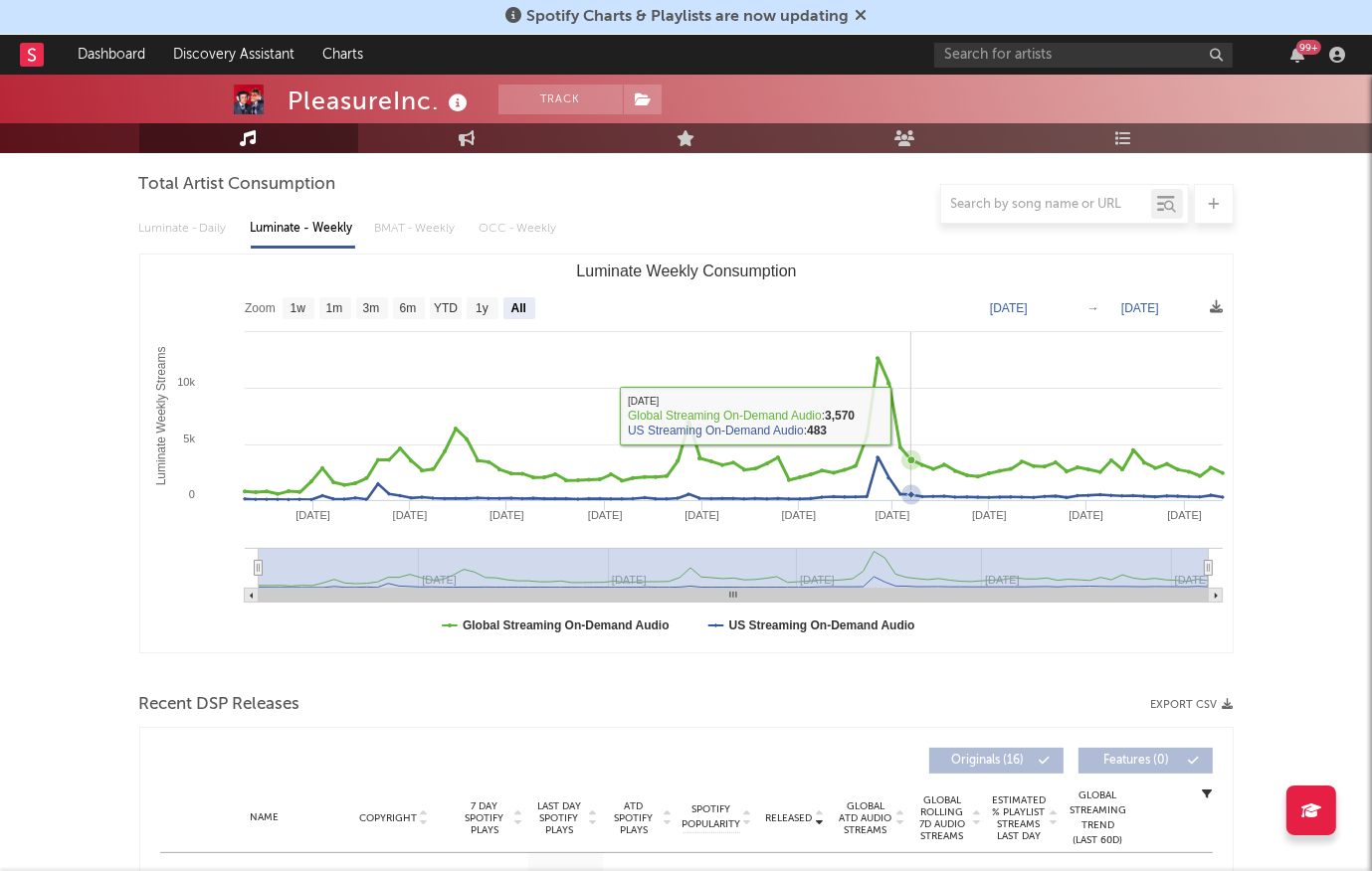
select select "1w"
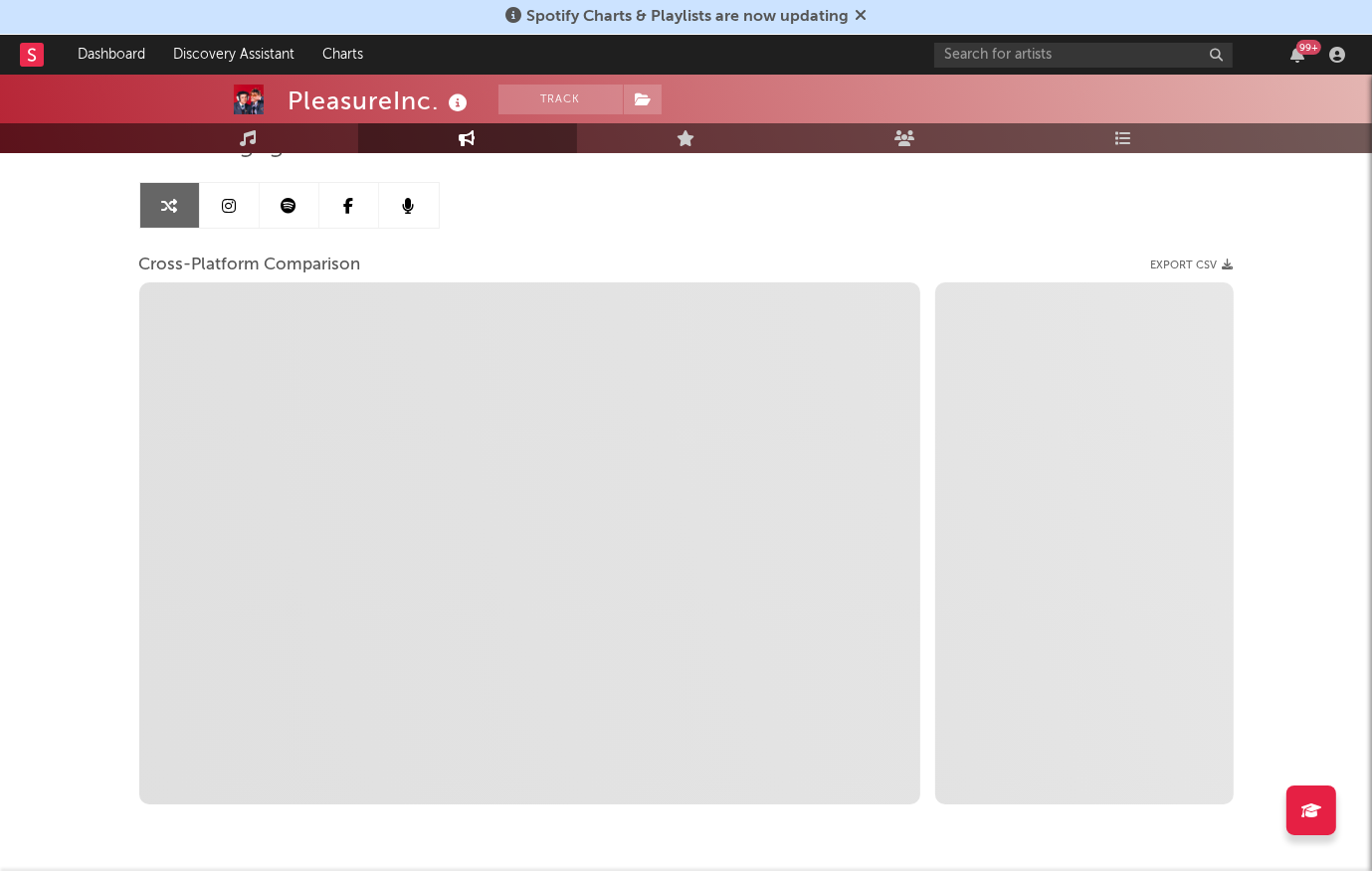
scroll to position [211, 0]
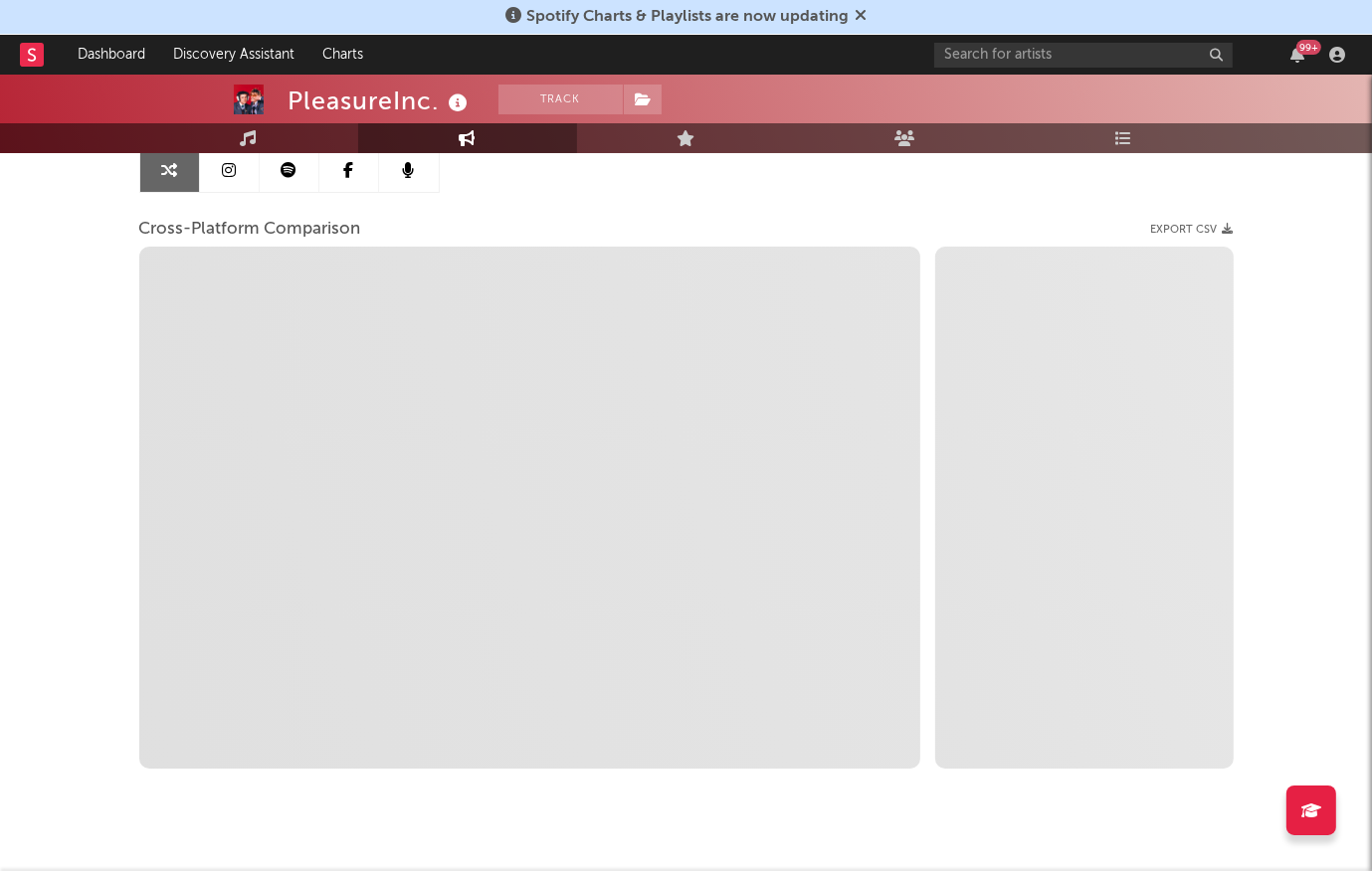
select select "1m"
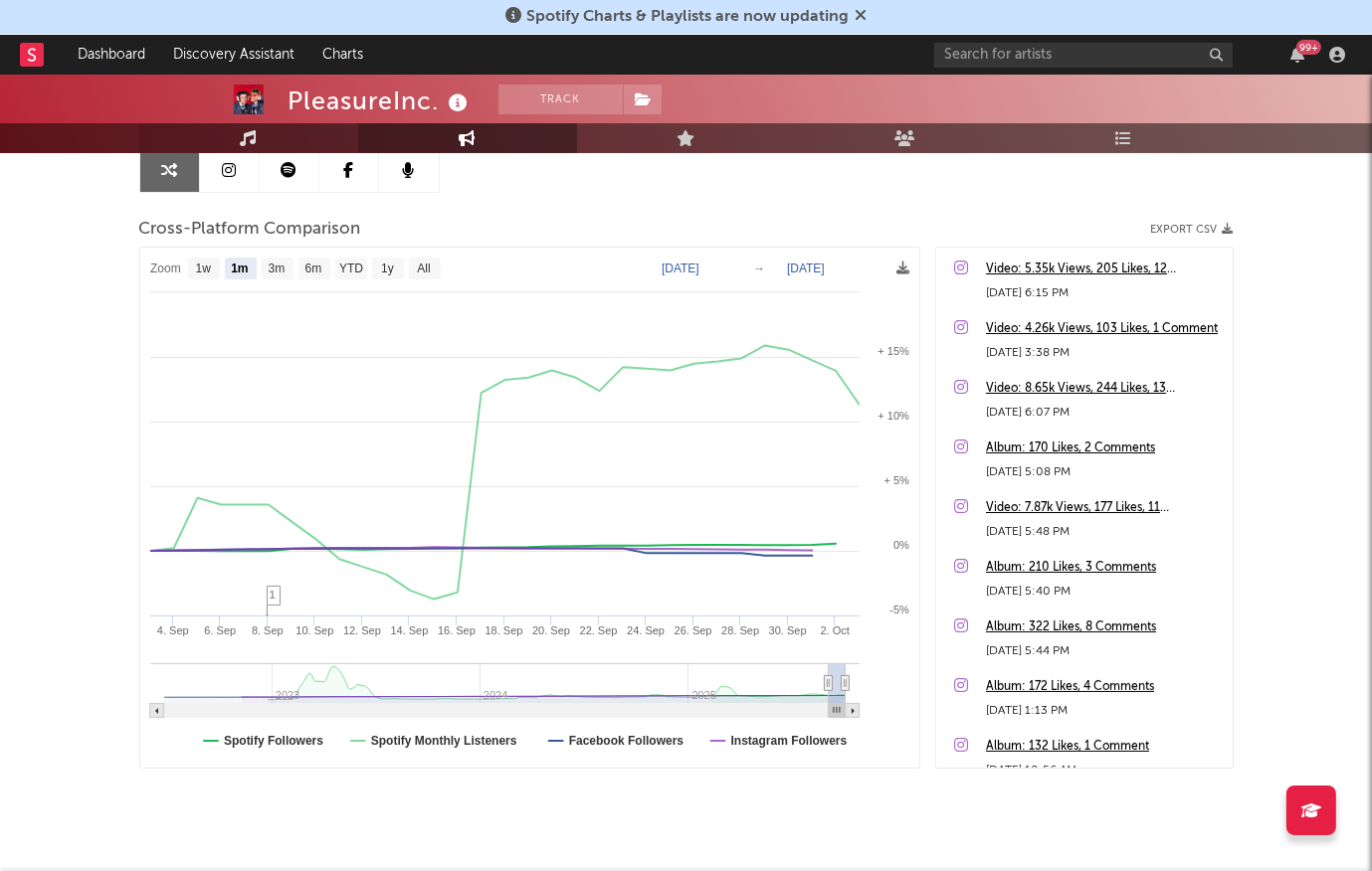
click at [263, 140] on link "Music" at bounding box center [248, 139] width 218 height 30
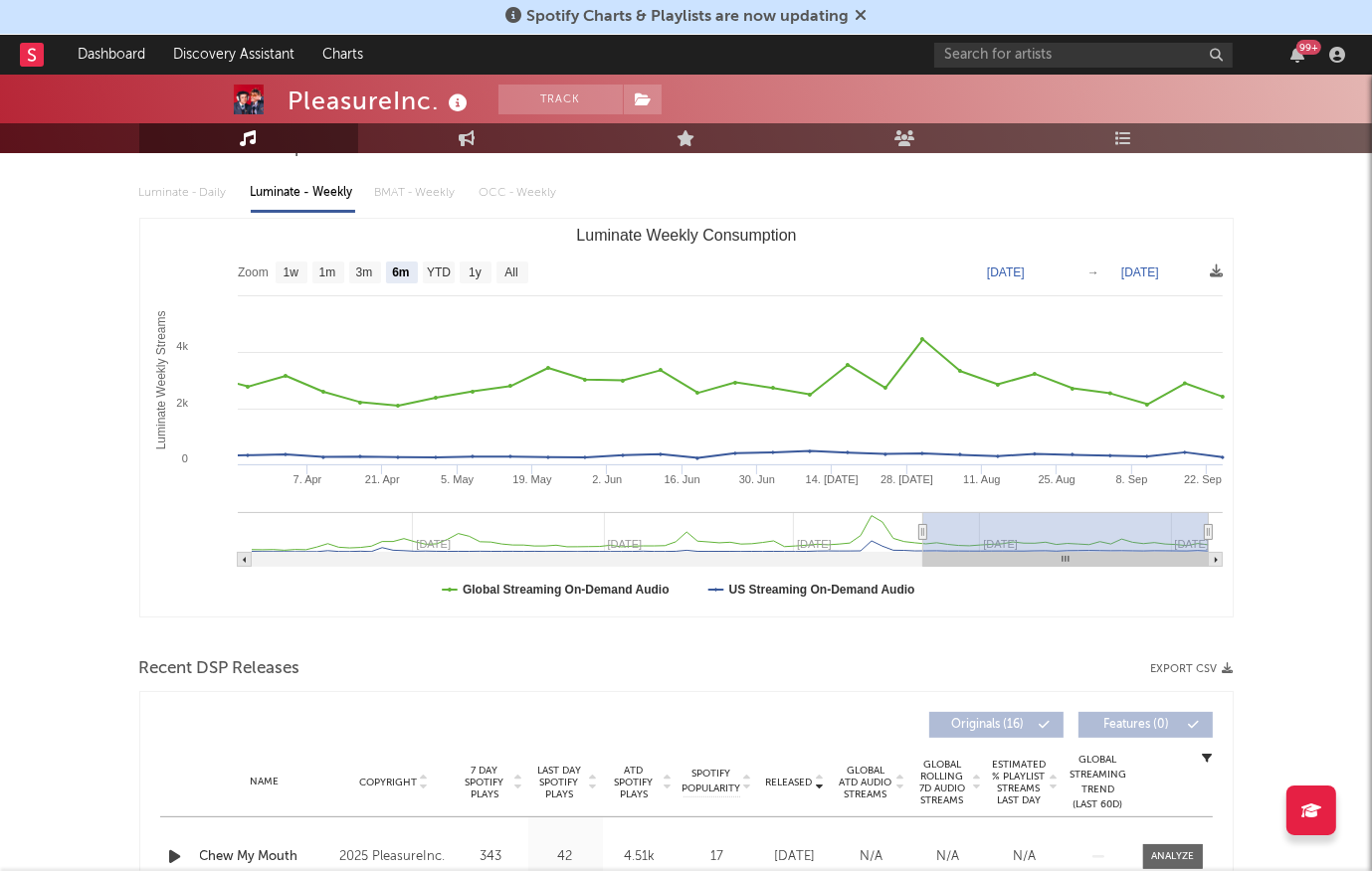
click at [514, 284] on rect "Luminate Weekly Consumption" at bounding box center [686, 417] width 1092 height 398
click at [514, 267] on text "All" at bounding box center [511, 273] width 13 height 14
select select "All"
type input "2024-01-18"
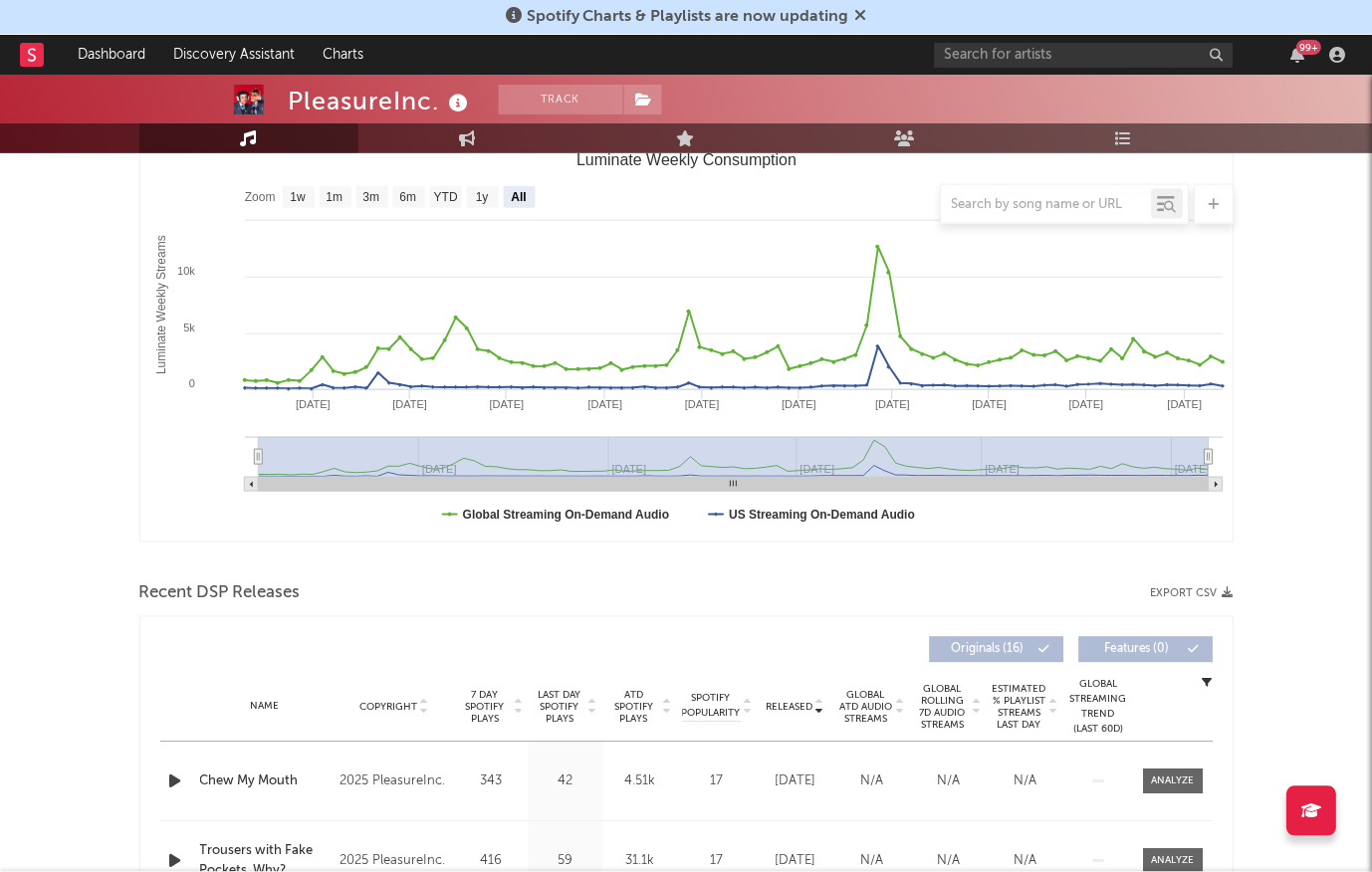
scroll to position [290, 0]
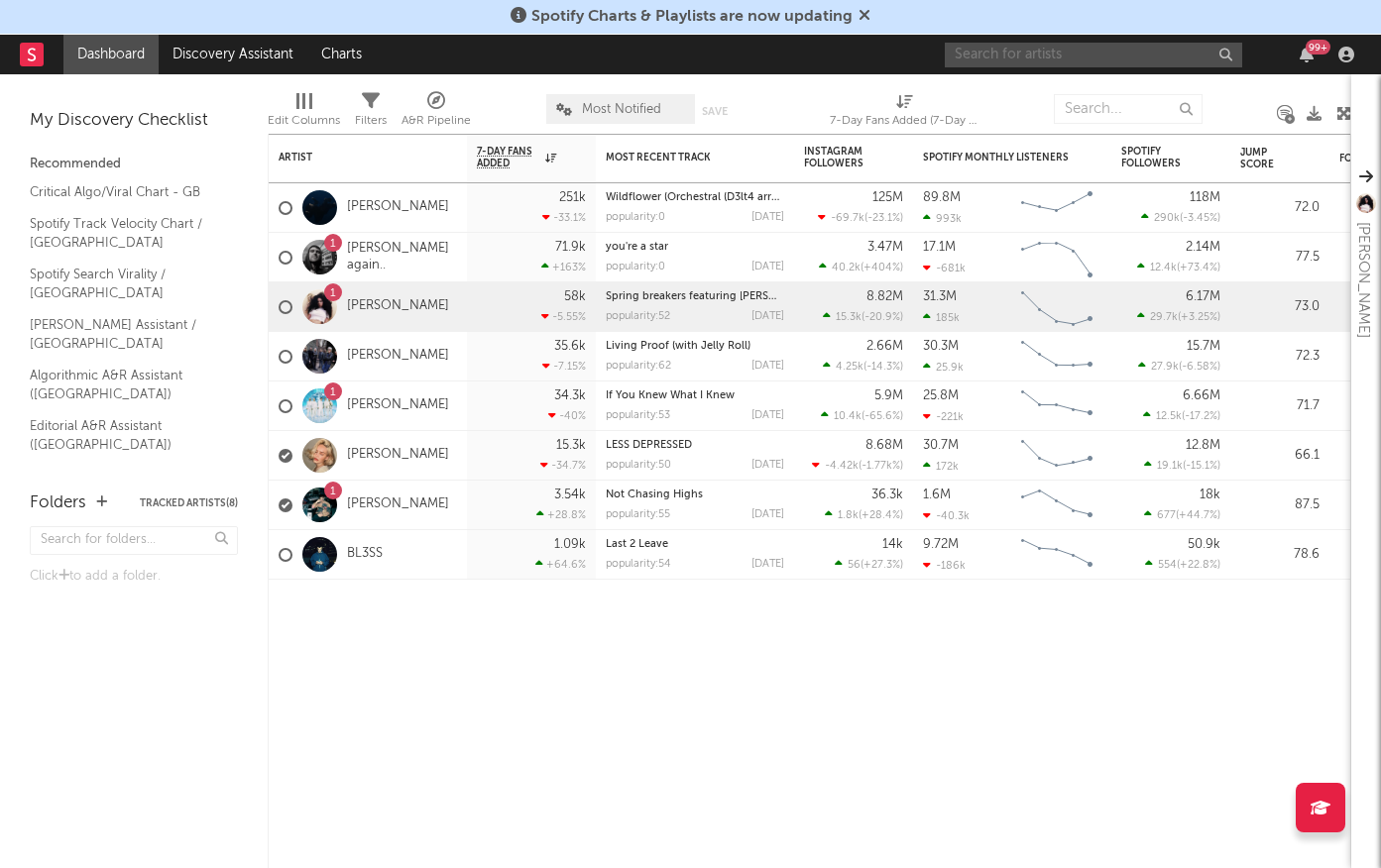
click at [1035, 59] on input "text" at bounding box center [1093, 55] width 297 height 25
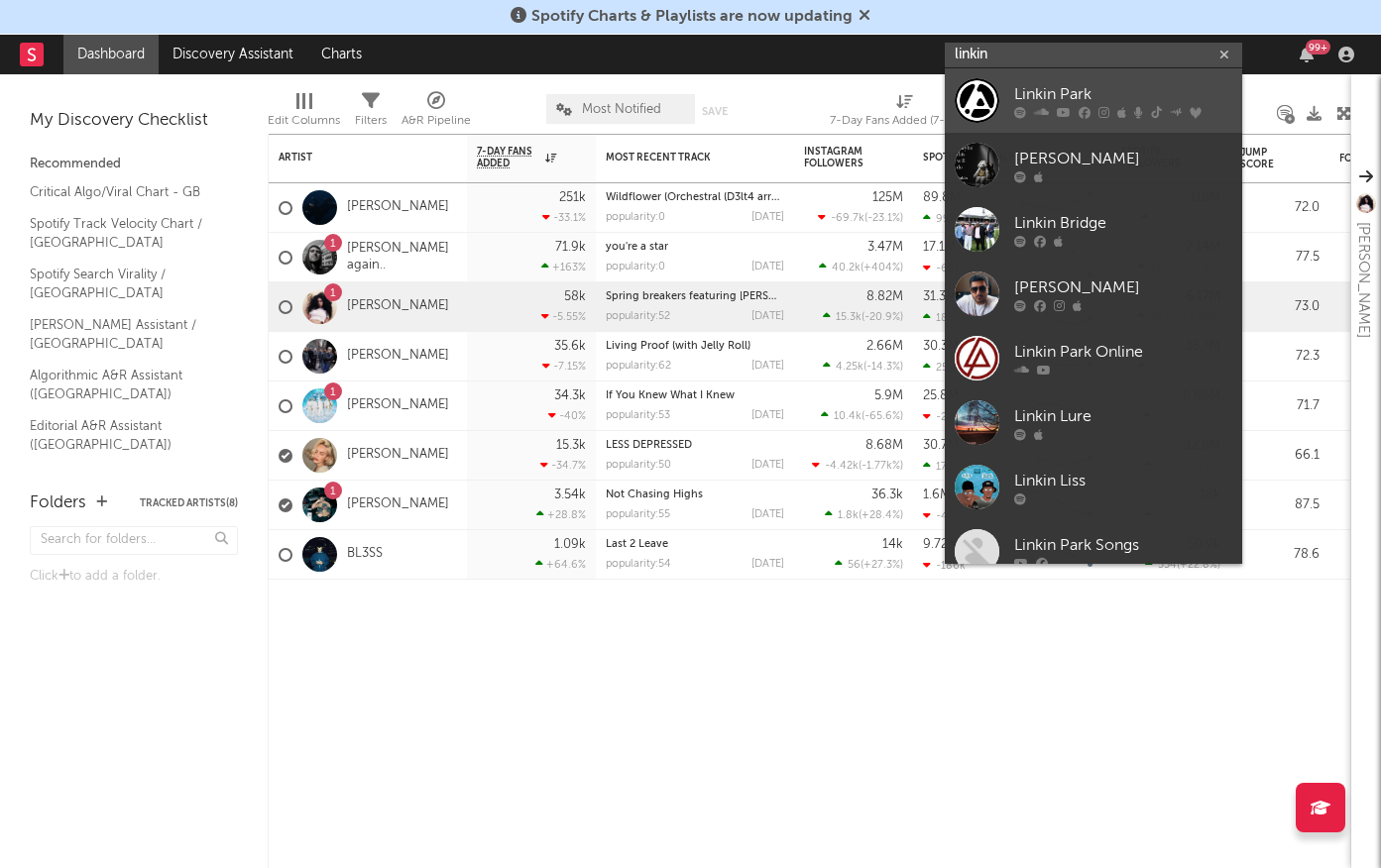
type input "linkin"
click at [1051, 91] on div "Linkin Park" at bounding box center [1123, 94] width 218 height 24
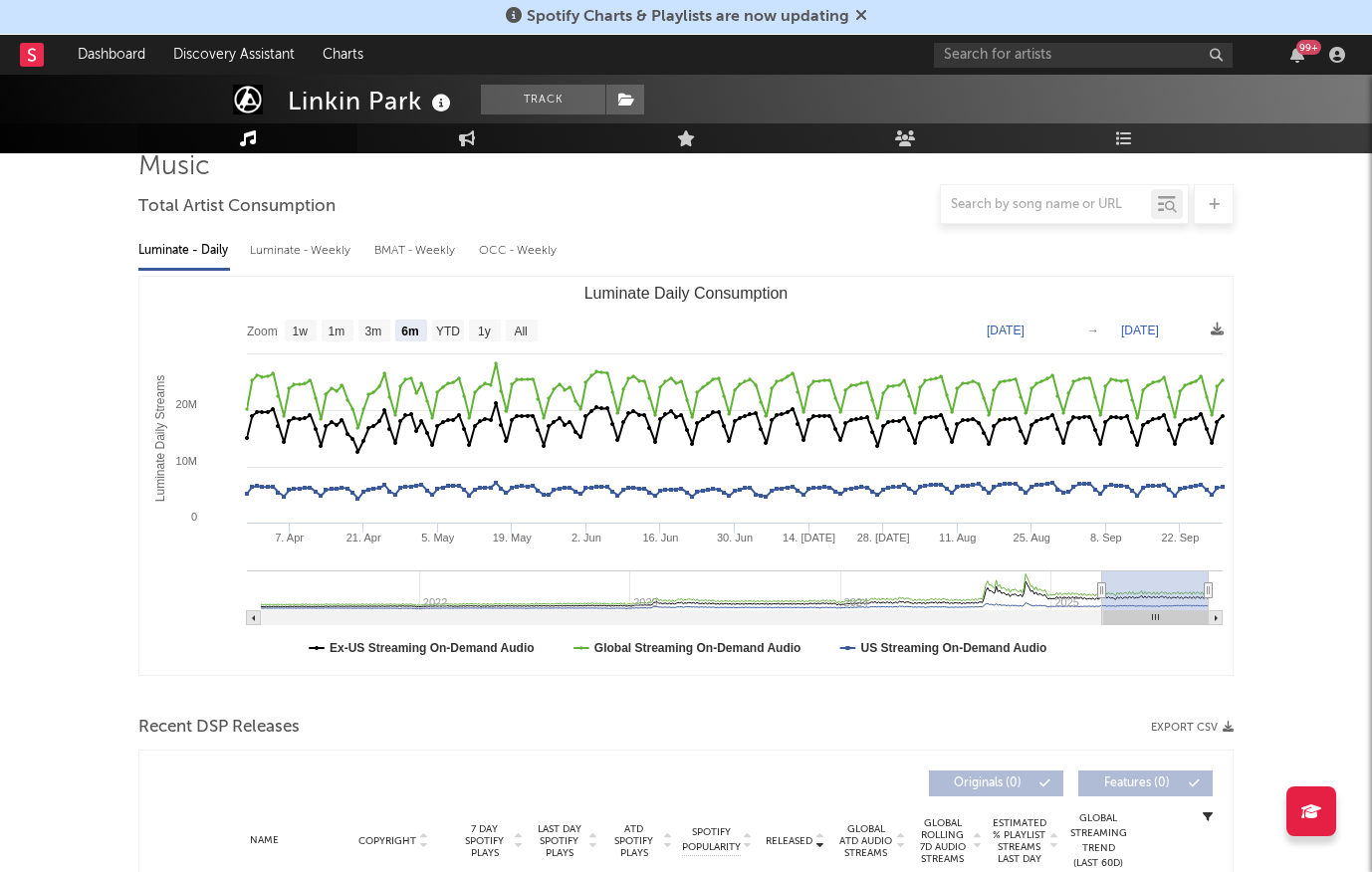
scroll to position [155, 0]
click at [521, 331] on text "All" at bounding box center [520, 330] width 13 height 14
select select "All"
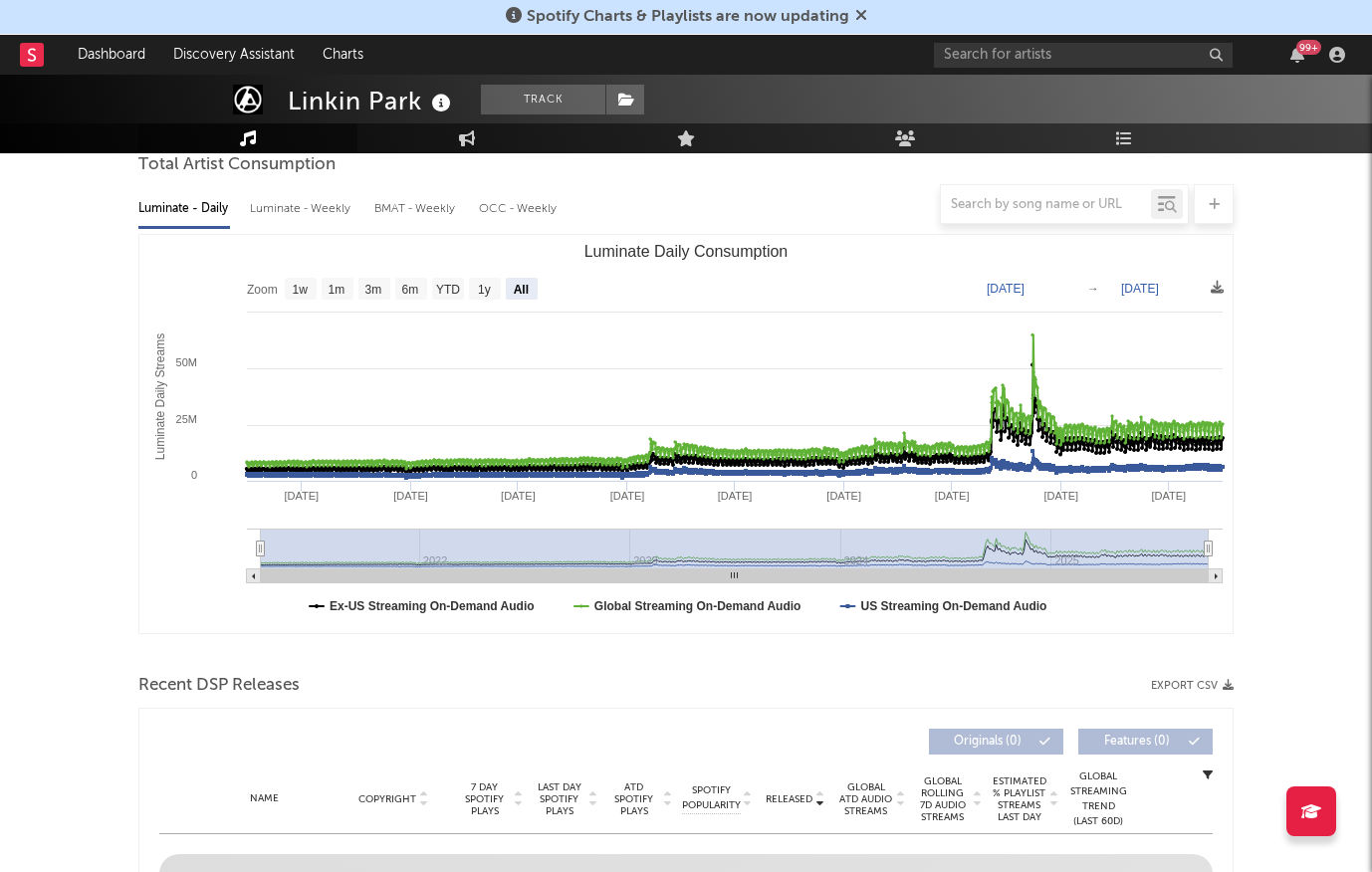
scroll to position [207, 0]
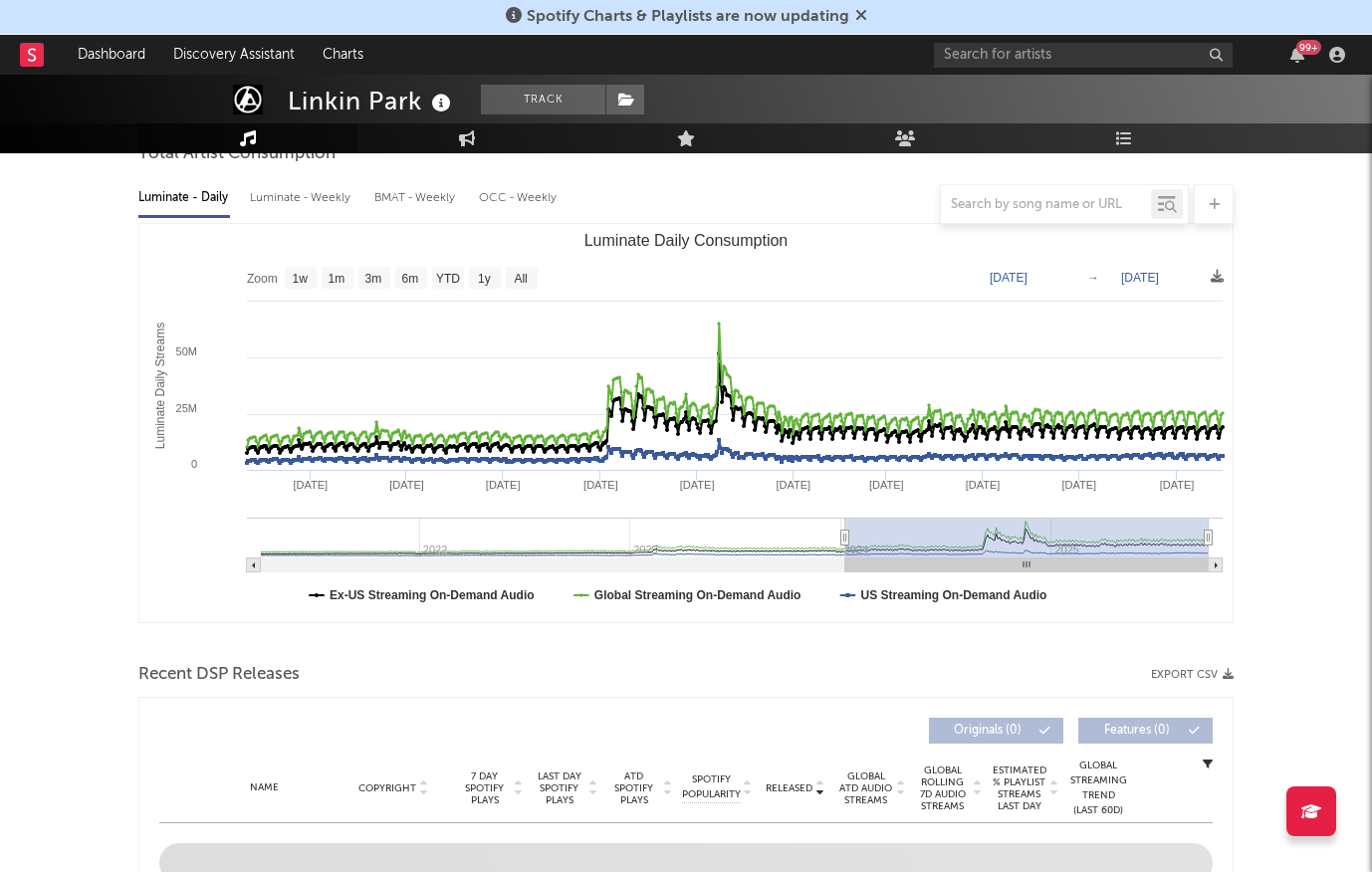
type input "[DATE]"
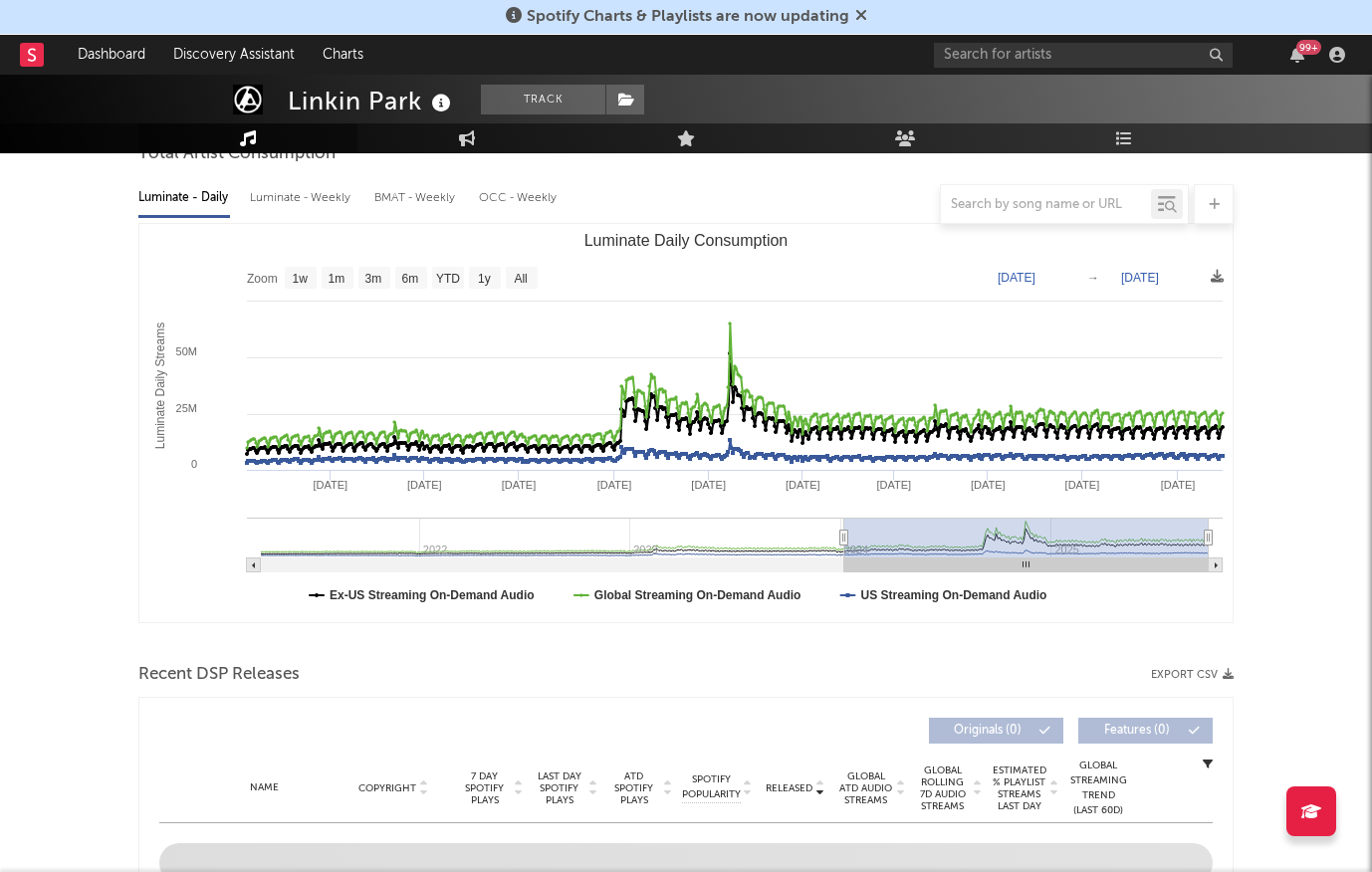
drag, startPoint x: 263, startPoint y: 539, endPoint x: 844, endPoint y: 520, distance: 581.3
click at [844, 520] on g "Luminate Daily Consumption" at bounding box center [734, 545] width 976 height 55
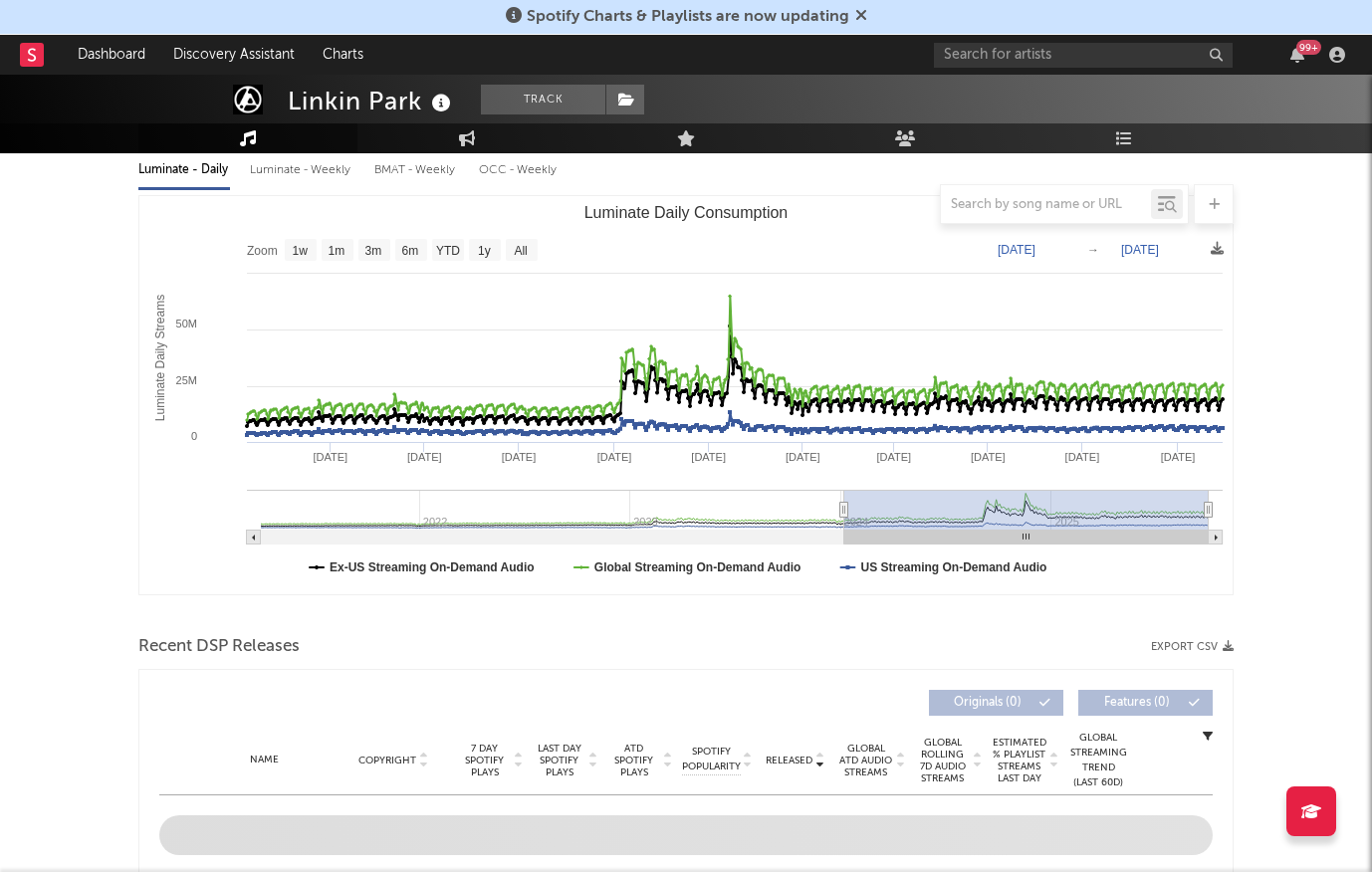
scroll to position [237, 0]
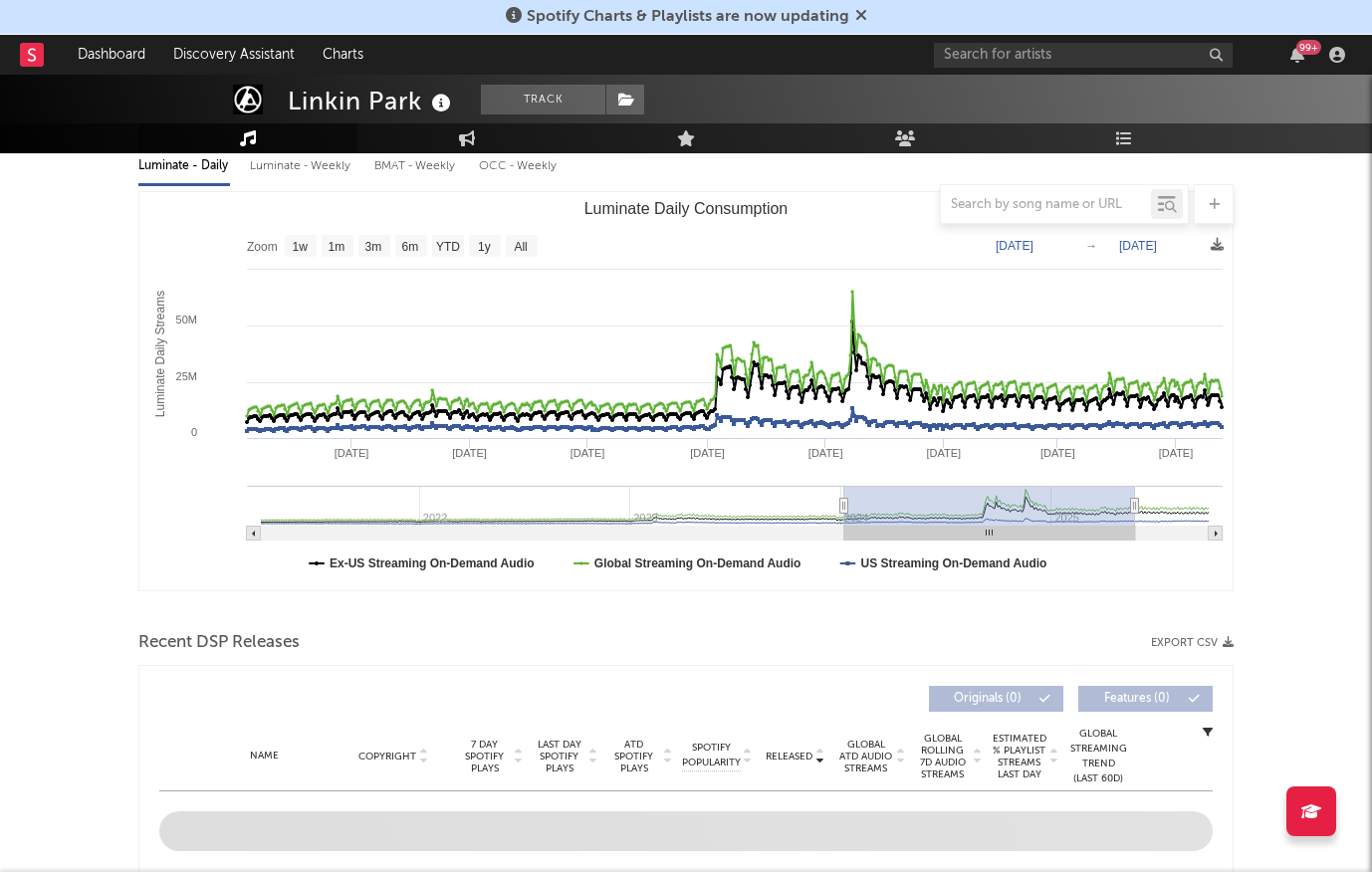
type input "[DATE]"
drag, startPoint x: 1204, startPoint y: 510, endPoint x: 1138, endPoint y: 506, distance: 66.1
click at [1138, 506] on icon "Luminate Daily Consumption" at bounding box center [1138, 506] width 8 height 15
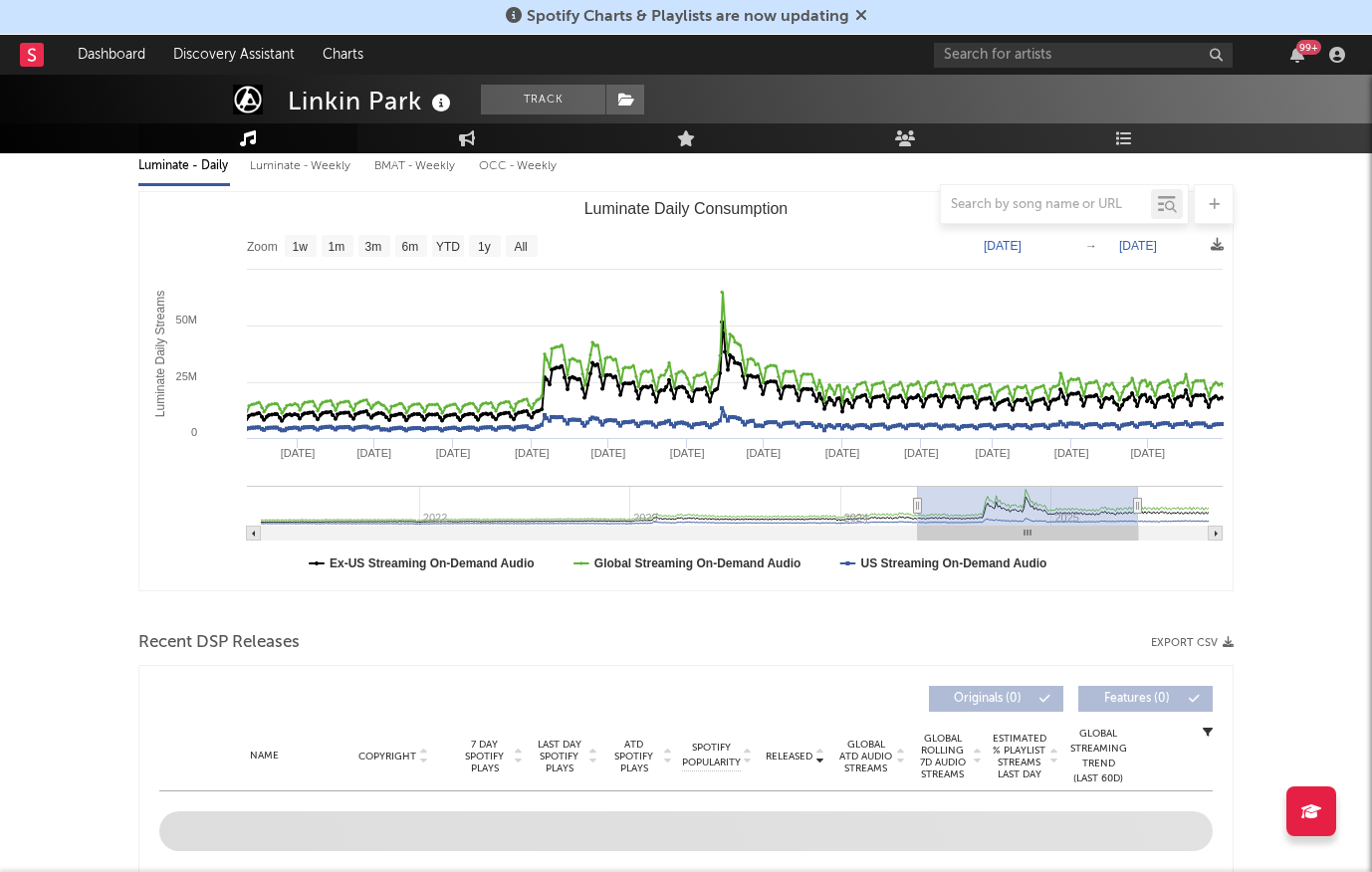
type input "[DATE]"
drag, startPoint x: 843, startPoint y: 504, endPoint x: 918, endPoint y: 501, distance: 75.1
click at [918, 501] on icon "Luminate Daily Consumption" at bounding box center [918, 506] width 8 height 15
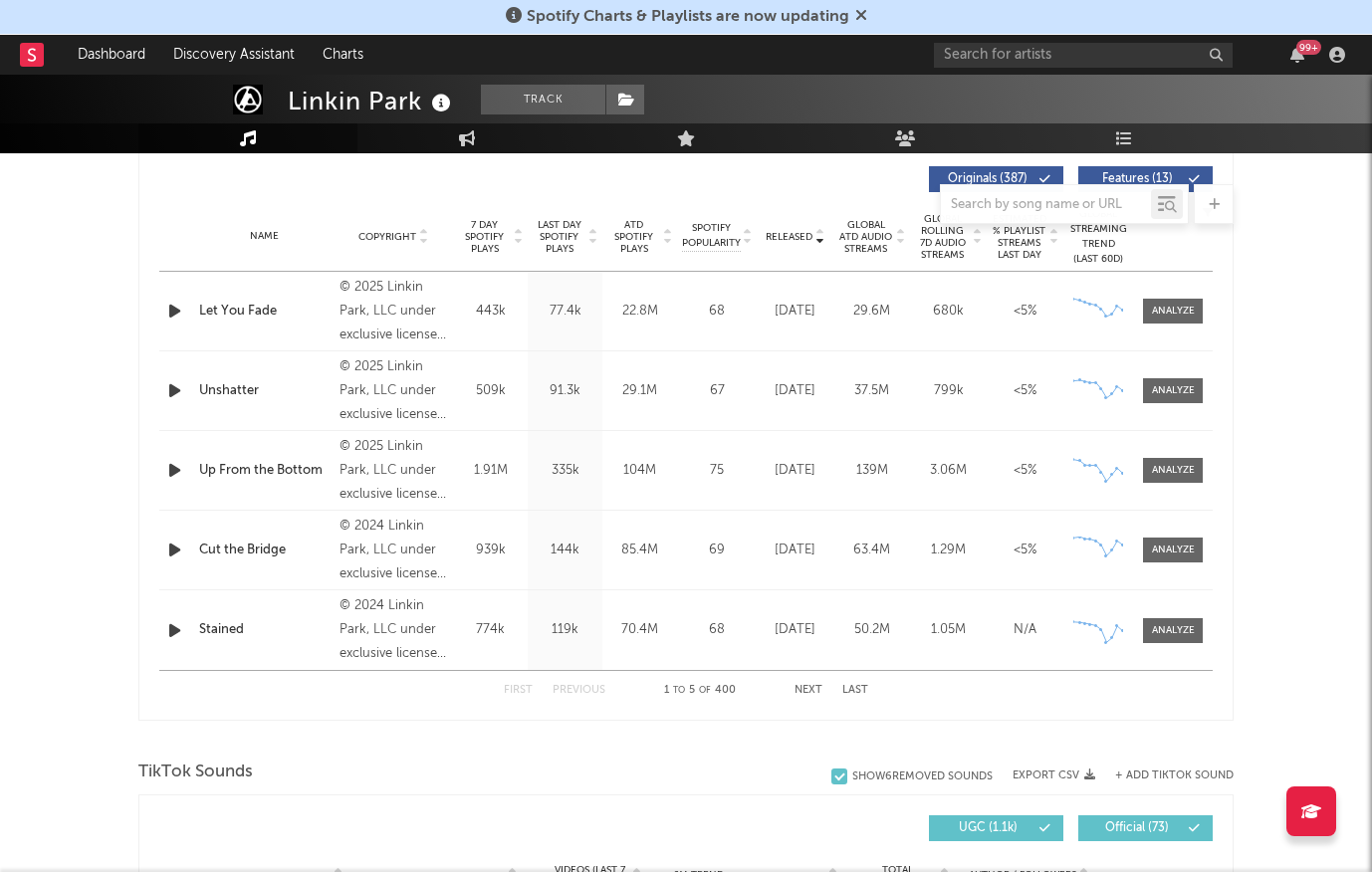
scroll to position [824, 0]
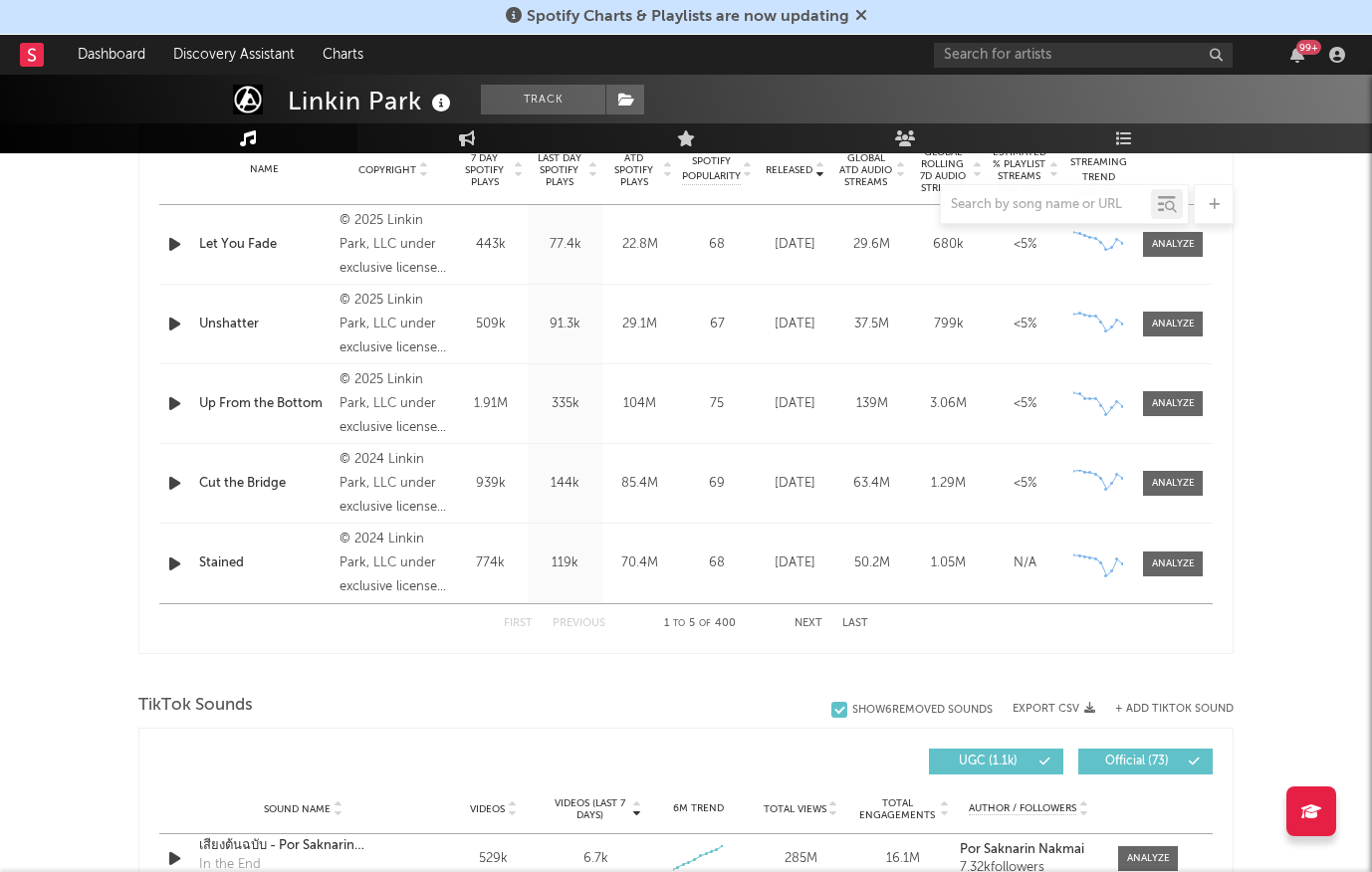
click at [815, 620] on button "Next" at bounding box center [808, 624] width 28 height 11
click at [808, 620] on button "Next" at bounding box center [808, 624] width 28 height 11
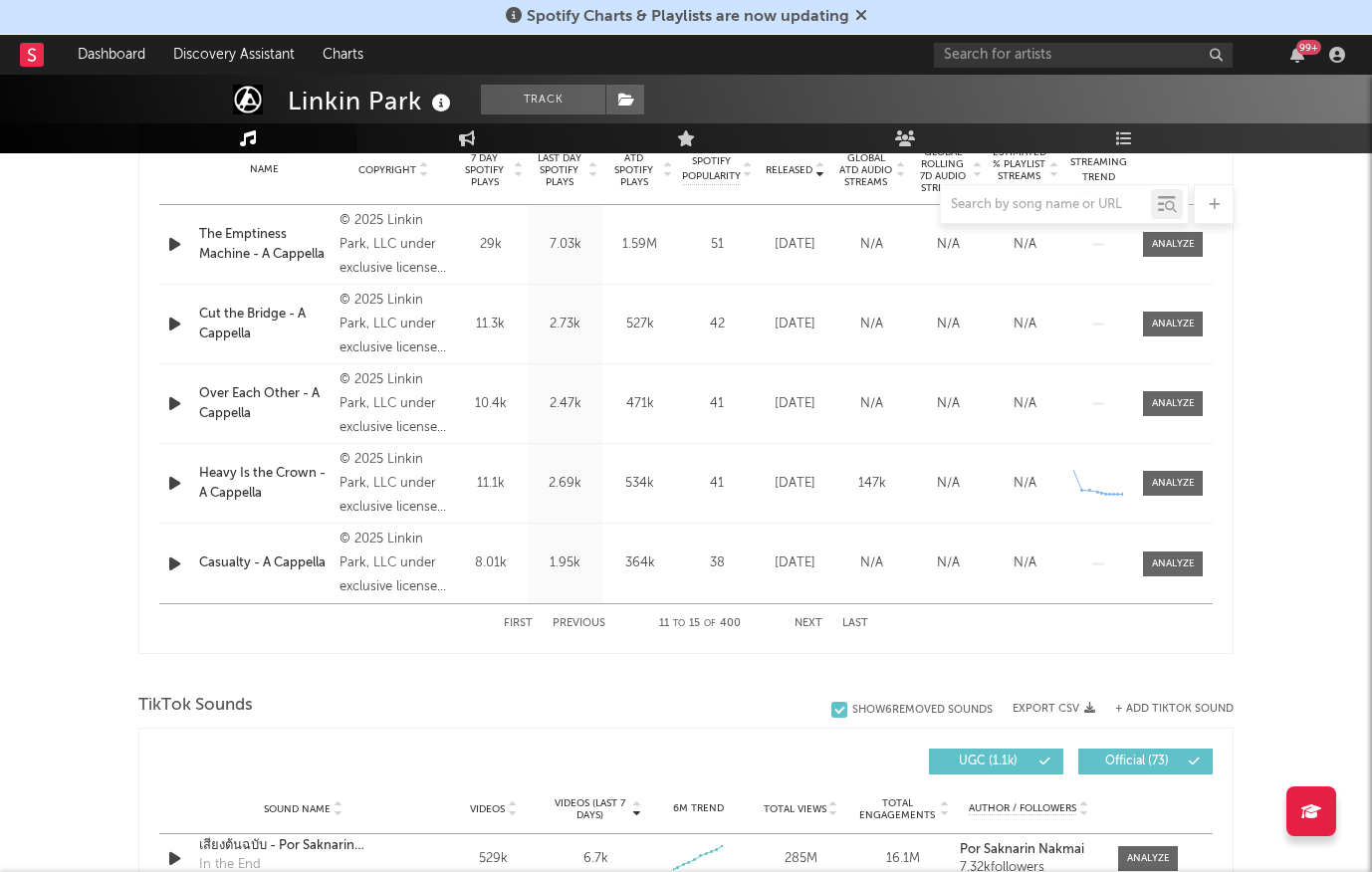
click at [808, 619] on button "Next" at bounding box center [808, 624] width 28 height 11
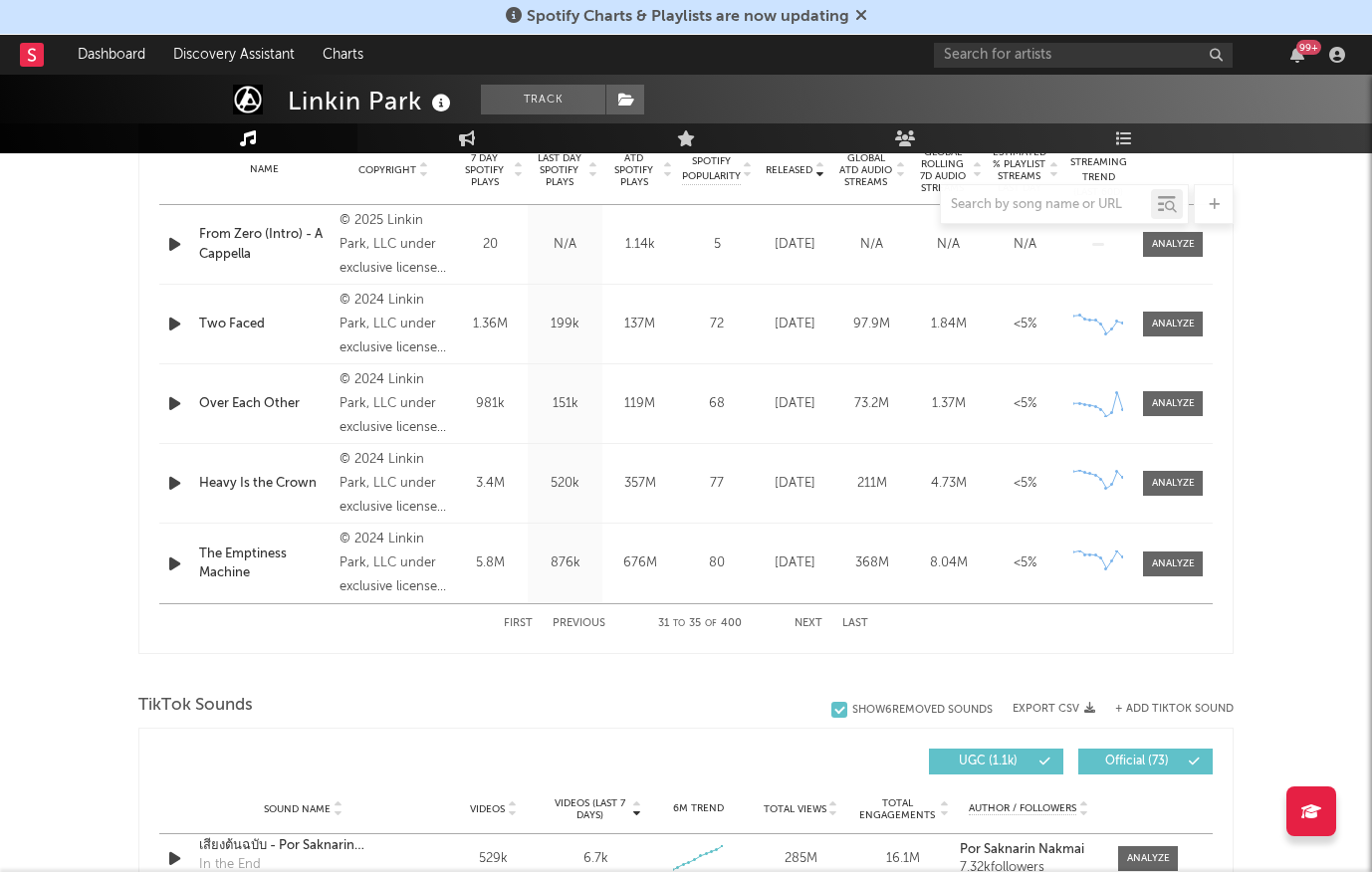
click at [808, 619] on button "Next" at bounding box center [808, 624] width 28 height 11
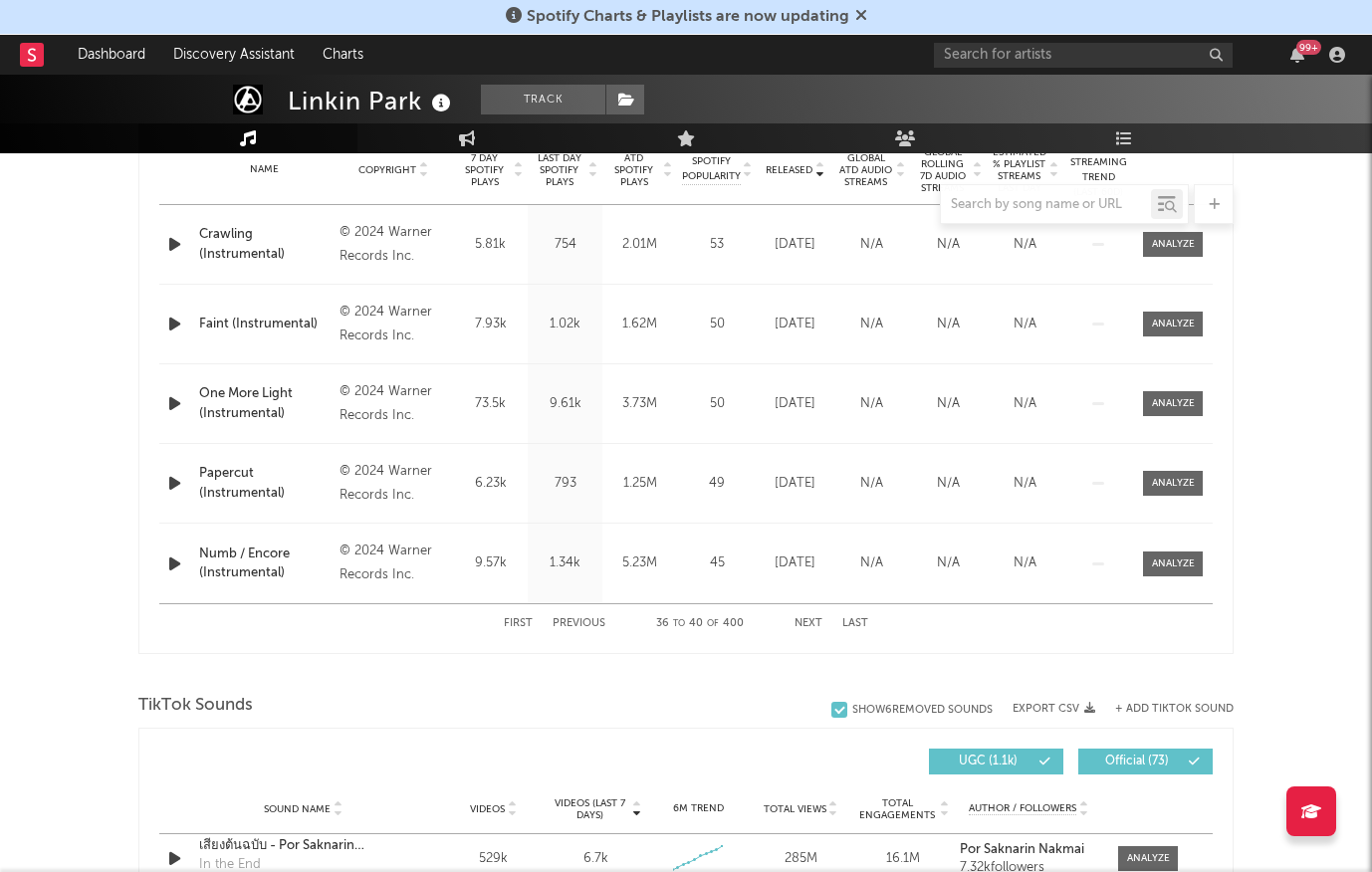
click at [583, 627] on button "Previous" at bounding box center [579, 624] width 53 height 11
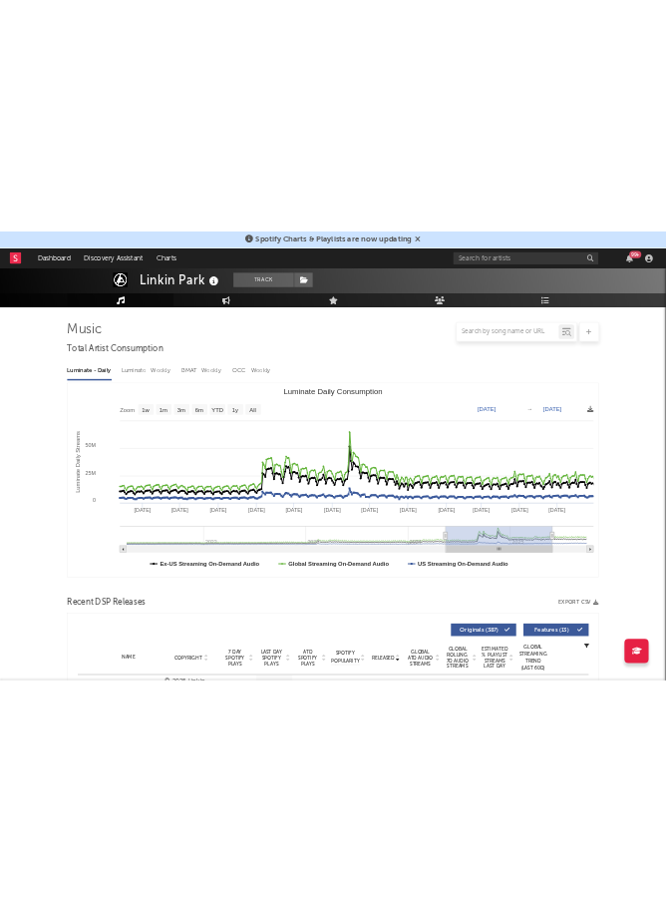
scroll to position [0, 0]
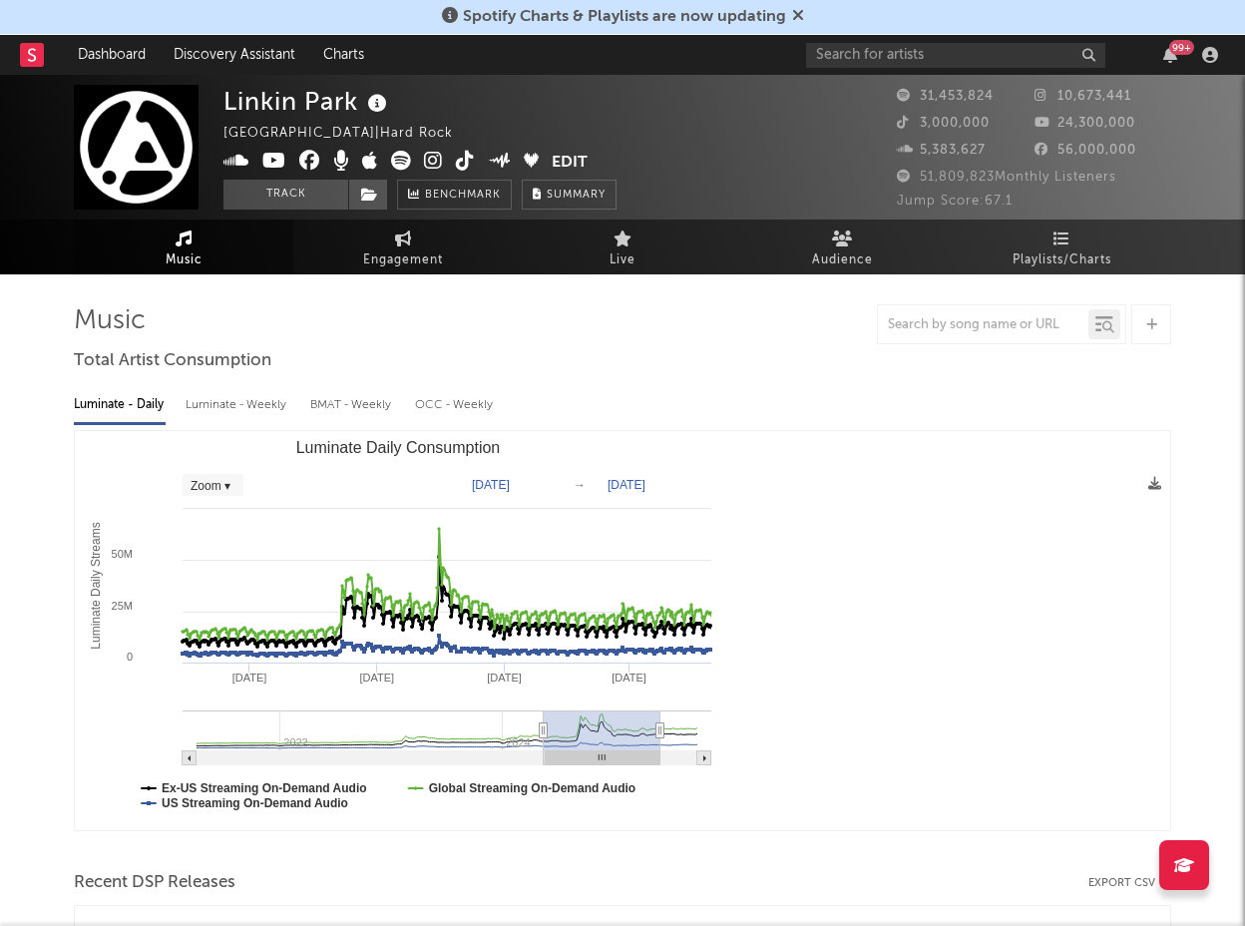
select select "Zoom"
